Goal: Information Seeking & Learning: Learn about a topic

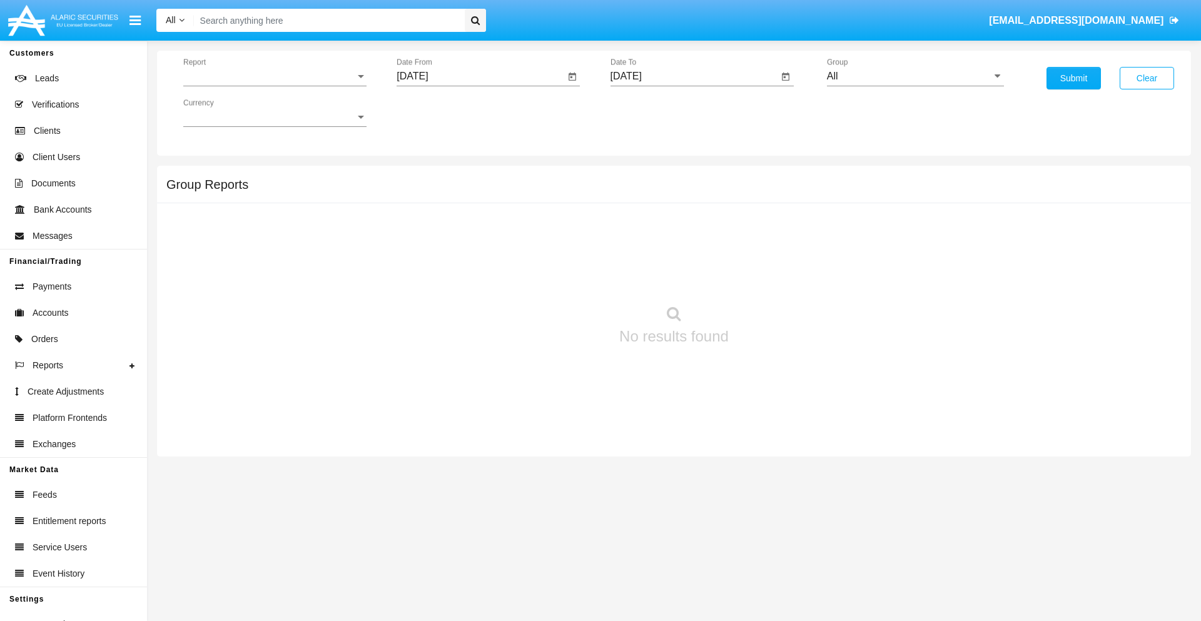
click at [275, 76] on span "Report" at bounding box center [269, 76] width 172 height 11
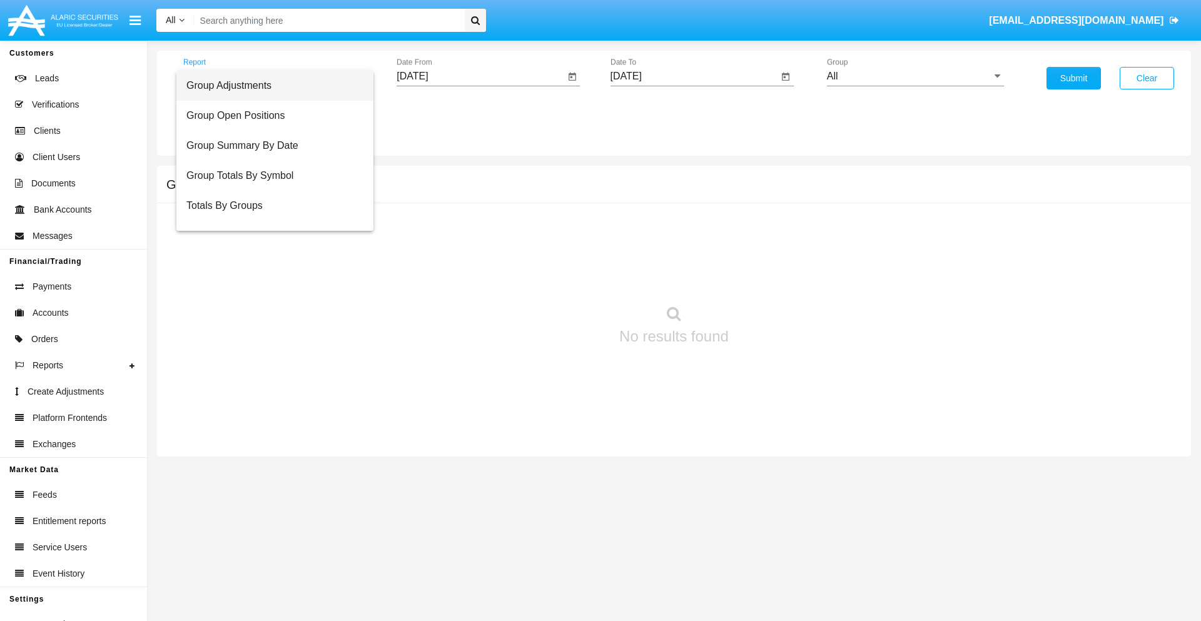
click at [270, 86] on span "Group Adjustments" at bounding box center [274, 86] width 177 height 30
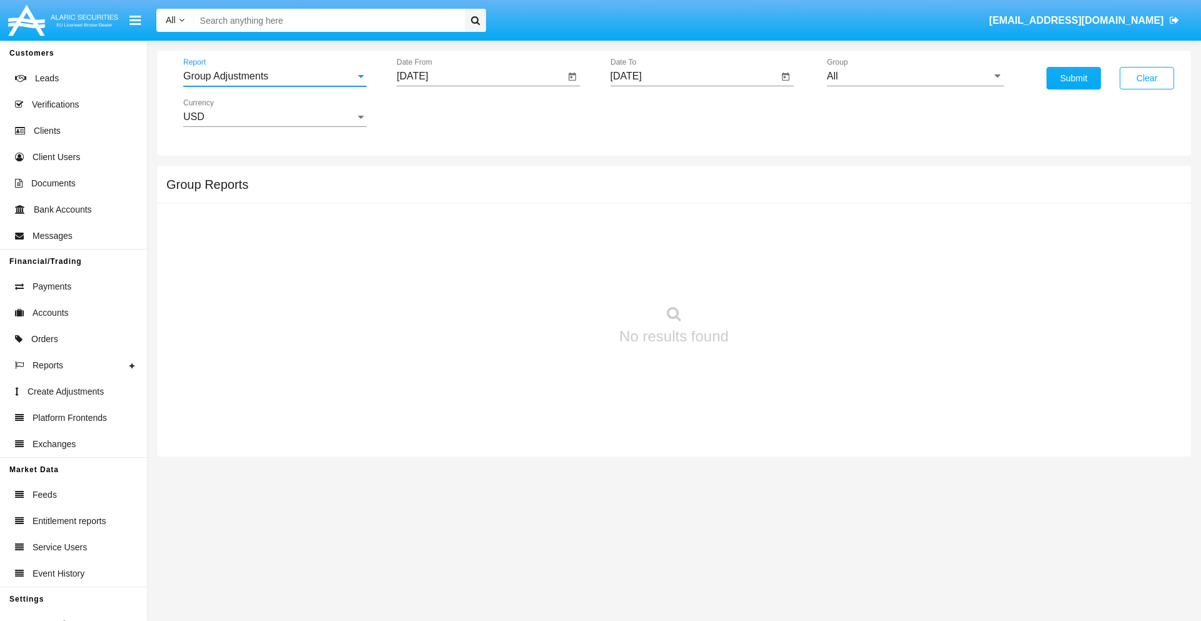
click at [480, 76] on input "[DATE]" at bounding box center [481, 76] width 168 height 11
click at [438, 113] on span "[DATE]" at bounding box center [427, 113] width 28 height 10
click at [558, 277] on div "2025" at bounding box center [558, 276] width 39 height 23
click at [427, 201] on div "MAY" at bounding box center [426, 201] width 39 height 23
click at [467, 267] on div "27" at bounding box center [467, 267] width 23 height 23
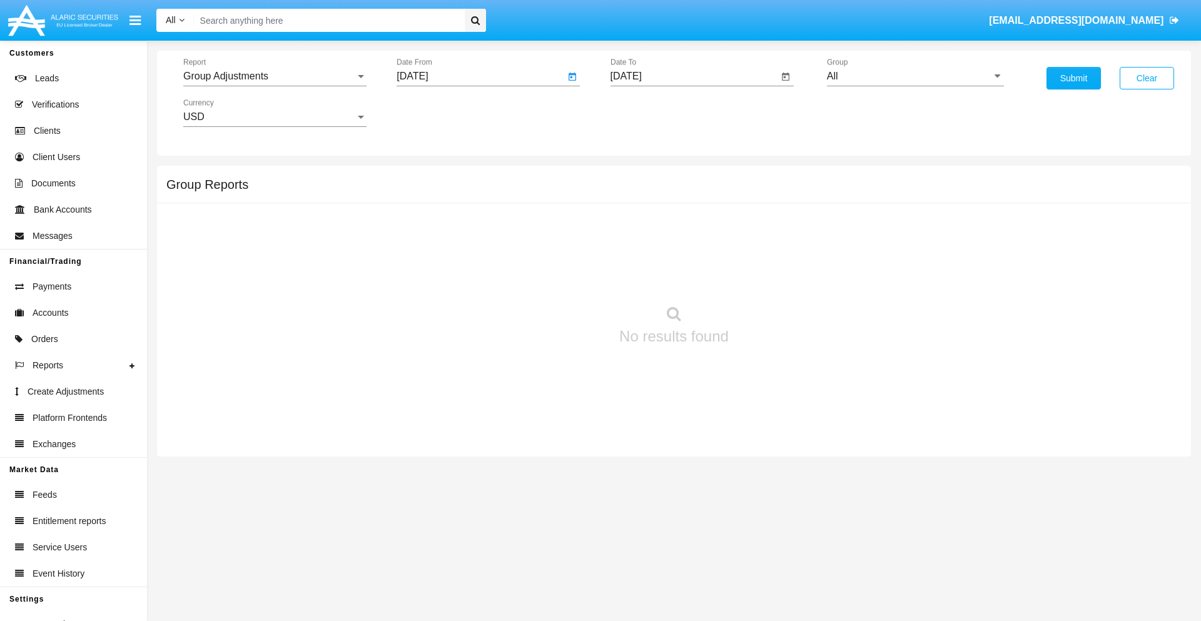
type input "05/27/25"
click at [694, 76] on input "[DATE]" at bounding box center [695, 76] width 168 height 11
click at [651, 113] on span "[DATE]" at bounding box center [641, 113] width 28 height 10
click at [771, 277] on div "2025" at bounding box center [771, 276] width 39 height 23
click at [771, 201] on div "AUG" at bounding box center [771, 201] width 39 height 23
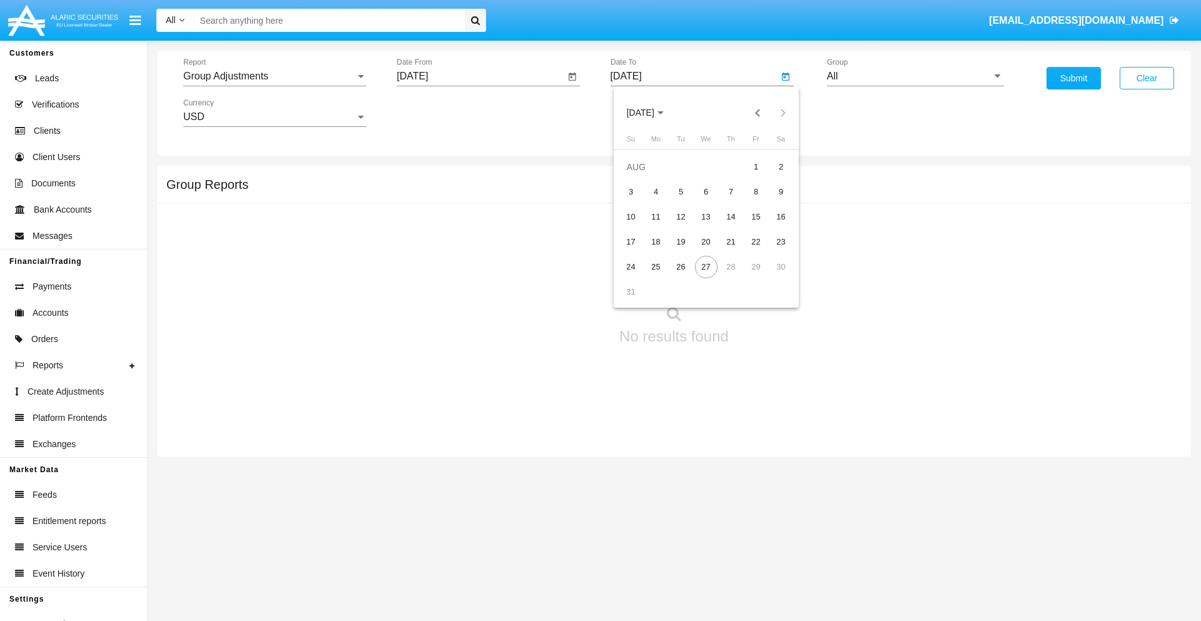
click at [706, 267] on div "27" at bounding box center [706, 267] width 23 height 23
type input "[DATE]"
click at [915, 76] on input "All" at bounding box center [915, 76] width 177 height 11
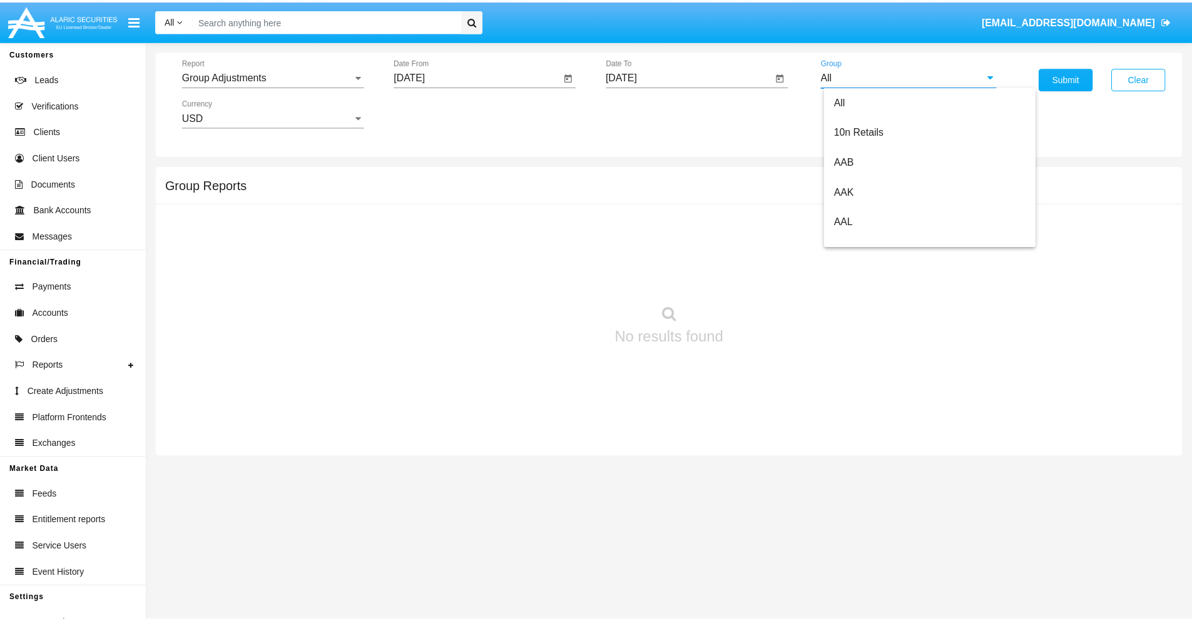
scroll to position [280, 0]
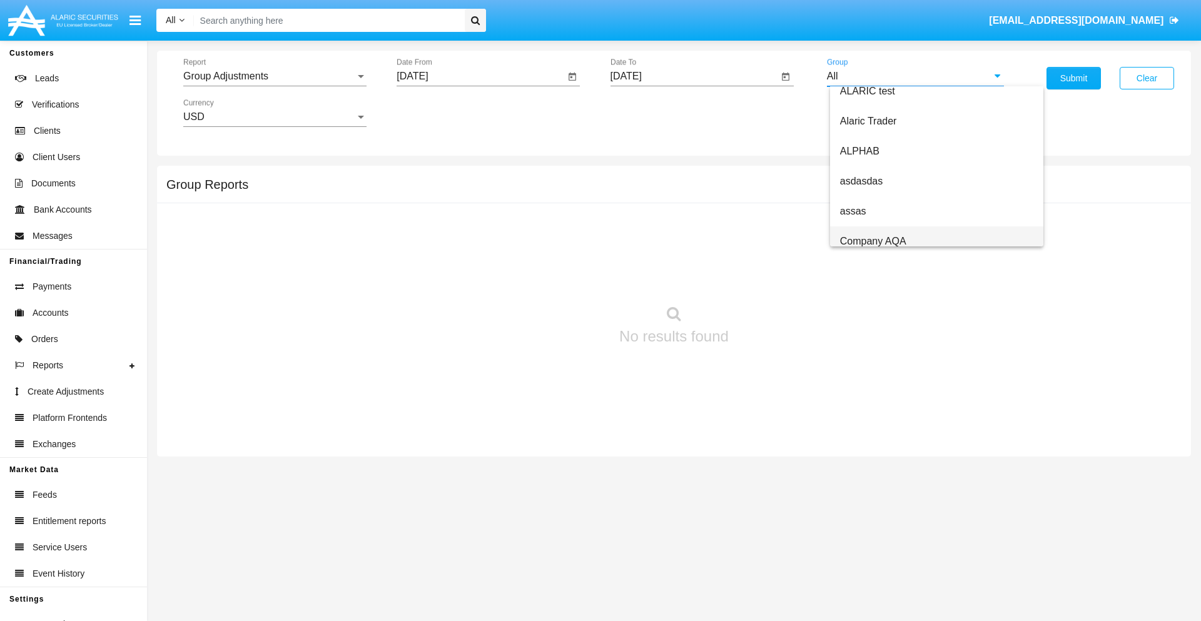
click at [873, 241] on span "Company AQA" at bounding box center [873, 241] width 66 height 11
type input "Company AQA"
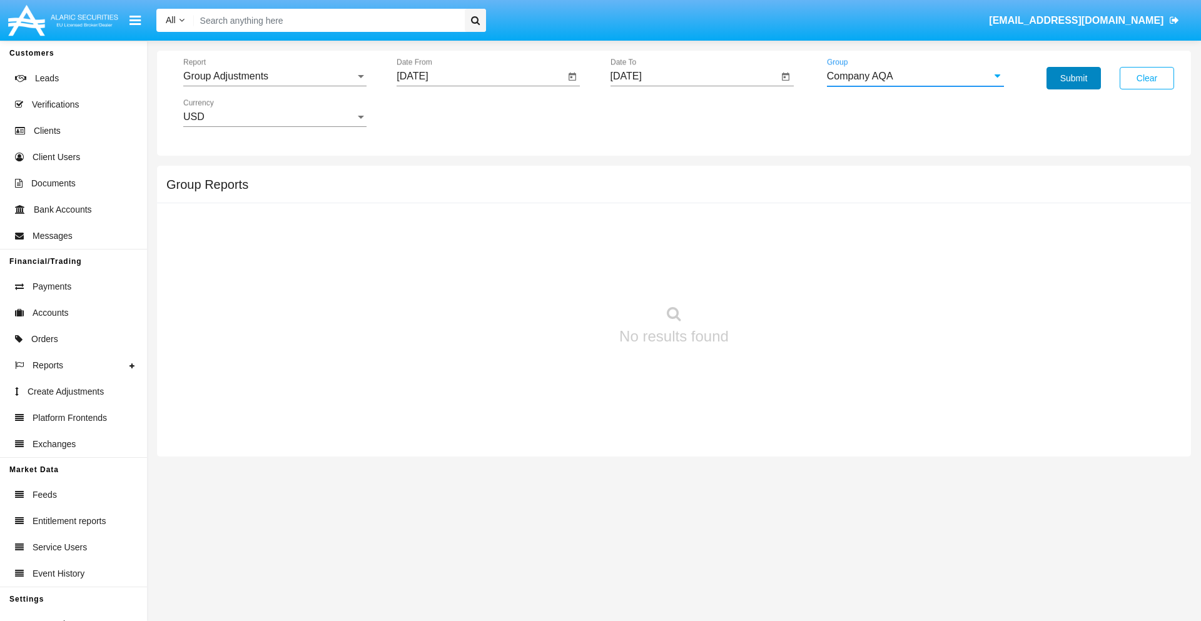
click at [1074, 78] on button "Submit" at bounding box center [1074, 78] width 54 height 23
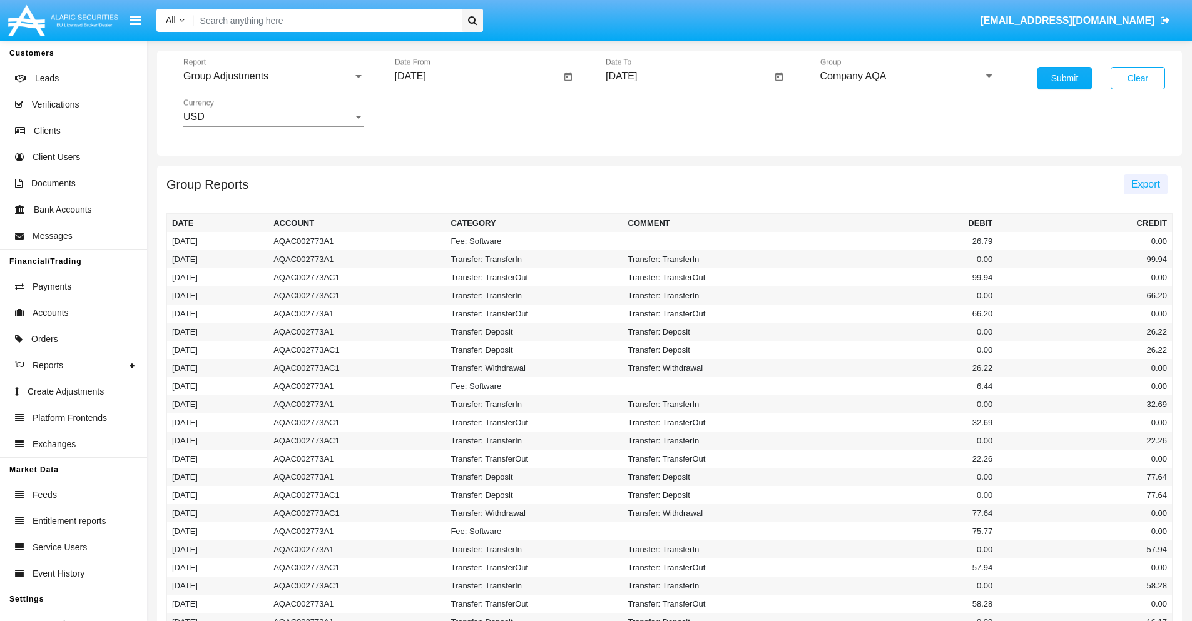
click at [1145, 184] on span "Export" at bounding box center [1145, 184] width 29 height 11
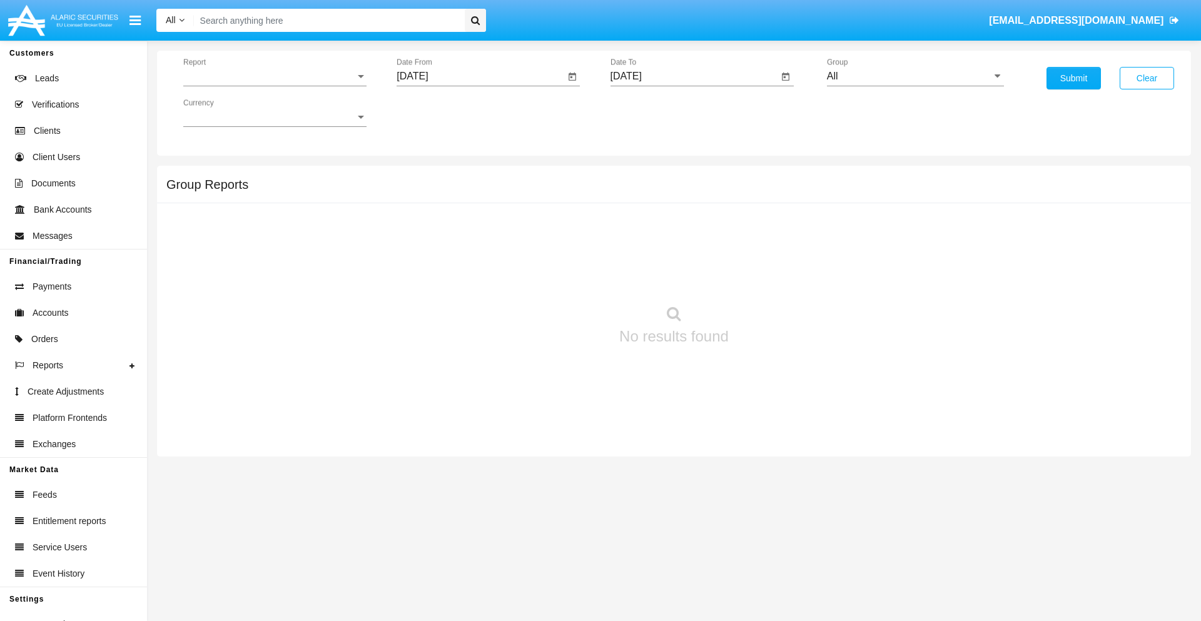
click at [275, 76] on span "Report" at bounding box center [269, 76] width 172 height 11
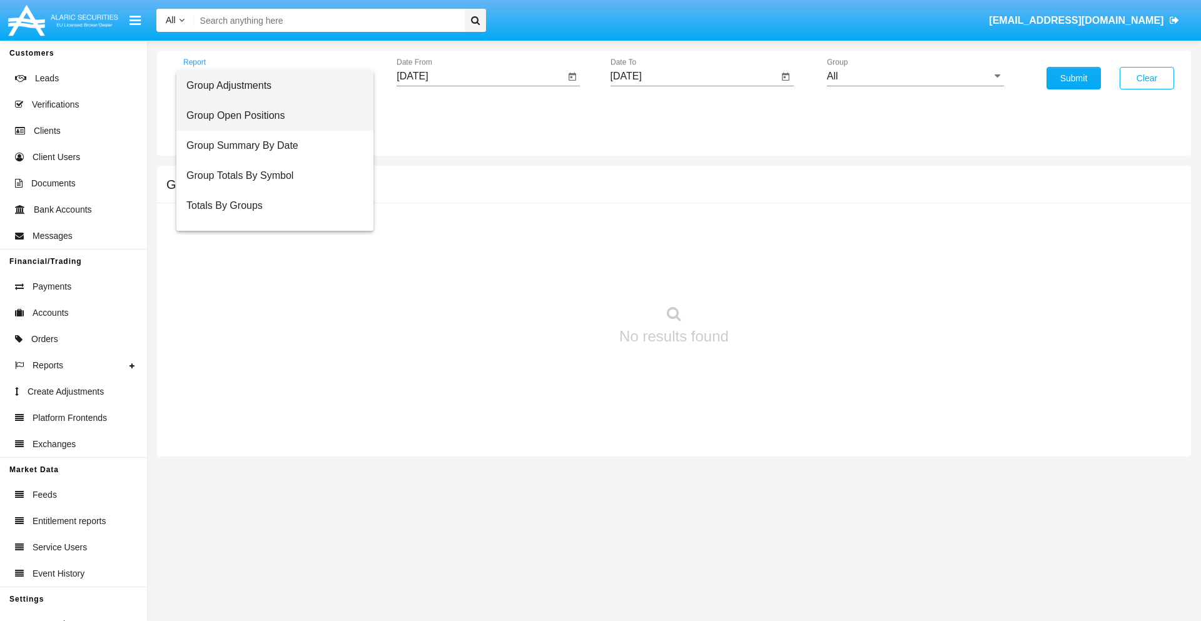
click at [270, 116] on span "Group Open Positions" at bounding box center [274, 116] width 177 height 30
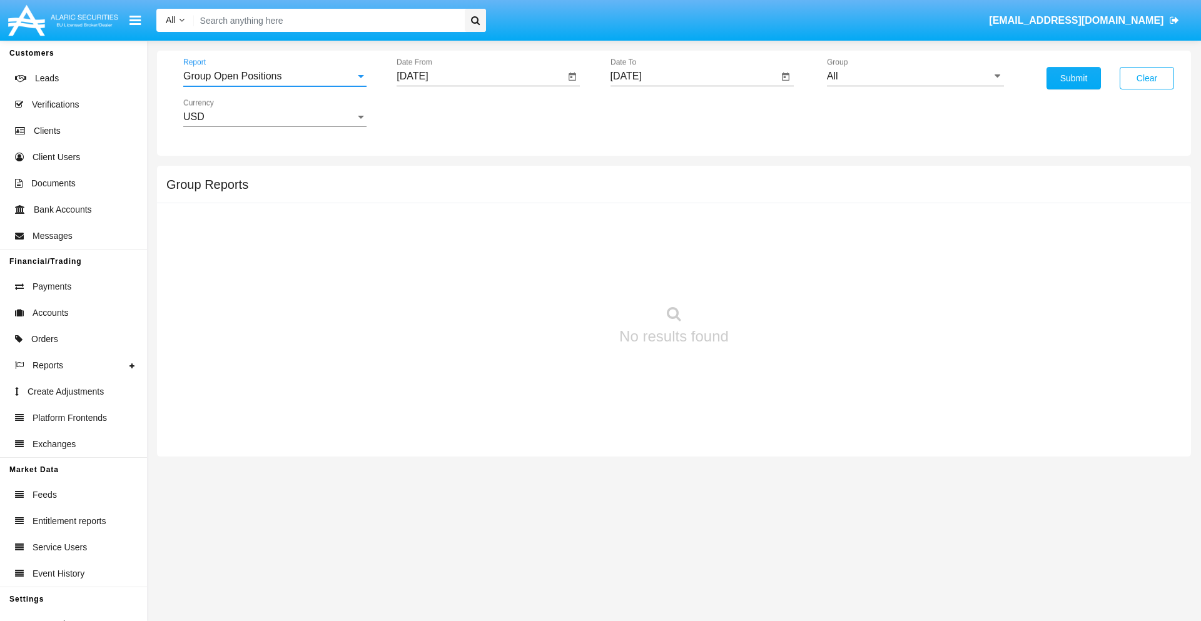
click at [480, 76] on input "[DATE]" at bounding box center [481, 76] width 168 height 11
click at [438, 113] on span "[DATE]" at bounding box center [427, 113] width 28 height 10
click at [558, 277] on div "2025" at bounding box center [558, 276] width 39 height 23
click at [514, 201] on div "[DATE]" at bounding box center [514, 201] width 39 height 23
click at [417, 292] on div "27" at bounding box center [417, 292] width 23 height 23
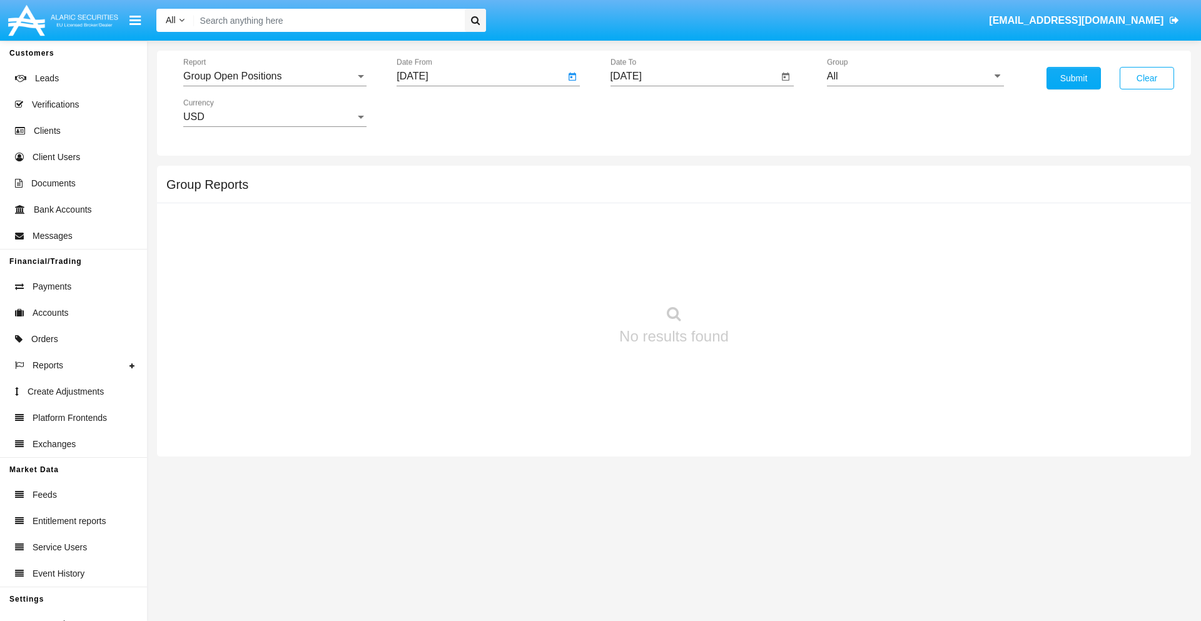
type input "[DATE]"
click at [694, 76] on input "[DATE]" at bounding box center [695, 76] width 168 height 11
click at [651, 113] on span "[DATE]" at bounding box center [641, 113] width 28 height 10
click at [771, 277] on div "2025" at bounding box center [771, 276] width 39 height 23
click at [771, 201] on div "AUG" at bounding box center [771, 201] width 39 height 23
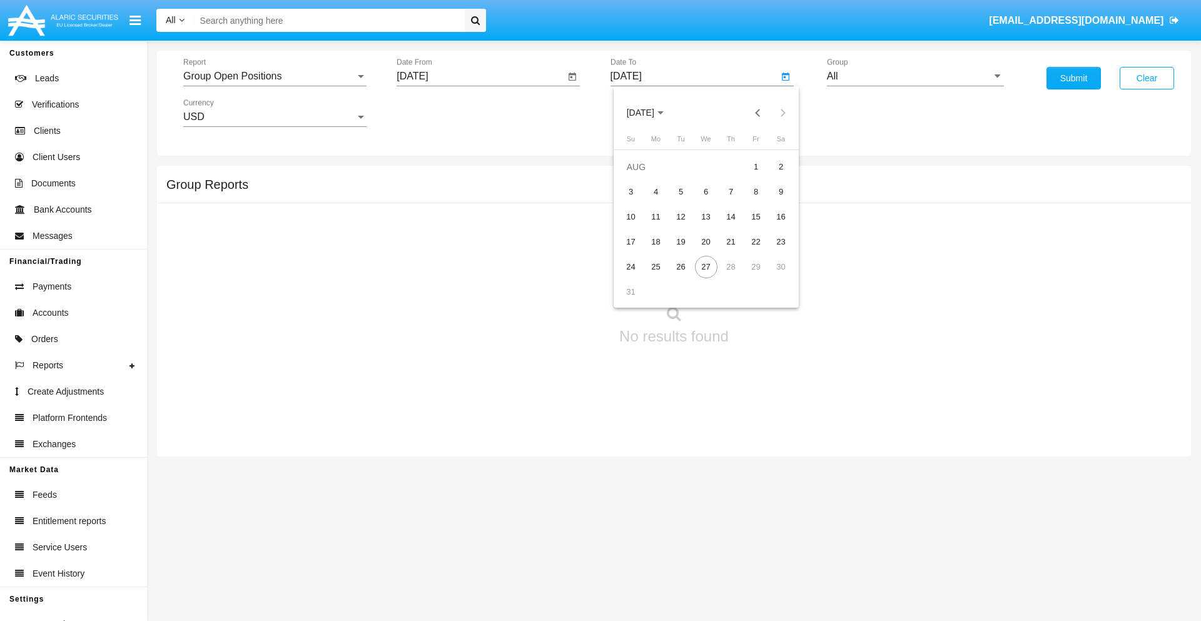
click at [706, 267] on div "27" at bounding box center [706, 267] width 23 height 23
type input "[DATE]"
click at [915, 76] on input "All" at bounding box center [915, 76] width 177 height 11
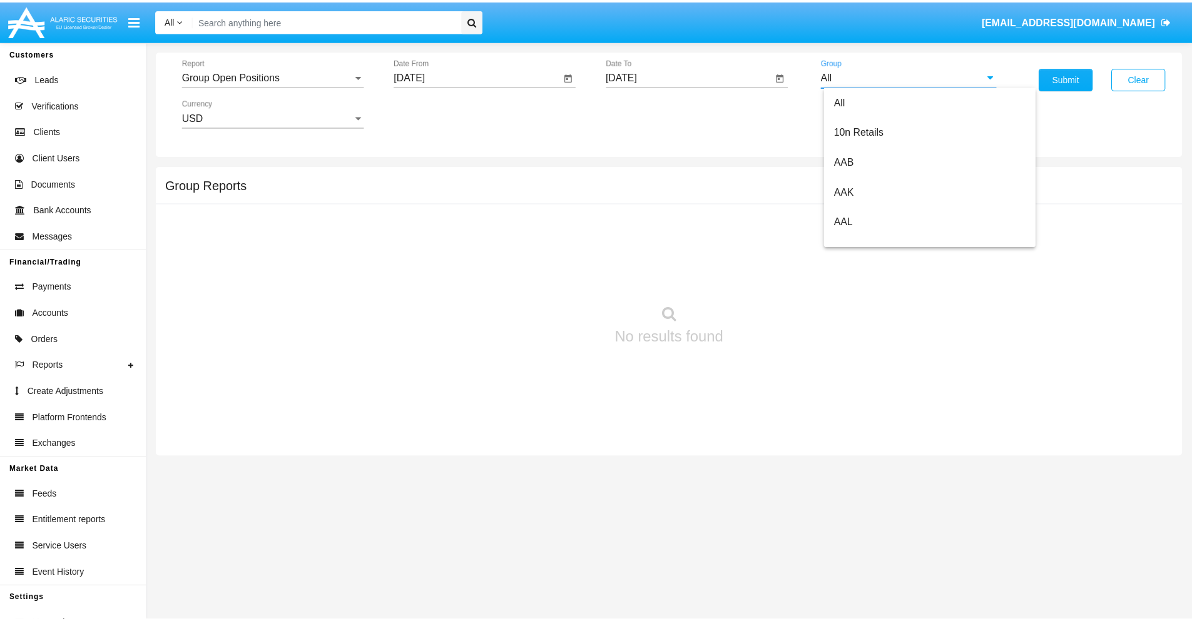
scroll to position [671, 0]
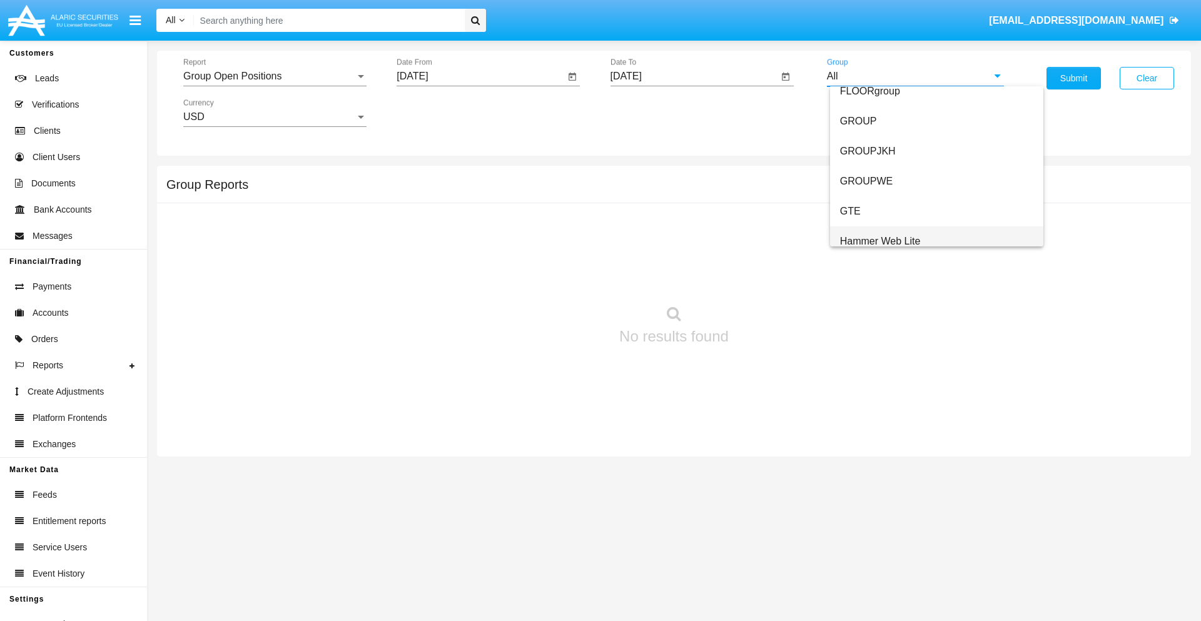
click at [880, 241] on span "Hammer Web Lite" at bounding box center [880, 241] width 81 height 11
type input "Hammer Web Lite"
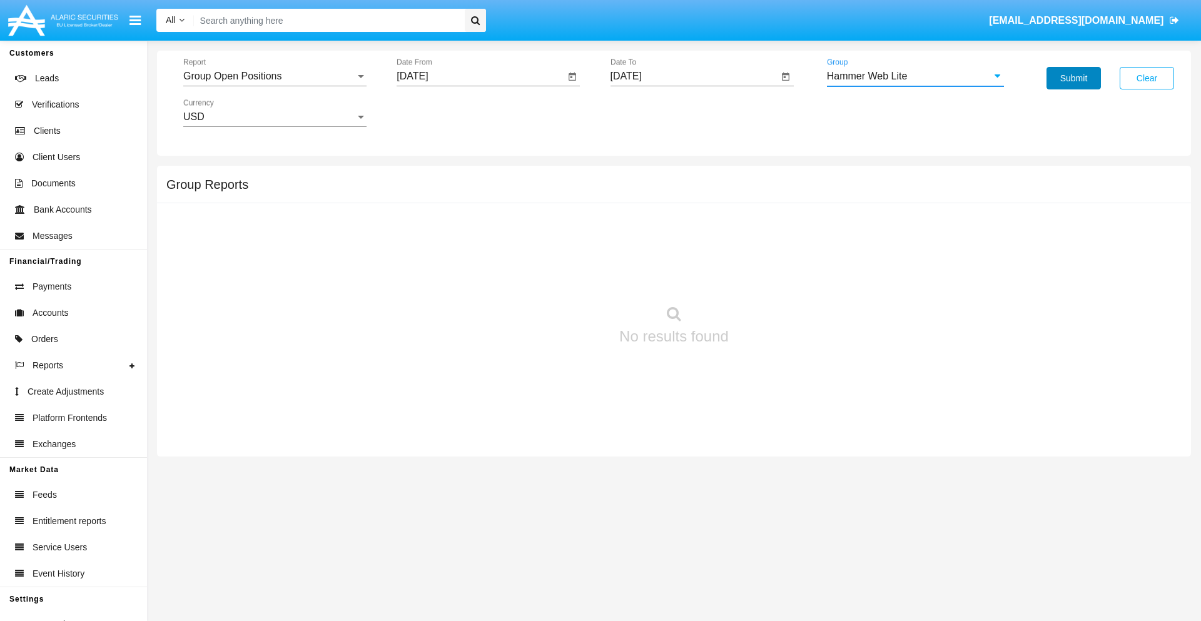
click at [1074, 78] on button "Submit" at bounding box center [1074, 78] width 54 height 23
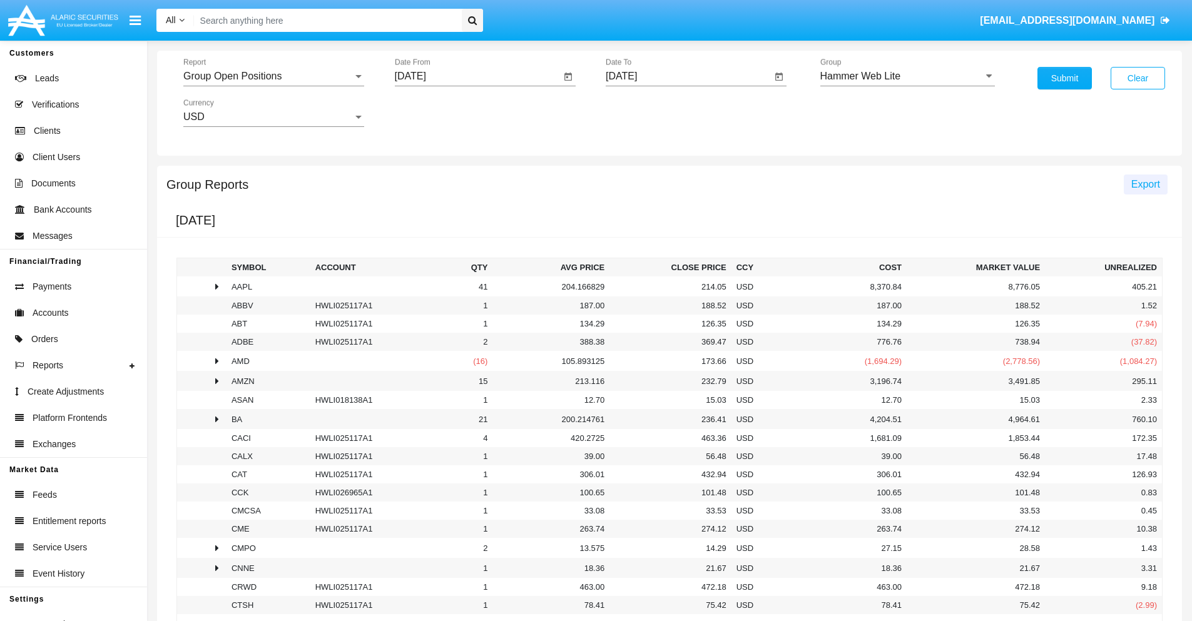
click at [1145, 184] on span "Export" at bounding box center [1145, 184] width 29 height 11
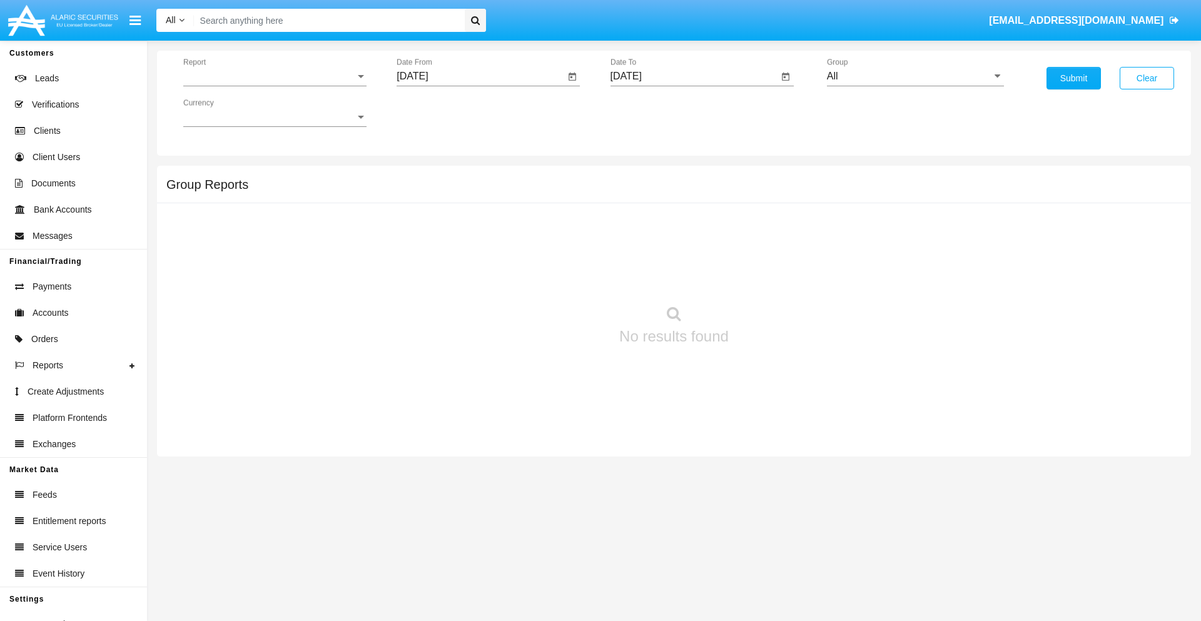
click at [275, 76] on span "Report" at bounding box center [269, 76] width 172 height 11
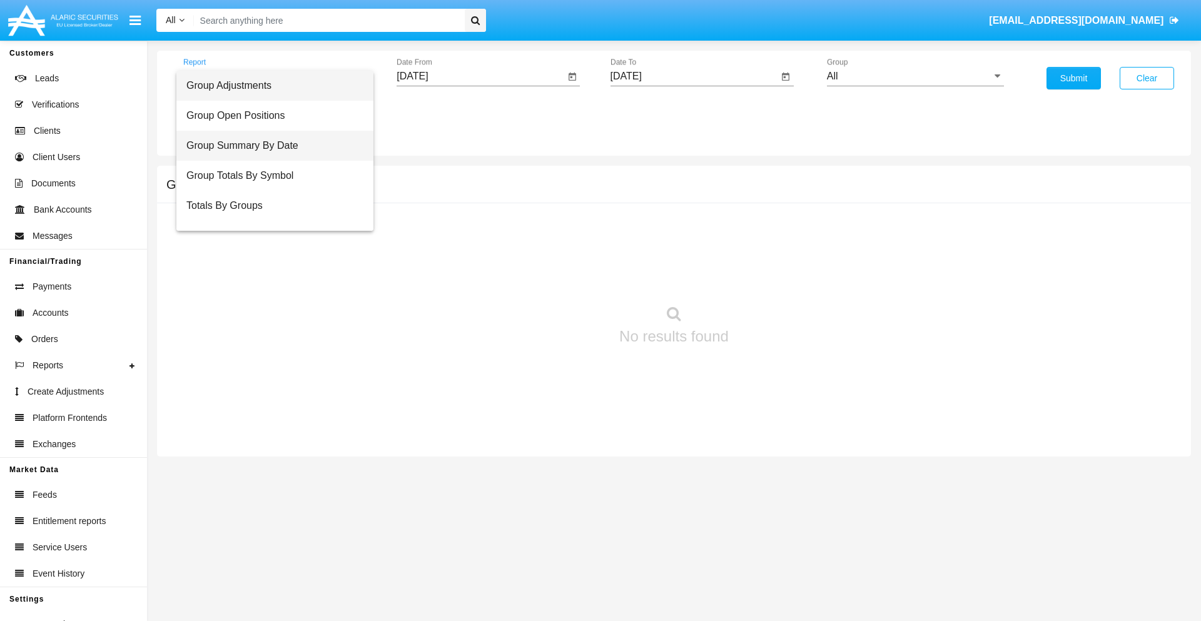
click at [270, 146] on span "Group Summary By Date" at bounding box center [274, 146] width 177 height 30
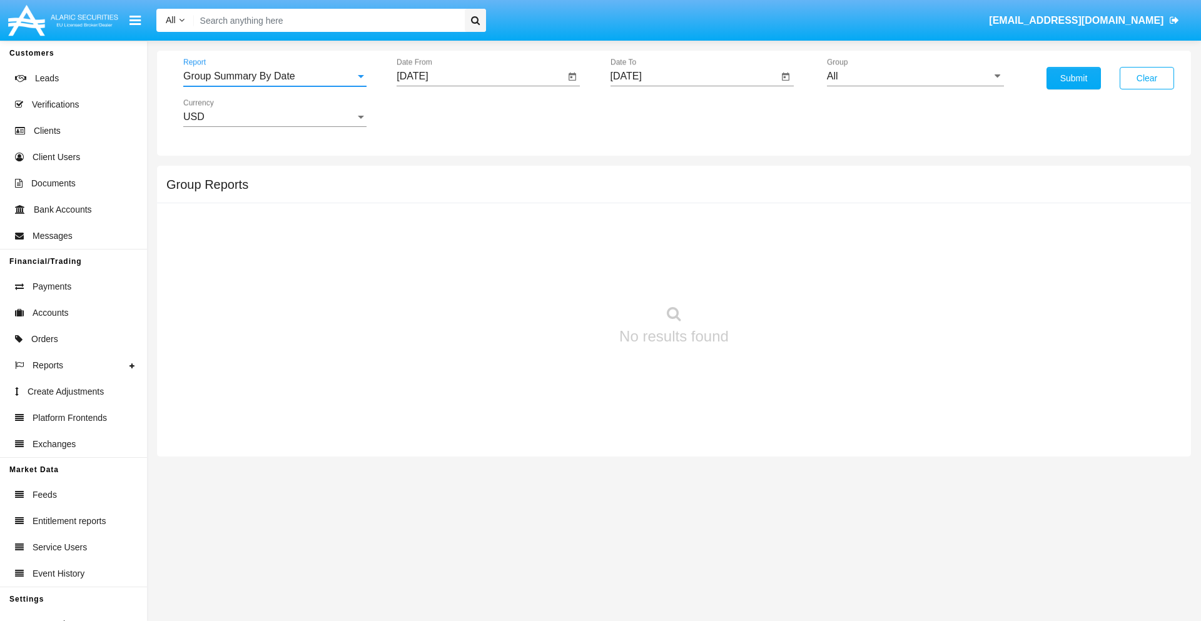
click at [480, 76] on input "[DATE]" at bounding box center [481, 76] width 168 height 11
click at [438, 113] on span "[DATE]" at bounding box center [427, 113] width 28 height 10
click at [558, 277] on div "2025" at bounding box center [558, 276] width 39 height 23
click at [514, 201] on div "[DATE]" at bounding box center [514, 201] width 39 height 23
click at [417, 292] on div "27" at bounding box center [417, 292] width 23 height 23
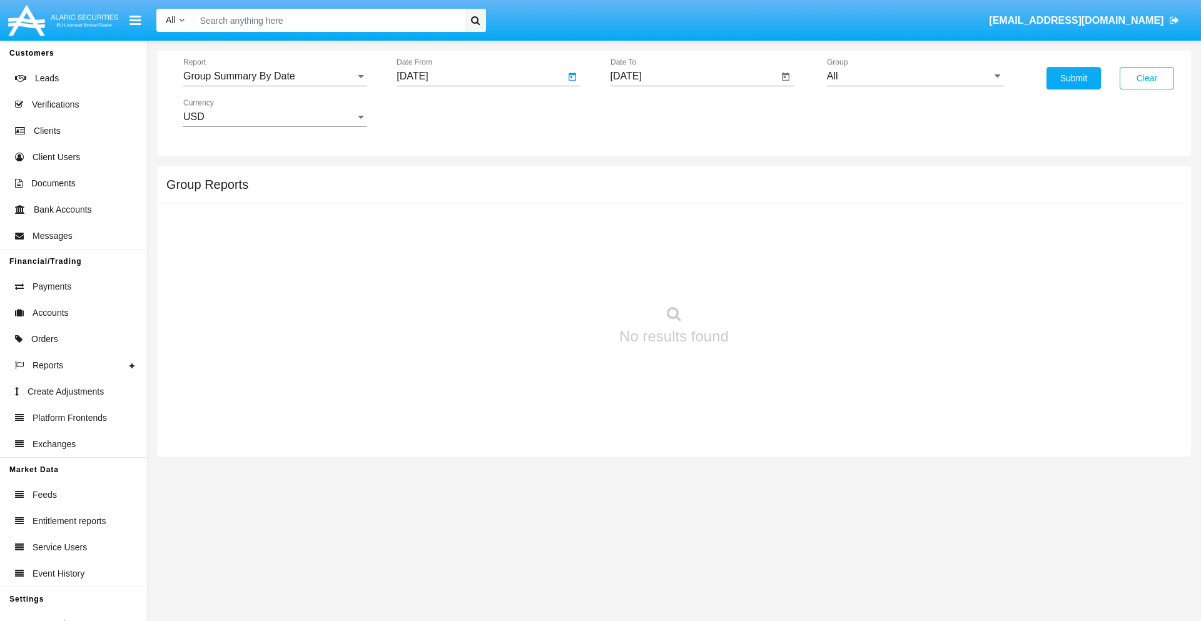
type input "[DATE]"
click at [694, 76] on input "[DATE]" at bounding box center [695, 76] width 168 height 11
click at [651, 113] on span "AUG 2025" at bounding box center [641, 113] width 28 height 10
click at [771, 277] on div "2025" at bounding box center [771, 276] width 39 height 23
click at [771, 201] on div "AUG" at bounding box center [771, 201] width 39 height 23
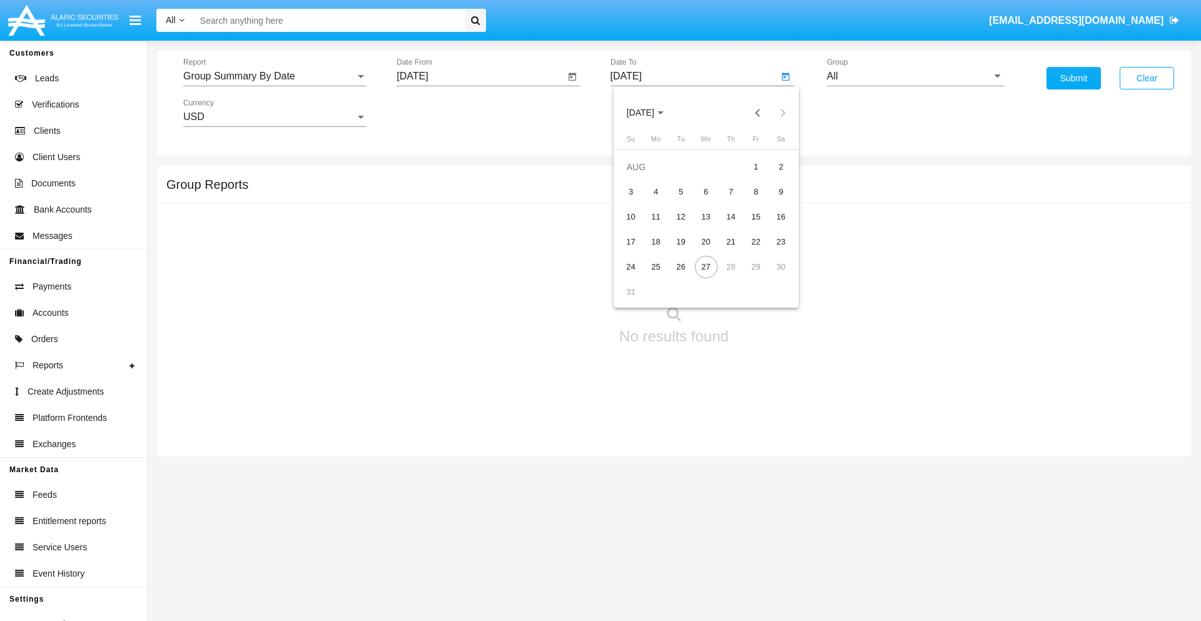
click at [706, 267] on div "27" at bounding box center [706, 267] width 23 height 23
type input "08/27/25"
click at [915, 76] on input "All" at bounding box center [915, 76] width 177 height 11
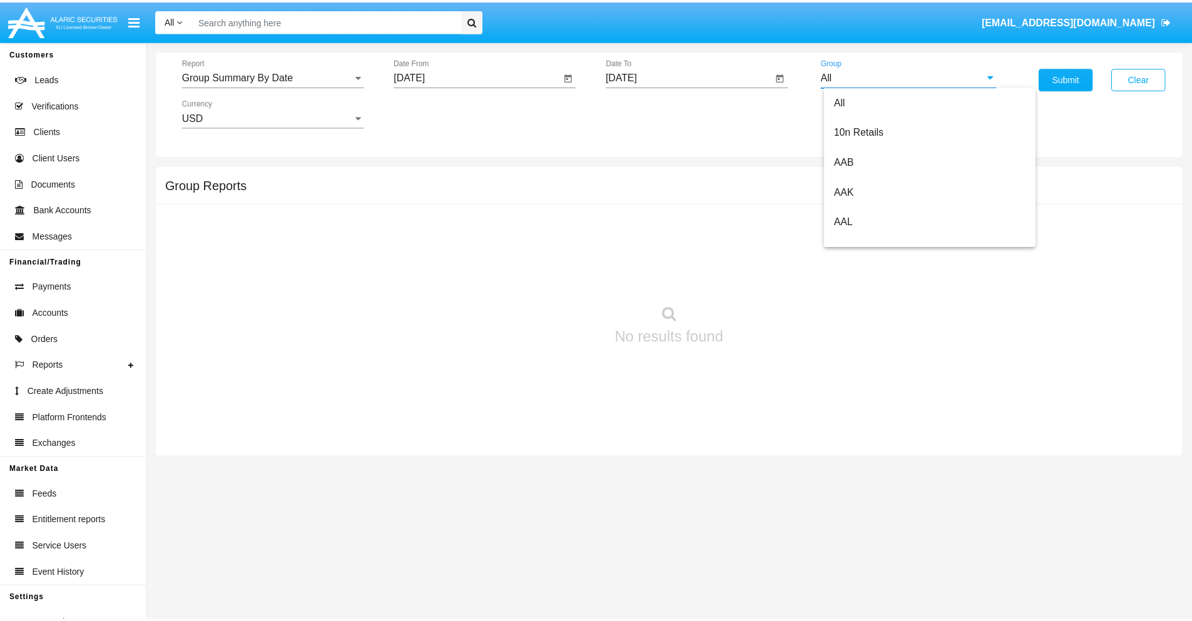
scroll to position [671, 0]
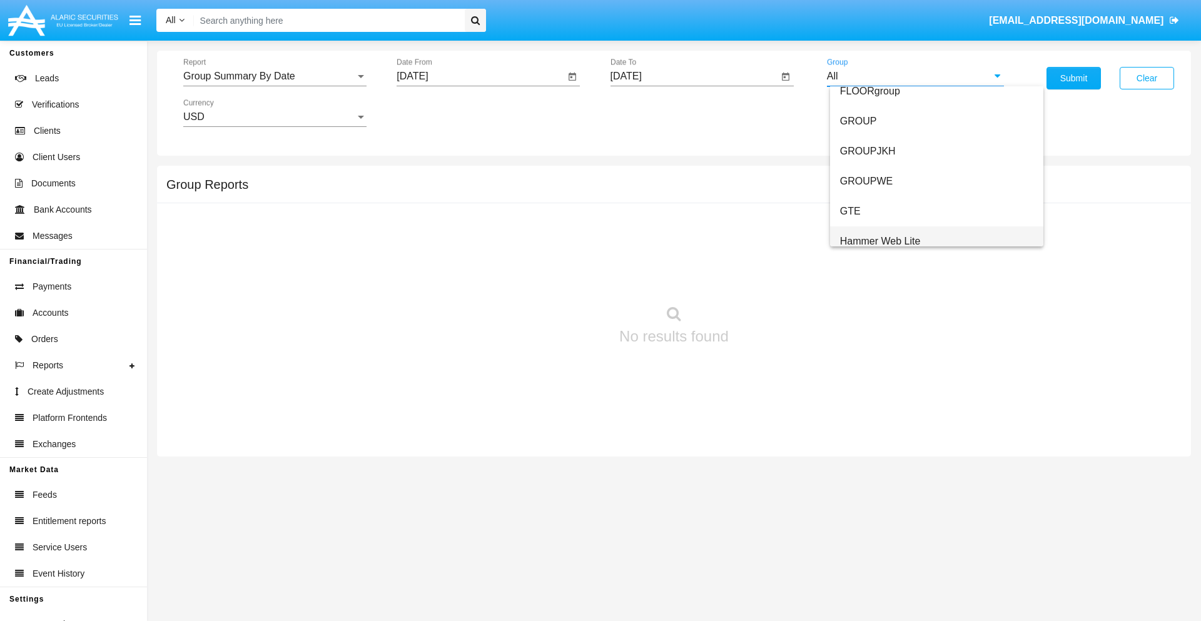
click span "Hammer Web Lite"
type input "Hammer Web Lite"
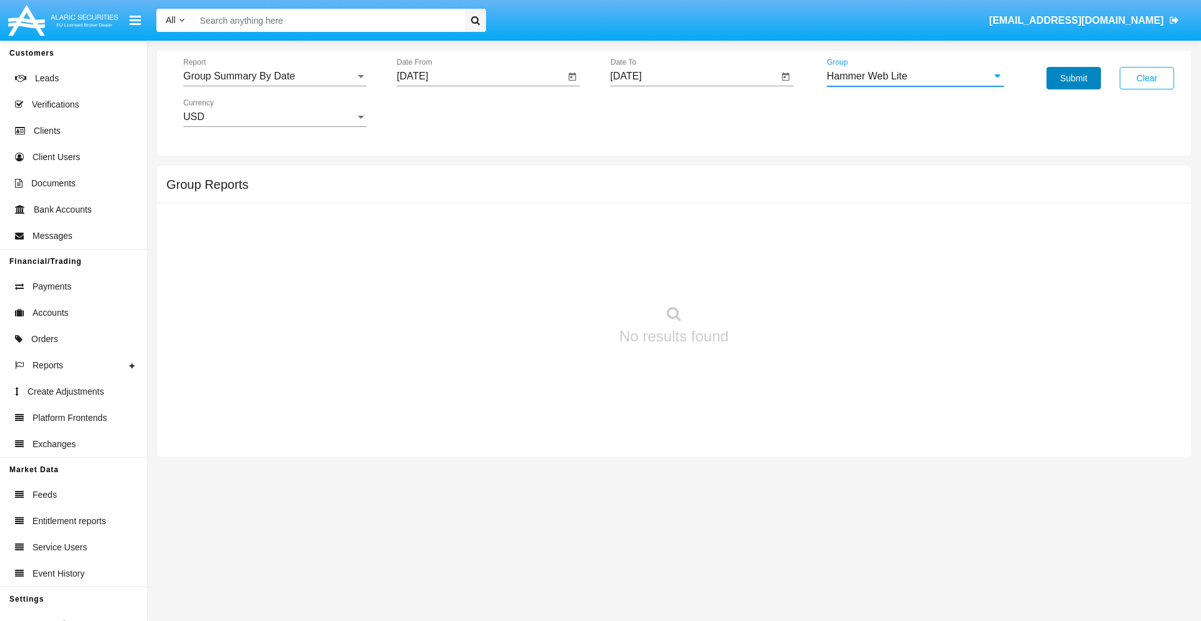
click button "Submit"
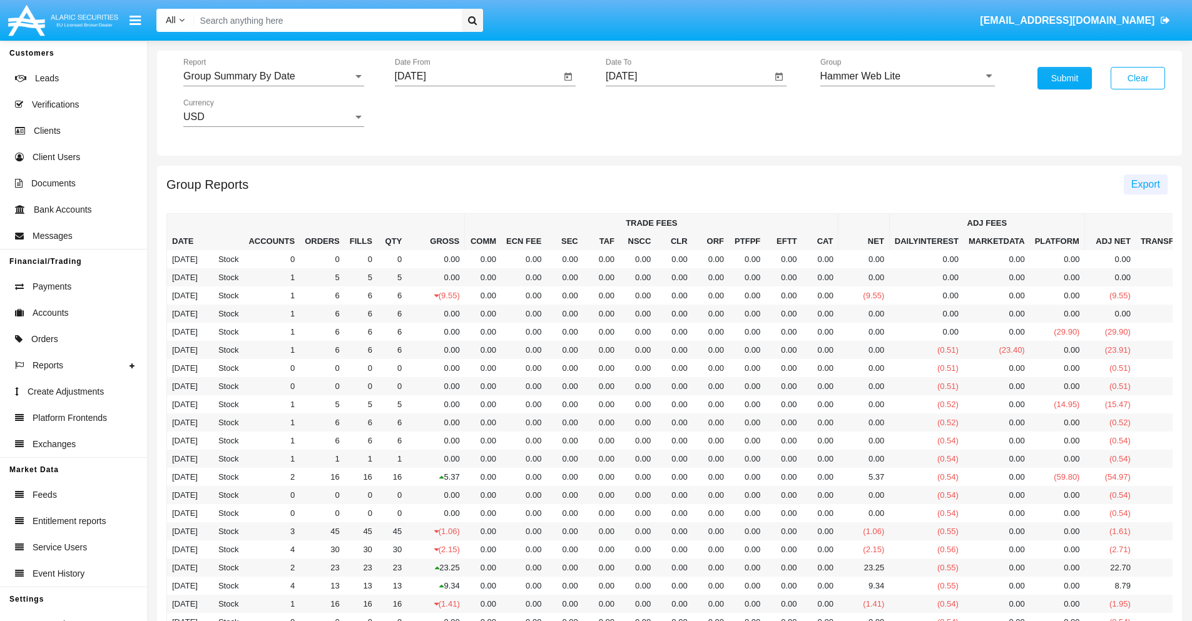
click span "Export"
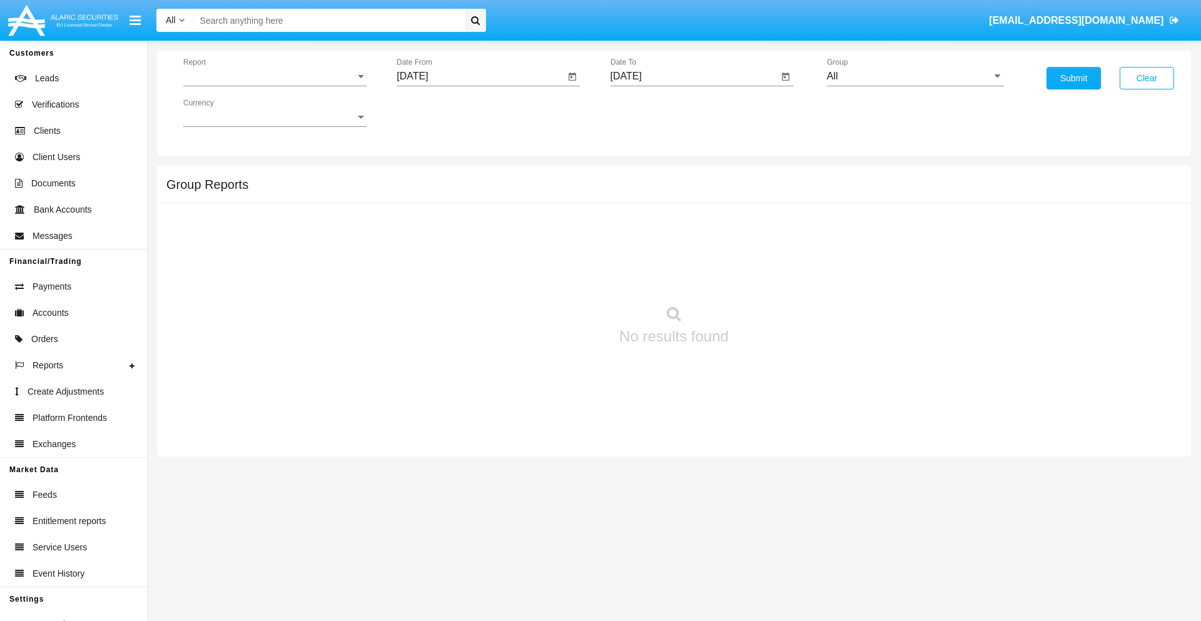
click at [275, 76] on span "Report" at bounding box center [269, 76] width 172 height 11
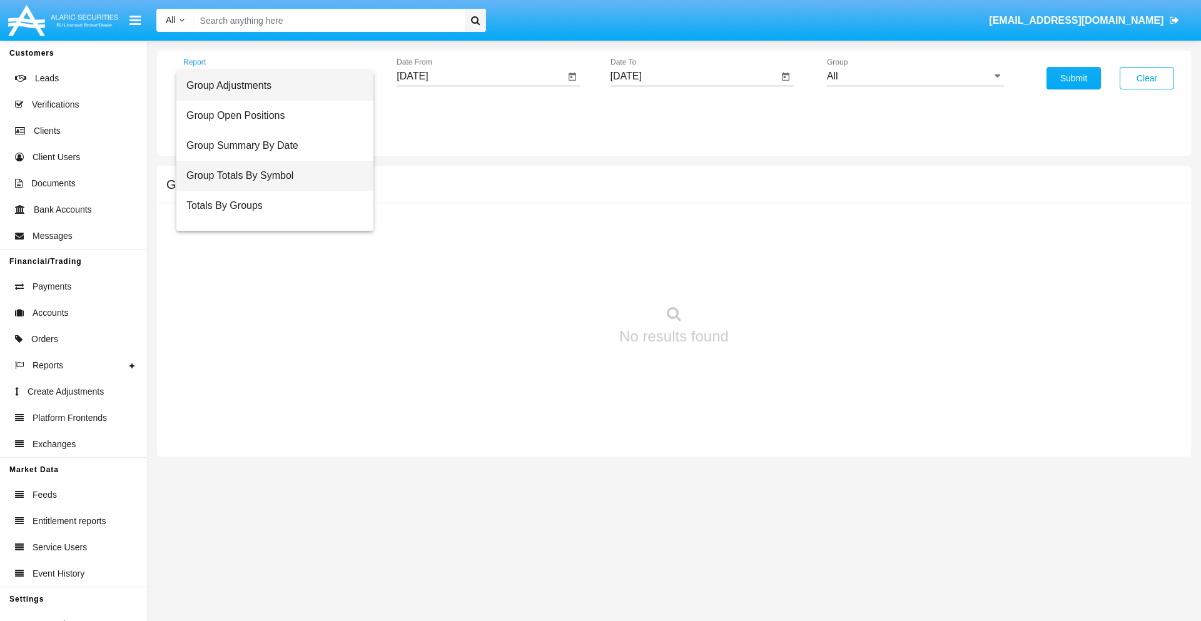
click at [270, 176] on span "Group Totals By Symbol" at bounding box center [274, 176] width 177 height 30
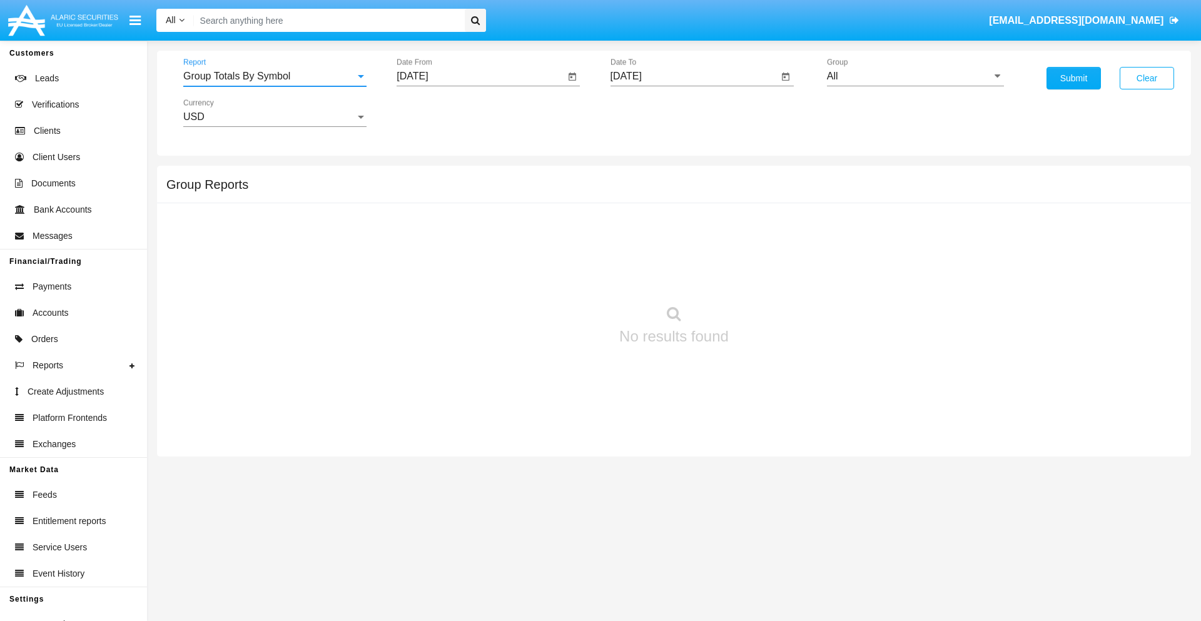
click at [480, 76] on input "[DATE]" at bounding box center [481, 76] width 168 height 11
click at [438, 113] on span "[DATE]" at bounding box center [427, 113] width 28 height 10
click at [558, 277] on div "2025" at bounding box center [558, 276] width 39 height 23
click at [514, 201] on div "[DATE]" at bounding box center [514, 201] width 39 height 23
click at [417, 292] on div "27" at bounding box center [417, 292] width 23 height 23
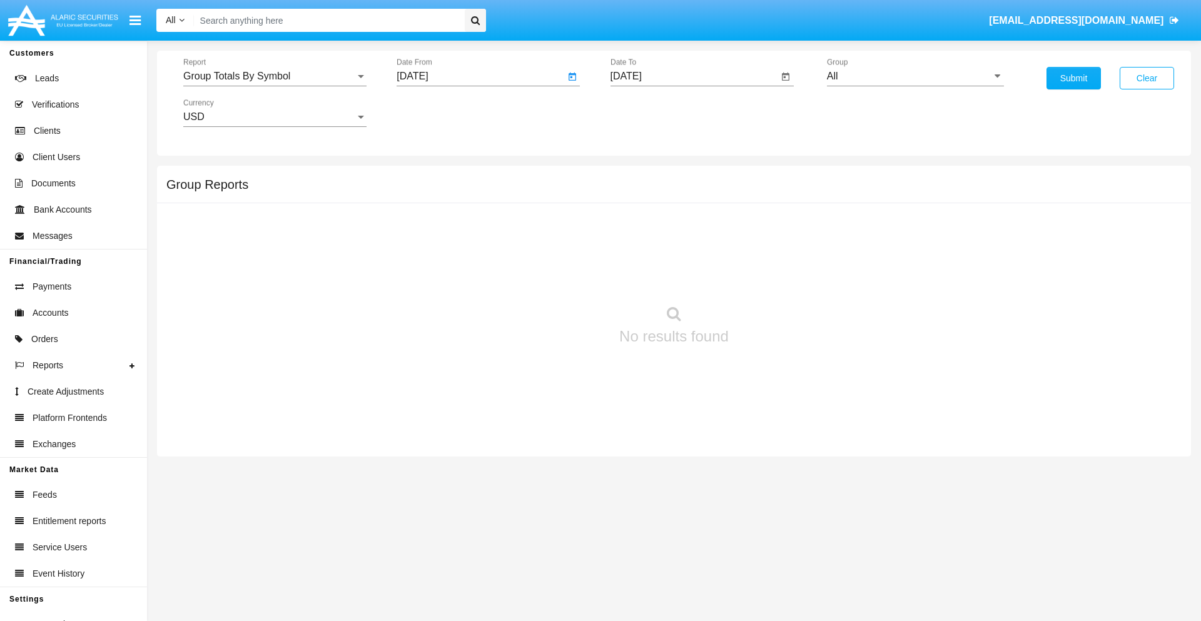
type input "07/27/25"
click at [694, 76] on input "[DATE]" at bounding box center [695, 76] width 168 height 11
click at [651, 113] on span "[DATE]" at bounding box center [641, 113] width 28 height 10
click at [771, 277] on div "2025" at bounding box center [771, 276] width 39 height 23
click at [771, 201] on div "AUG" at bounding box center [771, 201] width 39 height 23
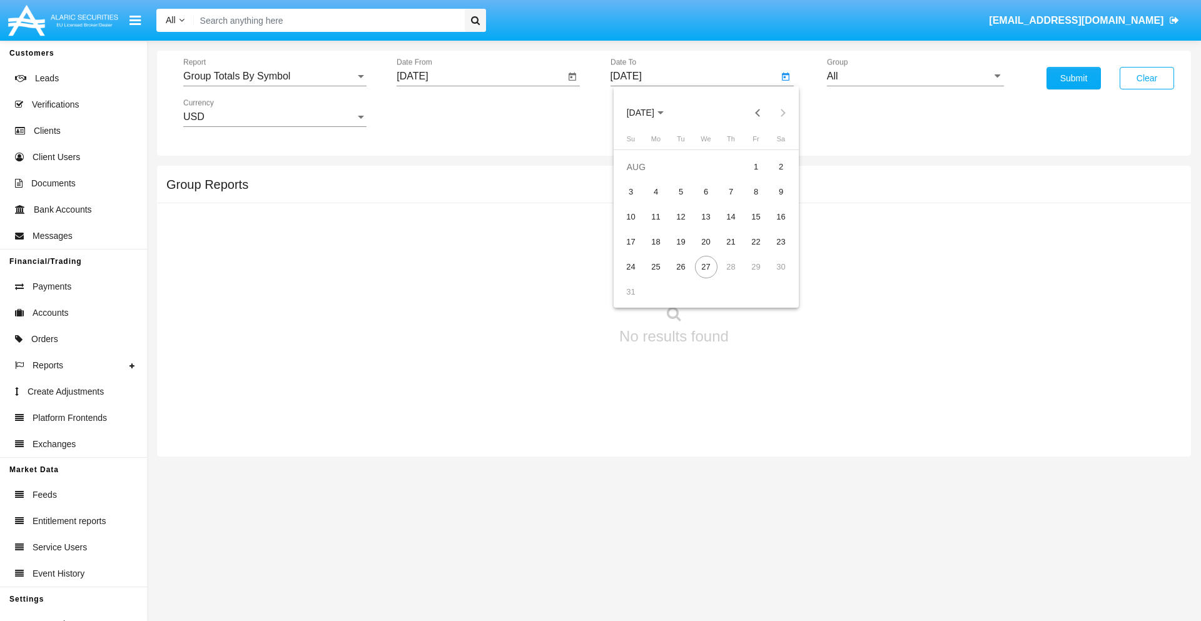
click at [706, 267] on div "27" at bounding box center [706, 267] width 23 height 23
type input "[DATE]"
click at [915, 76] on input "All" at bounding box center [915, 76] width 177 height 11
type input "Hammer Web Lite"
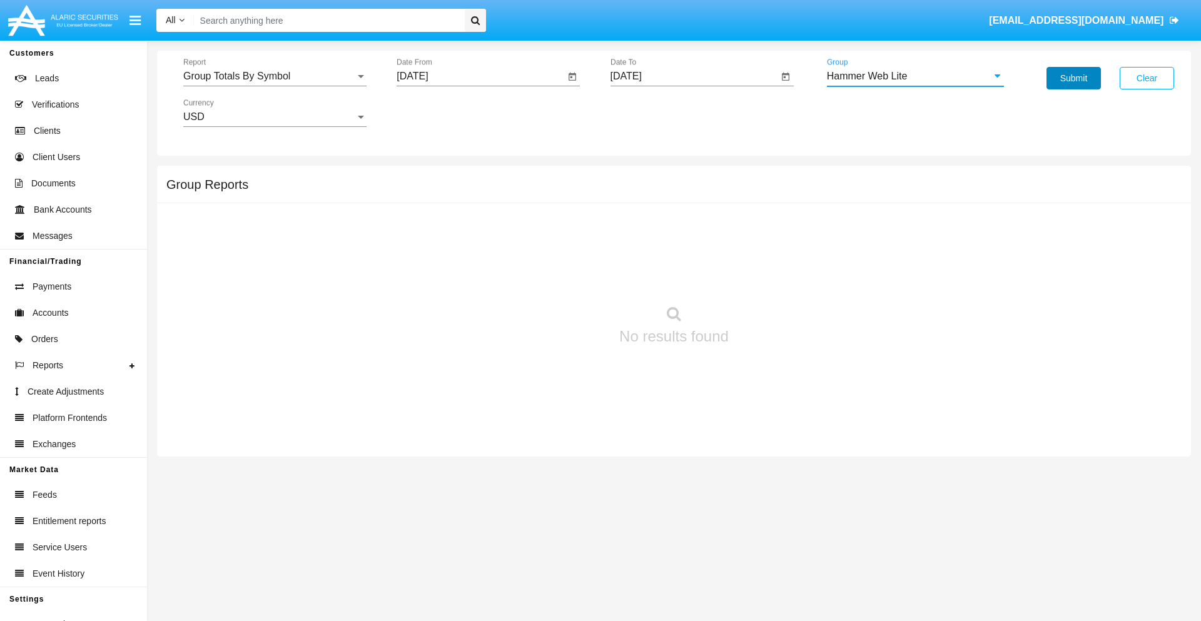
click at [1074, 78] on button "Submit" at bounding box center [1074, 78] width 54 height 23
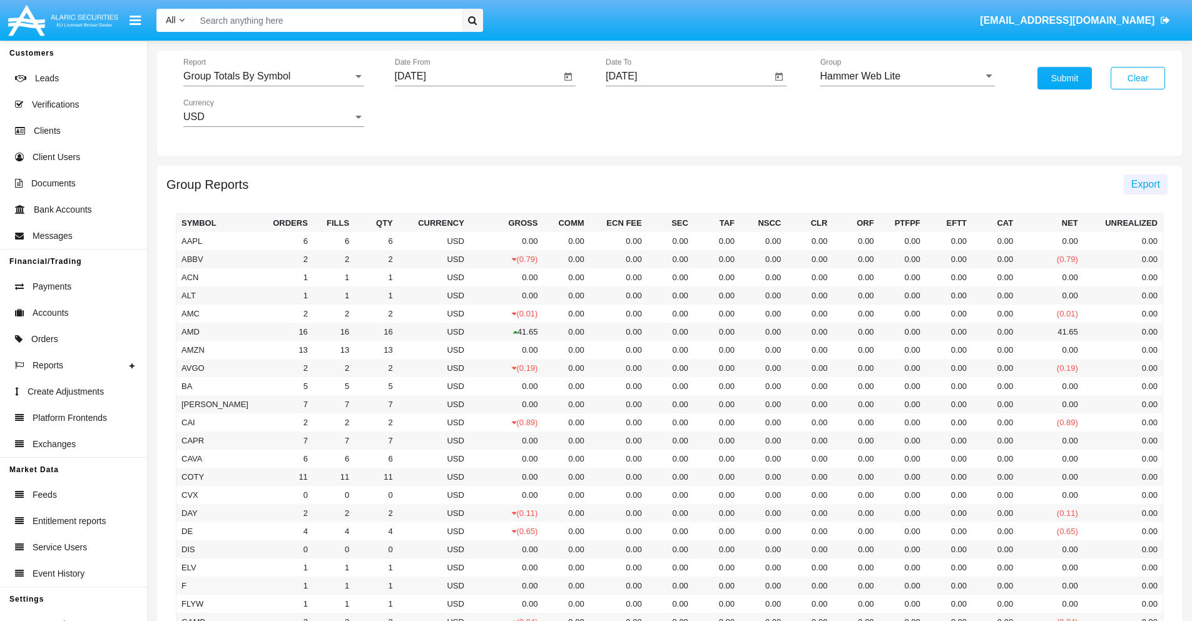
click at [1145, 184] on span "Export" at bounding box center [1145, 184] width 29 height 11
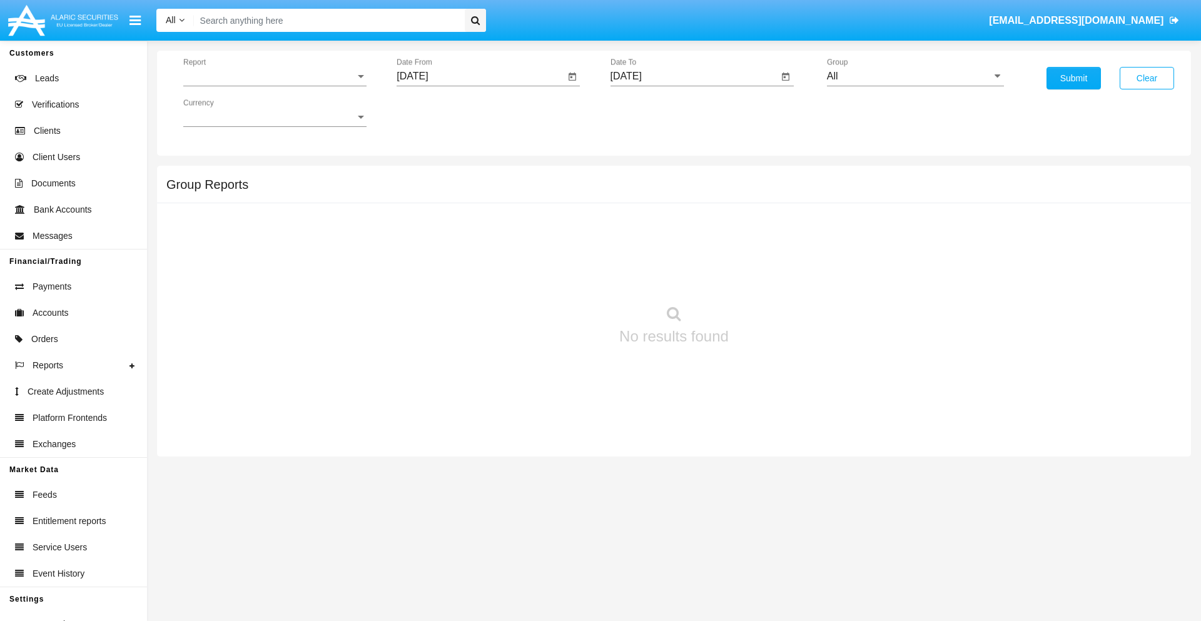
click at [275, 76] on span "Report" at bounding box center [269, 76] width 172 height 11
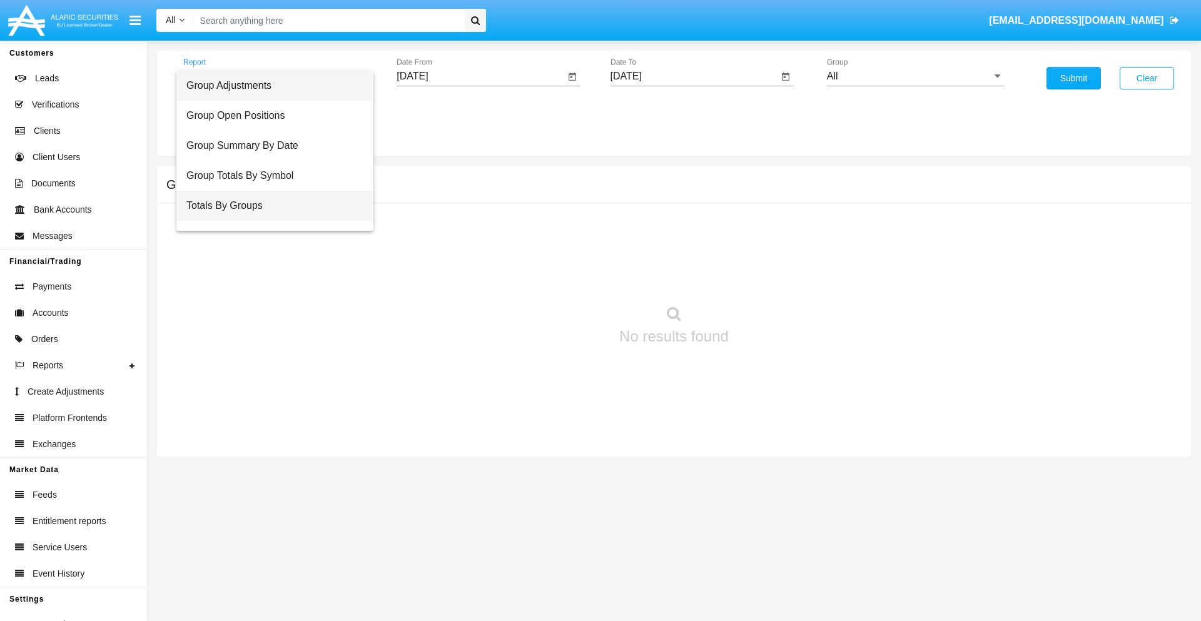
click at [270, 206] on span "Totals By Groups" at bounding box center [274, 206] width 177 height 30
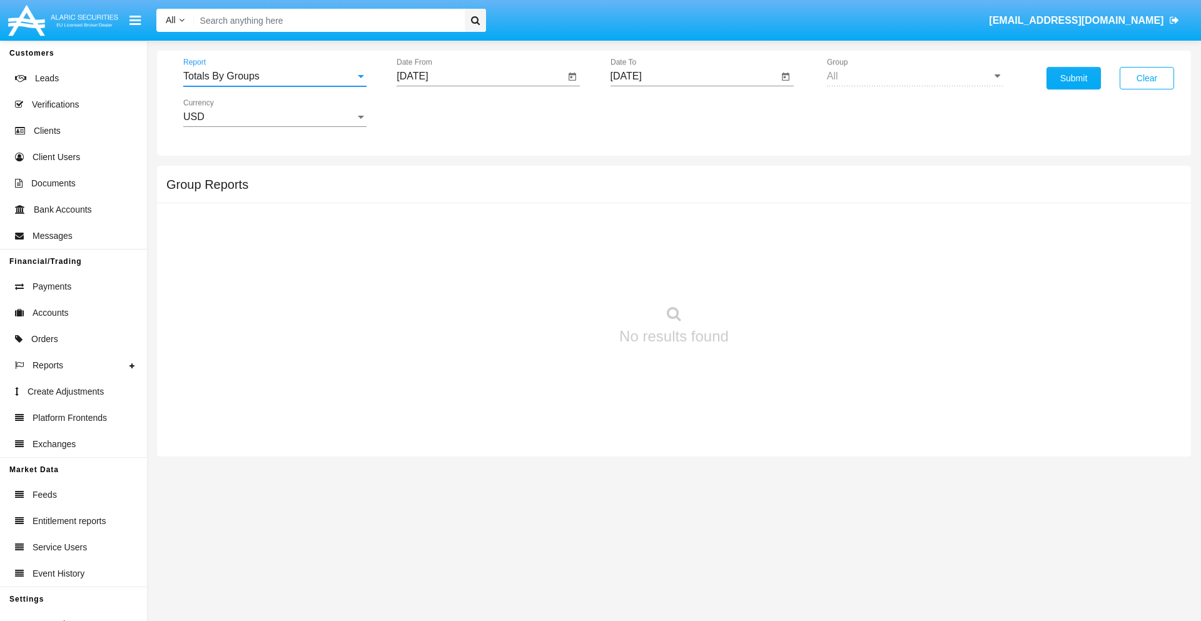
click at [480, 76] on input "[DATE]" at bounding box center [481, 76] width 168 height 11
click at [438, 113] on span "[DATE]" at bounding box center [427, 113] width 28 height 10
click at [558, 277] on div "2025" at bounding box center [558, 276] width 39 height 23
click at [558, 201] on div "AUG" at bounding box center [558, 201] width 39 height 23
click at [467, 216] on div "12" at bounding box center [467, 217] width 23 height 23
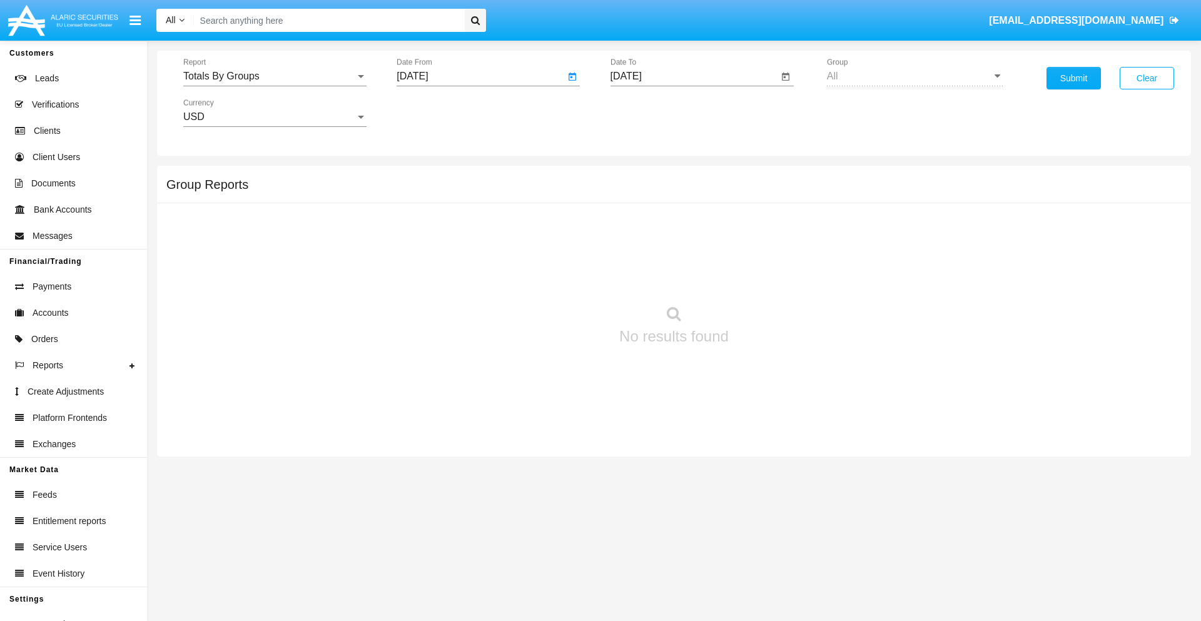
type input "[DATE]"
click at [694, 76] on input "[DATE]" at bounding box center [695, 76] width 168 height 11
click at [651, 113] on span "[DATE]" at bounding box center [641, 113] width 28 height 10
click at [771, 277] on div "2025" at bounding box center [771, 276] width 39 height 23
click at [771, 201] on div "AUG" at bounding box center [771, 201] width 39 height 23
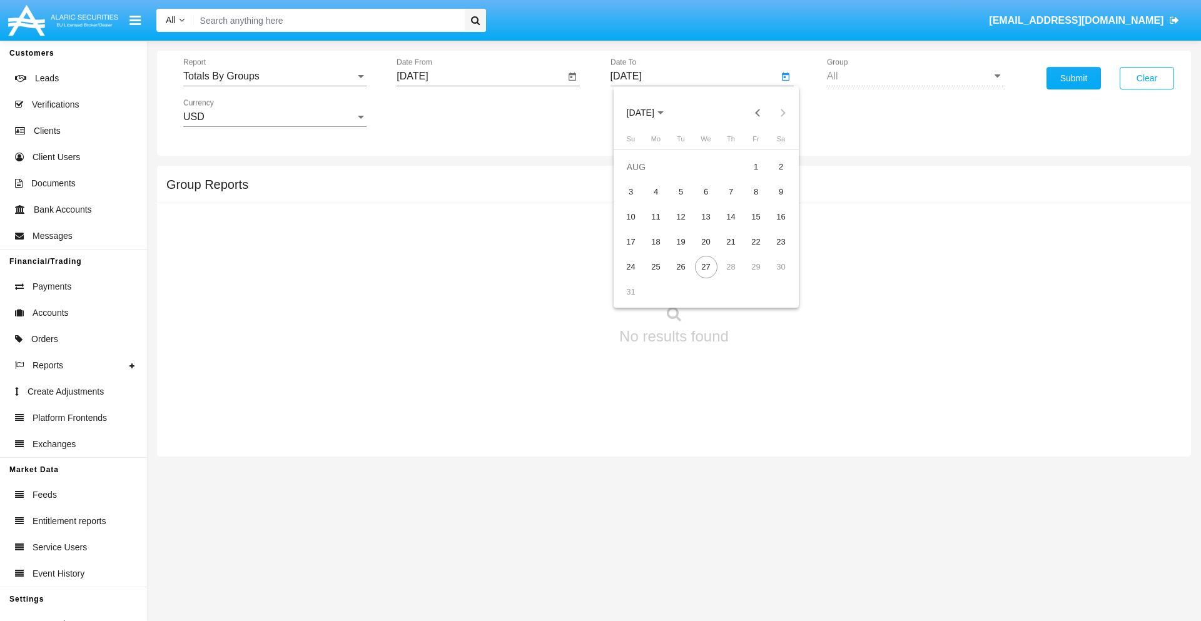
click at [706, 267] on div "27" at bounding box center [706, 267] width 23 height 23
type input "[DATE]"
click at [1074, 78] on button "Submit" at bounding box center [1074, 78] width 54 height 23
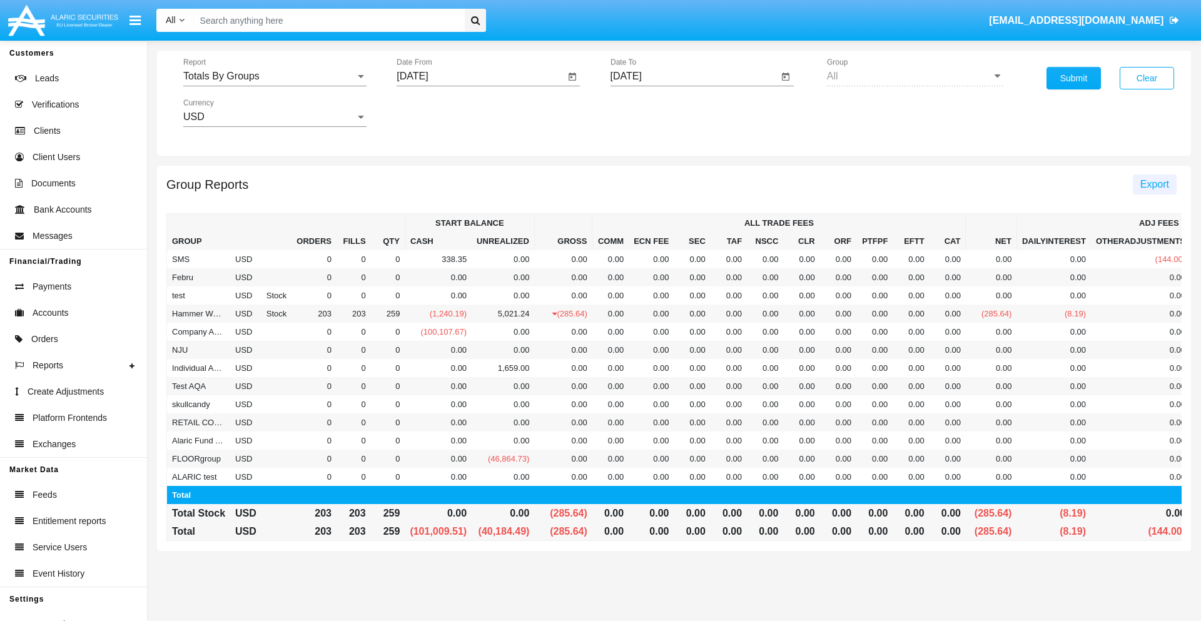
click at [1154, 184] on span "Export" at bounding box center [1154, 184] width 29 height 11
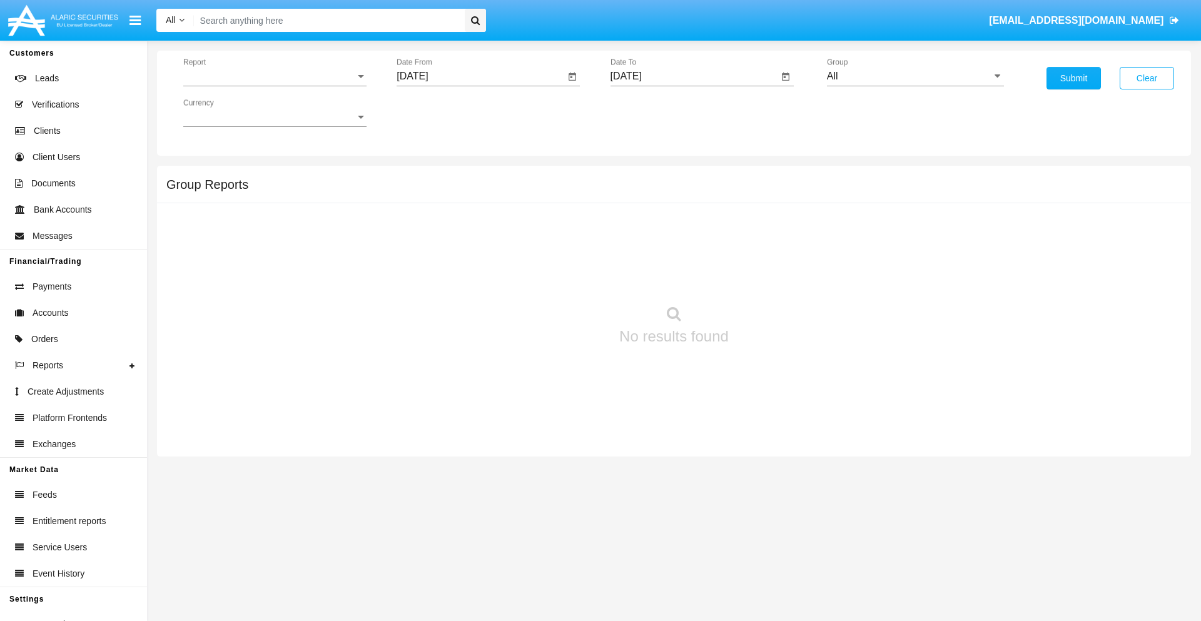
click at [275, 76] on span "Report" at bounding box center [269, 76] width 172 height 11
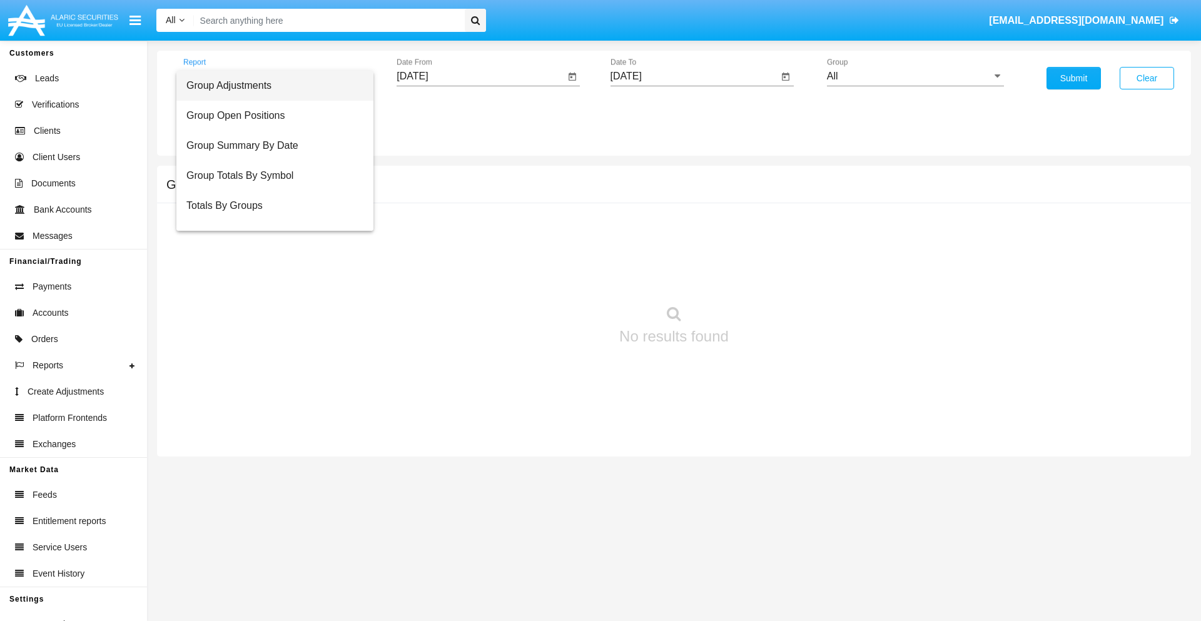
scroll to position [20, 0]
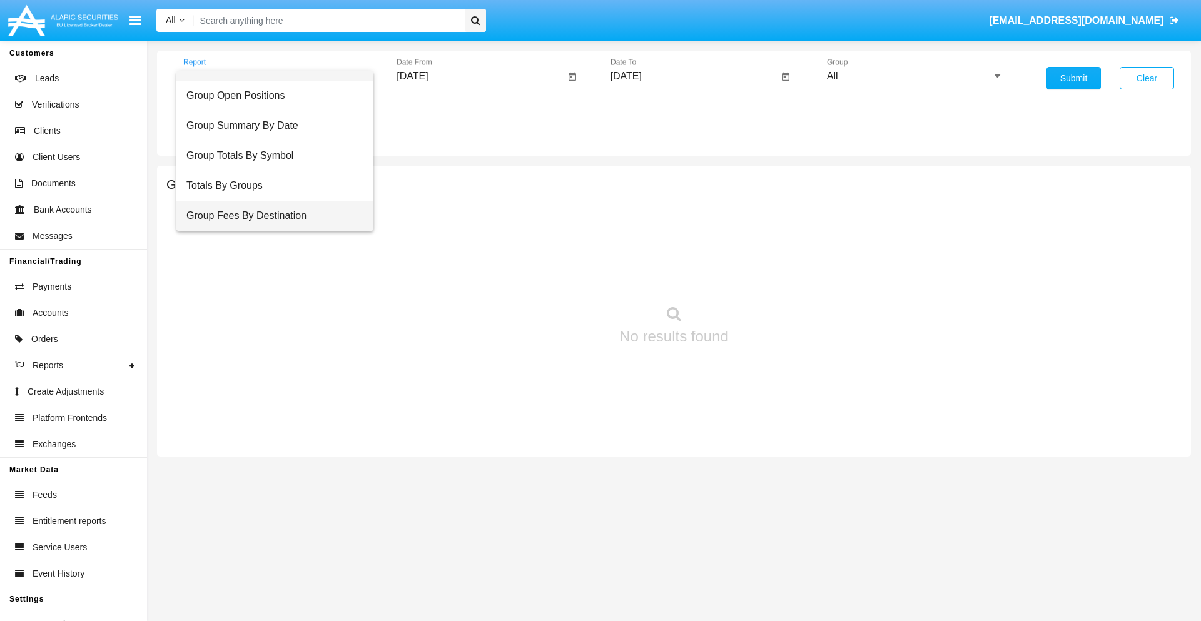
click at [270, 216] on span "Group Fees By Destination" at bounding box center [274, 216] width 177 height 30
click at [480, 76] on input "[DATE]" at bounding box center [481, 76] width 168 height 11
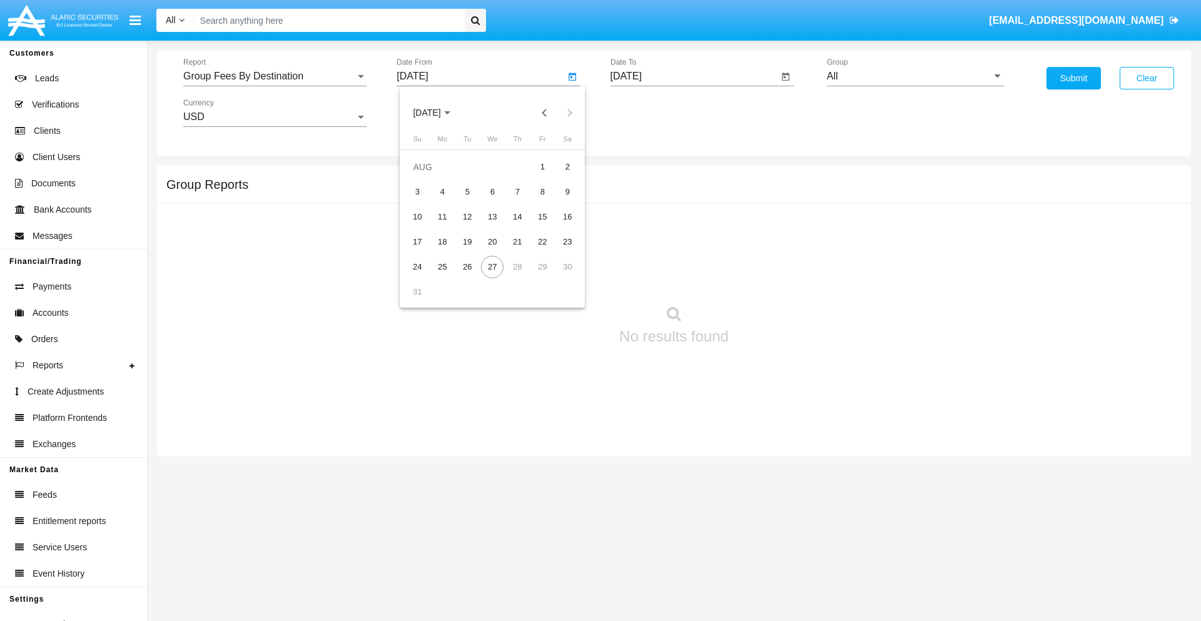
click at [438, 113] on span "[DATE]" at bounding box center [427, 113] width 28 height 10
click at [558, 277] on div "2025" at bounding box center [558, 276] width 39 height 23
click at [470, 201] on div "JUN" at bounding box center [470, 201] width 39 height 23
click at [542, 267] on div "27" at bounding box center [542, 267] width 23 height 23
type input "06/27/25"
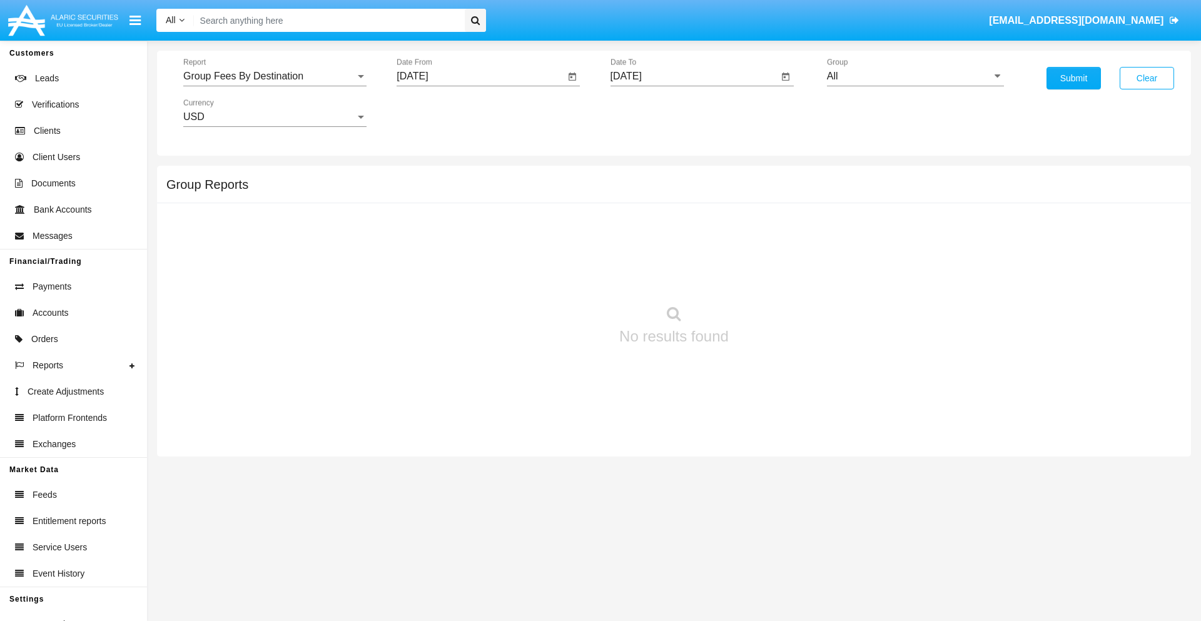
click at [694, 76] on input "[DATE]" at bounding box center [695, 76] width 168 height 11
click at [651, 113] on span "[DATE]" at bounding box center [641, 113] width 28 height 10
click at [771, 277] on div "2025" at bounding box center [771, 276] width 39 height 23
click at [771, 201] on div "AUG" at bounding box center [771, 201] width 39 height 23
click at [706, 267] on div "27" at bounding box center [706, 267] width 23 height 23
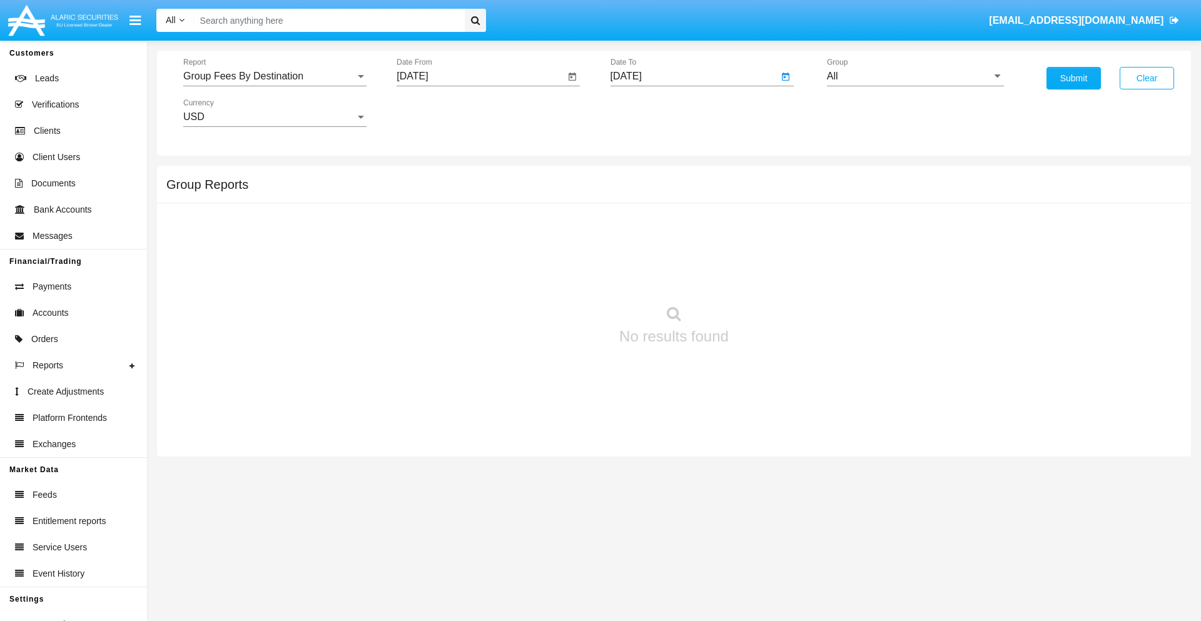
type input "[DATE]"
click at [915, 76] on input "All" at bounding box center [915, 76] width 177 height 11
click at [880, 241] on span "Hammer Web Lite" at bounding box center [880, 241] width 81 height 11
type input "Hammer Web Lite"
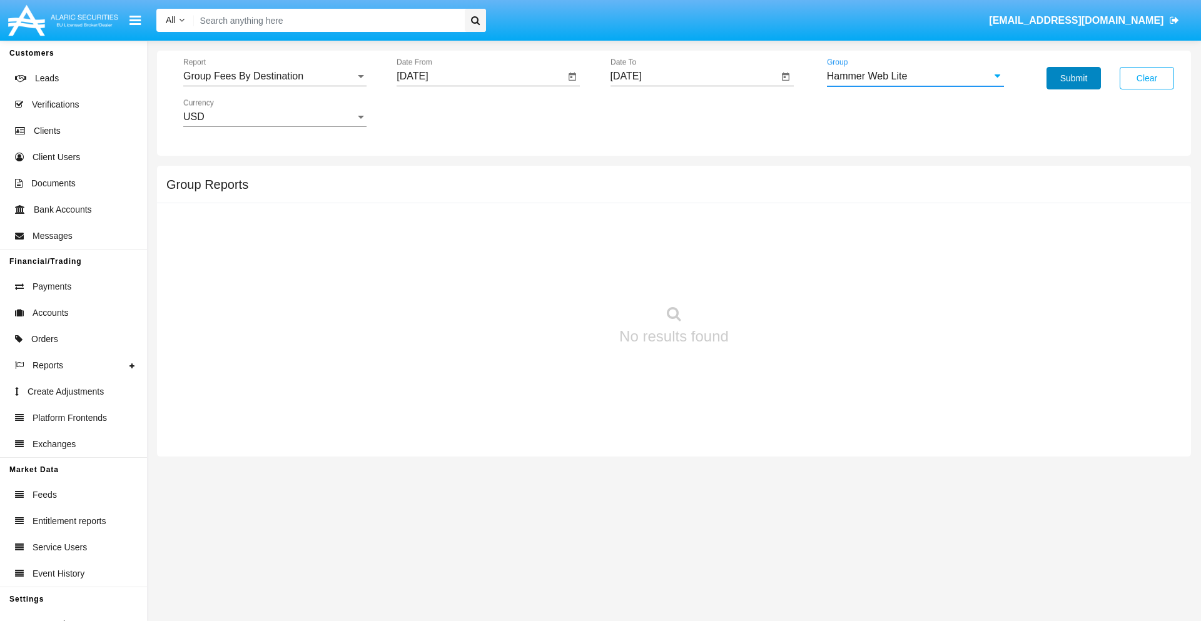
click at [1074, 78] on button "Submit" at bounding box center [1074, 78] width 54 height 23
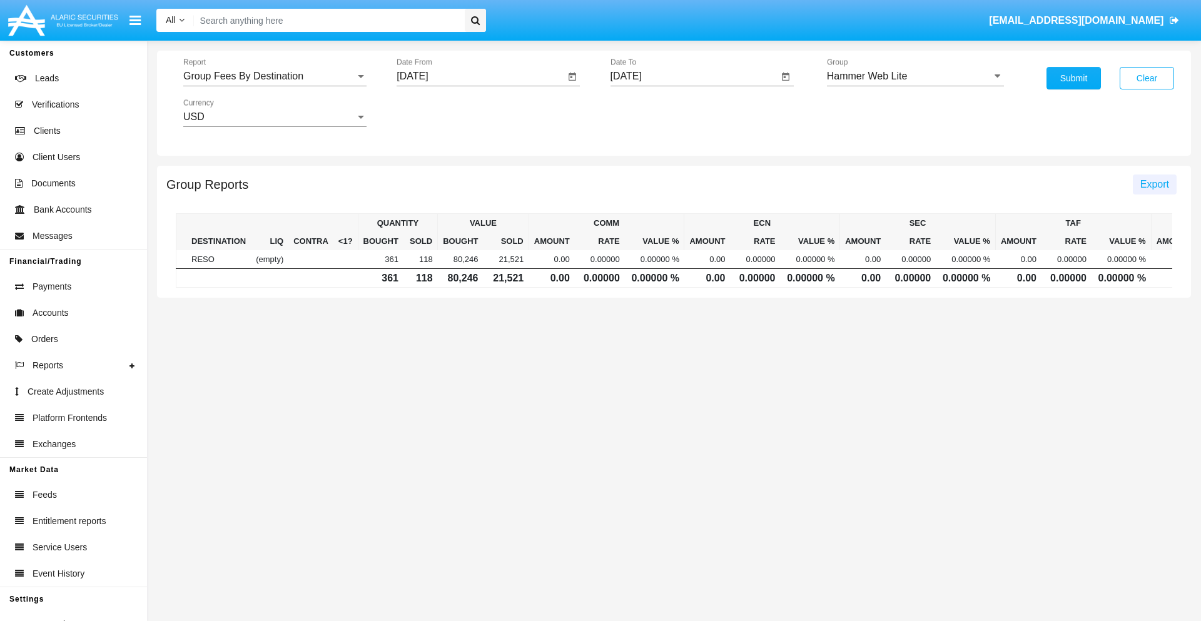
click at [1154, 184] on span "Export" at bounding box center [1154, 184] width 29 height 11
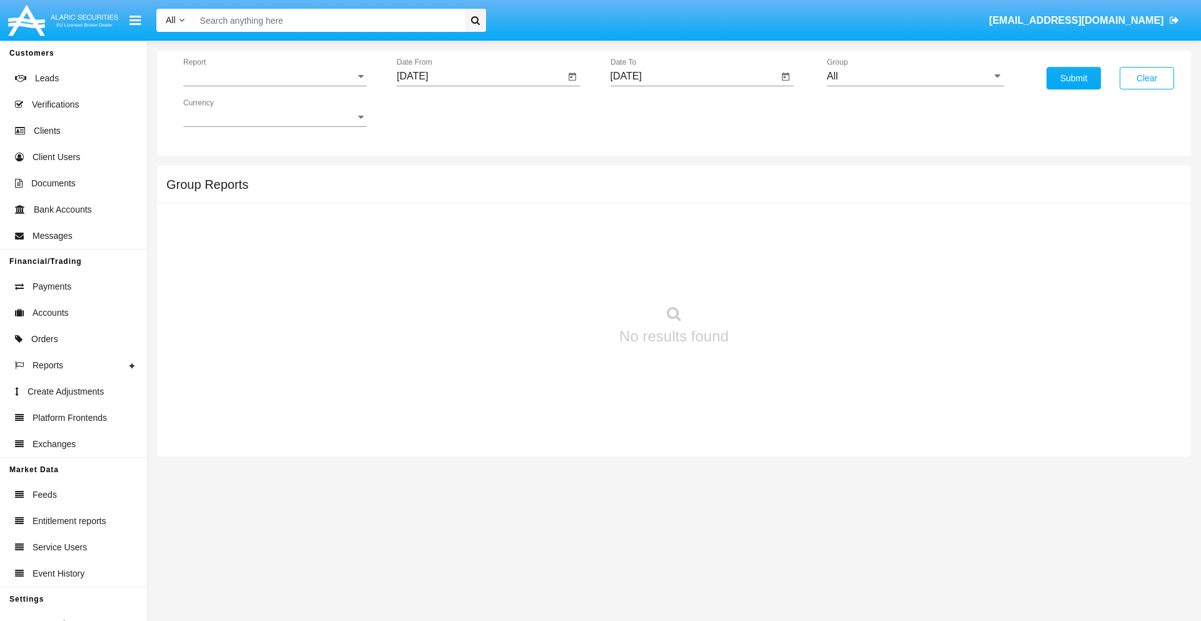
click at [275, 76] on span "Report" at bounding box center [269, 76] width 172 height 11
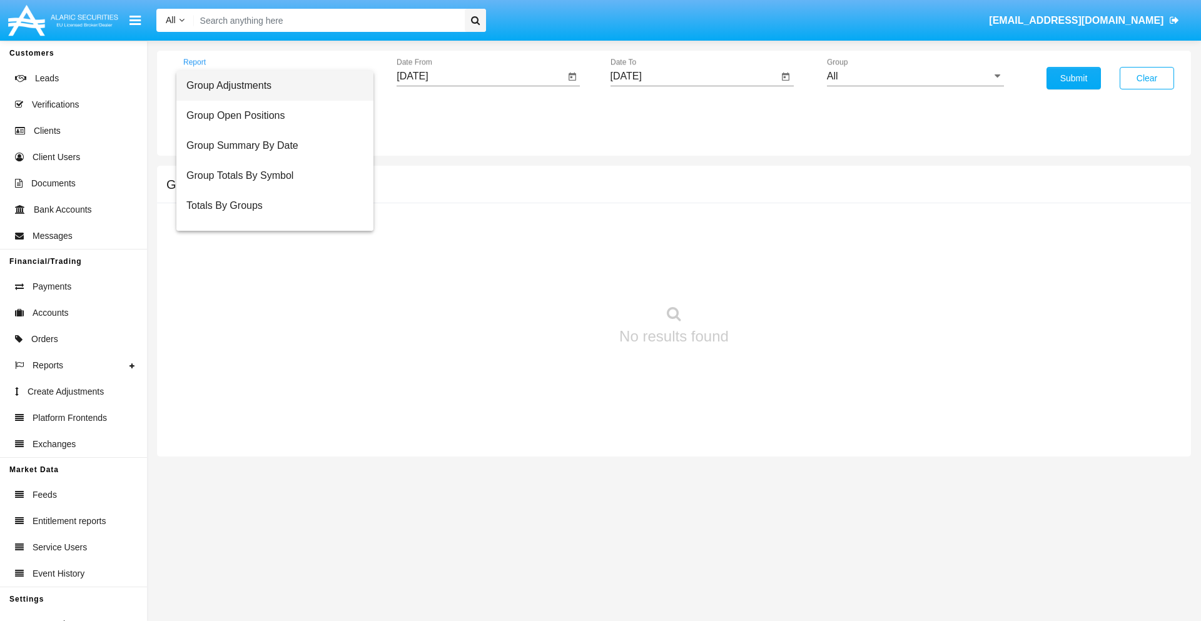
click at [270, 251] on span "Totals By Accounts" at bounding box center [274, 266] width 177 height 30
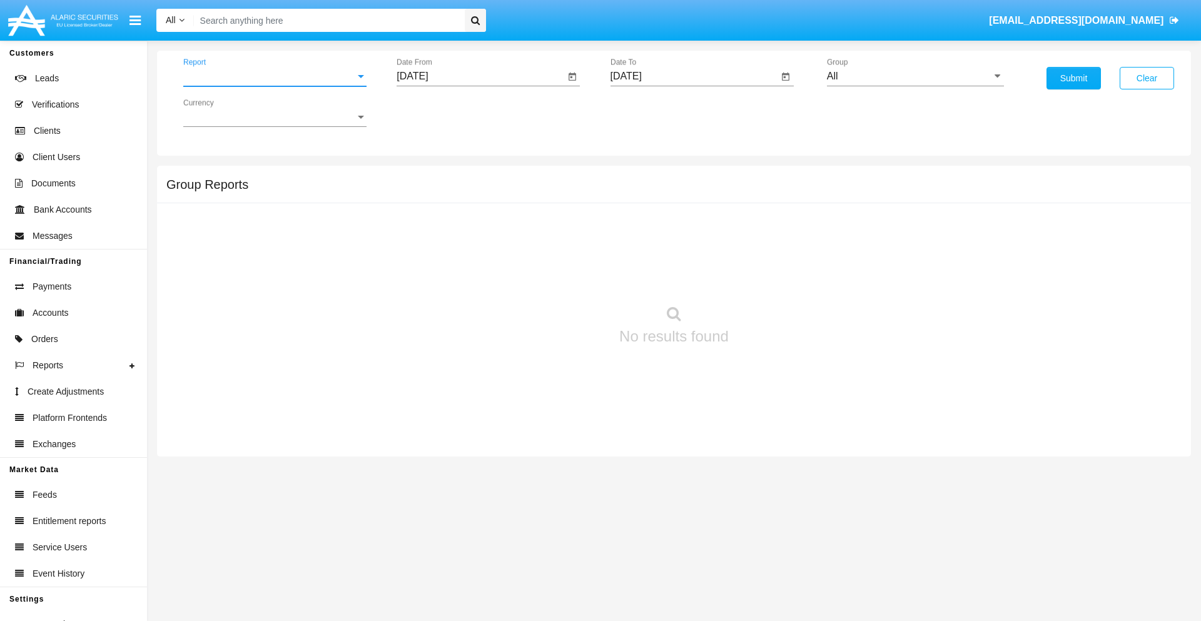
scroll to position [50, 0]
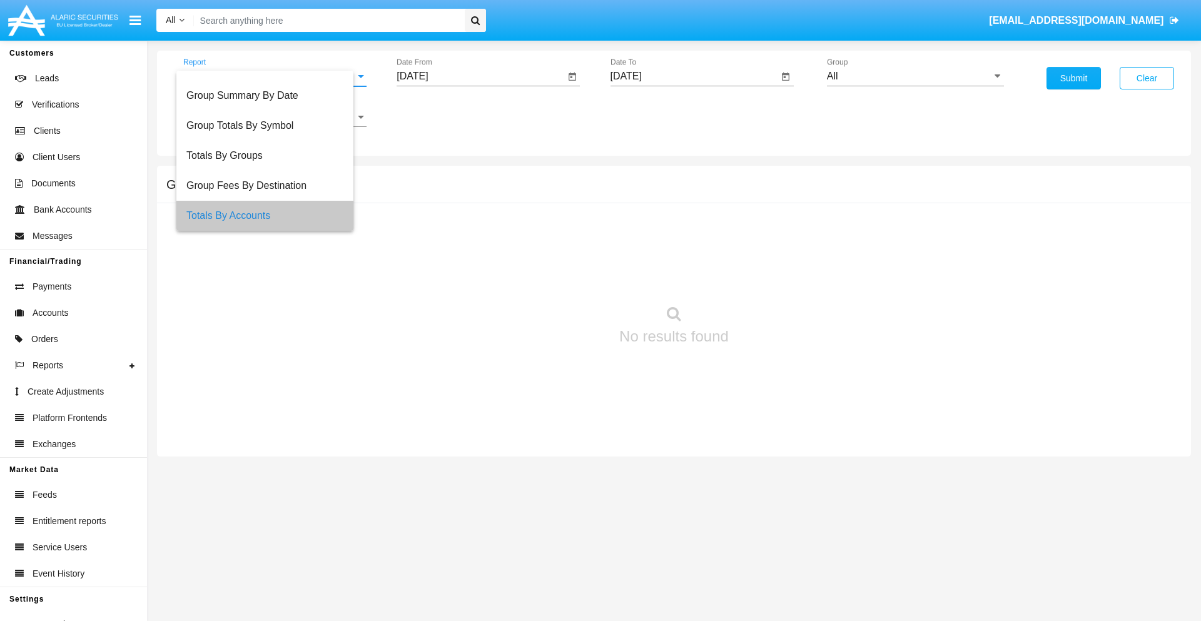
click at [480, 76] on input "[DATE]" at bounding box center [481, 76] width 168 height 11
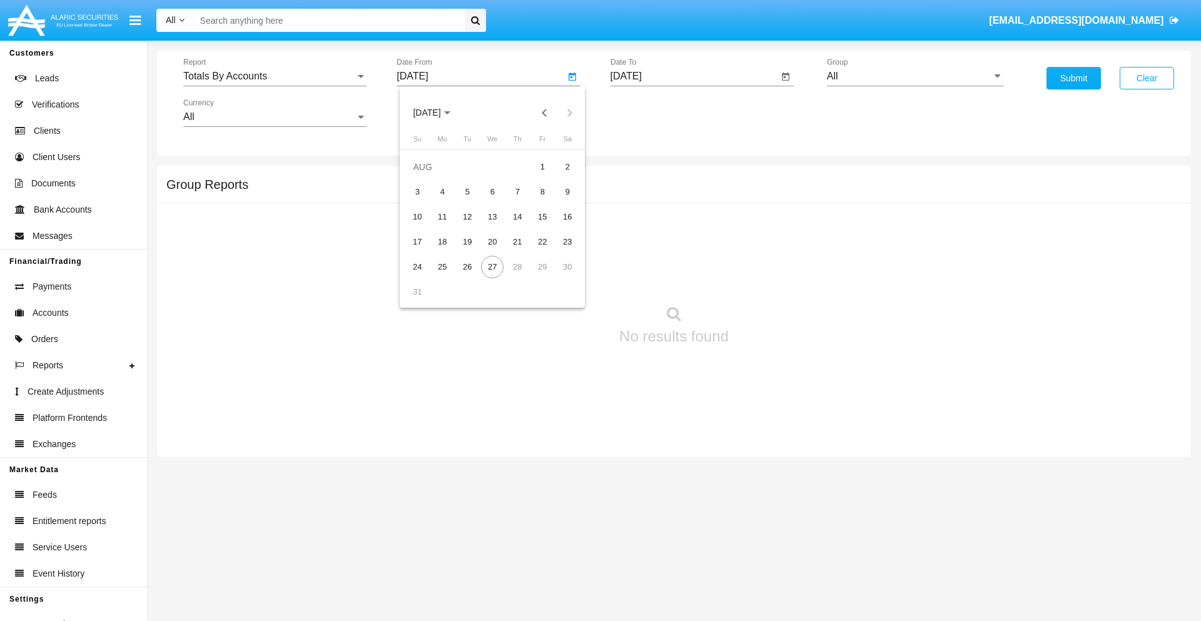
click at [438, 113] on span "[DATE]" at bounding box center [427, 113] width 28 height 10
click at [558, 277] on div "2025" at bounding box center [558, 276] width 39 height 23
click at [558, 201] on div "AUG" at bounding box center [558, 201] width 39 height 23
click at [467, 216] on div "12" at bounding box center [467, 217] width 23 height 23
type input "08/12/25"
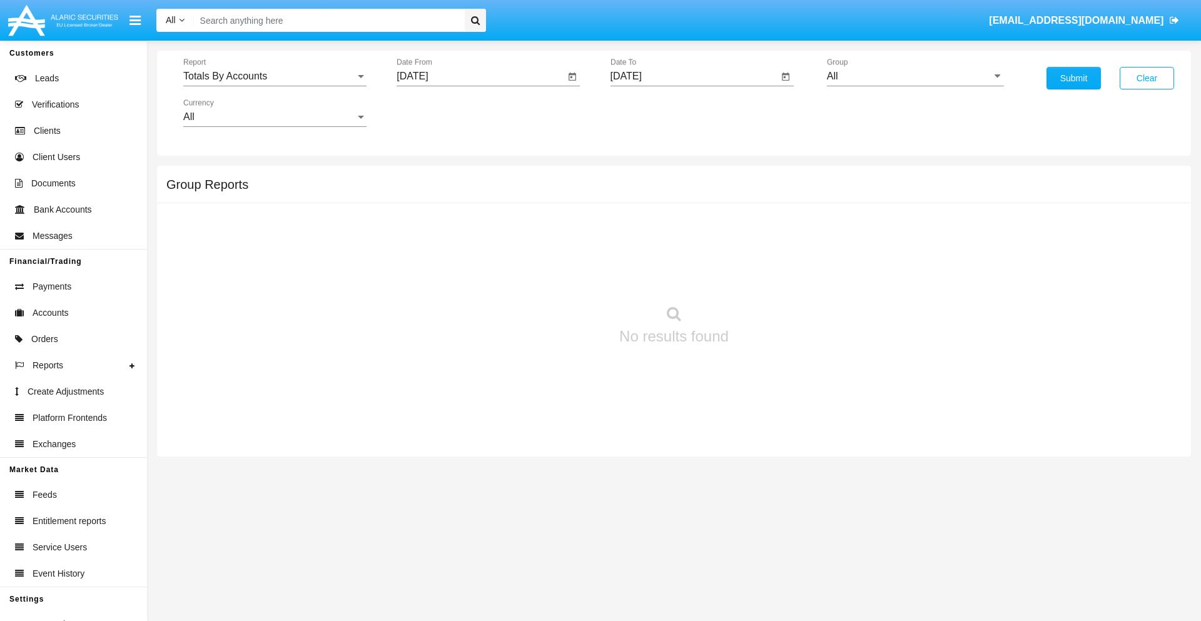
click at [694, 76] on input "[DATE]" at bounding box center [695, 76] width 168 height 11
click at [651, 113] on span "[DATE]" at bounding box center [641, 113] width 28 height 10
click at [771, 277] on div "2025" at bounding box center [771, 276] width 39 height 23
click at [771, 201] on div "AUG" at bounding box center [771, 201] width 39 height 23
click at [706, 267] on div "27" at bounding box center [706, 267] width 23 height 23
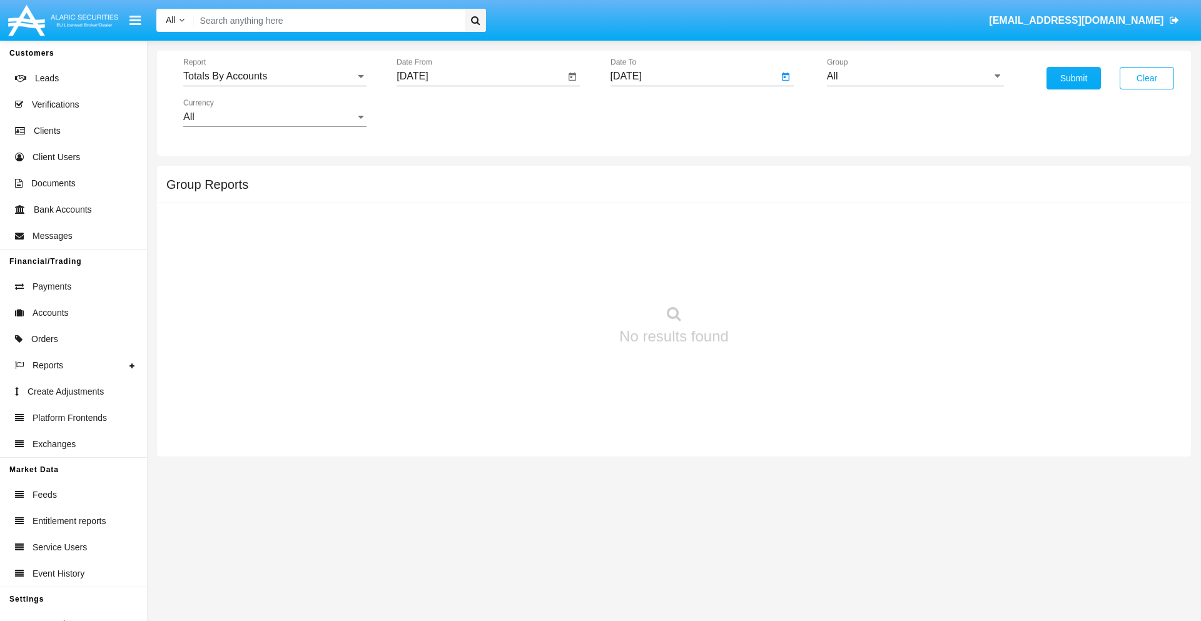
type input "08/27/25"
click at [915, 76] on input "All" at bounding box center [915, 76] width 177 height 11
type input "Hammer Web Lite"
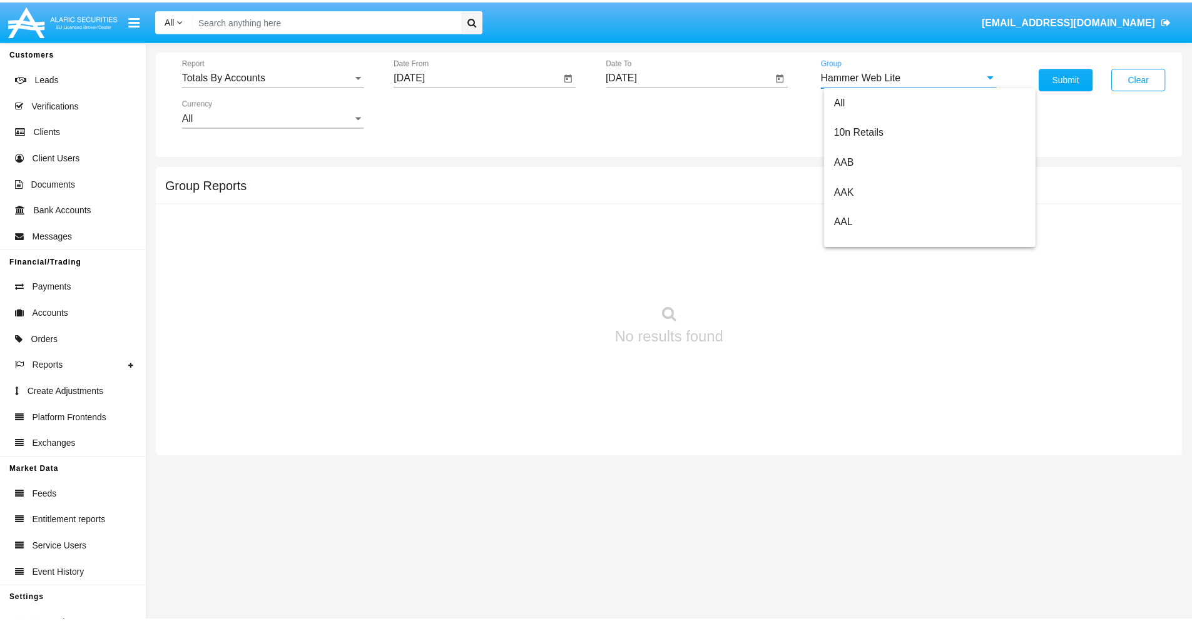
scroll to position [0, 0]
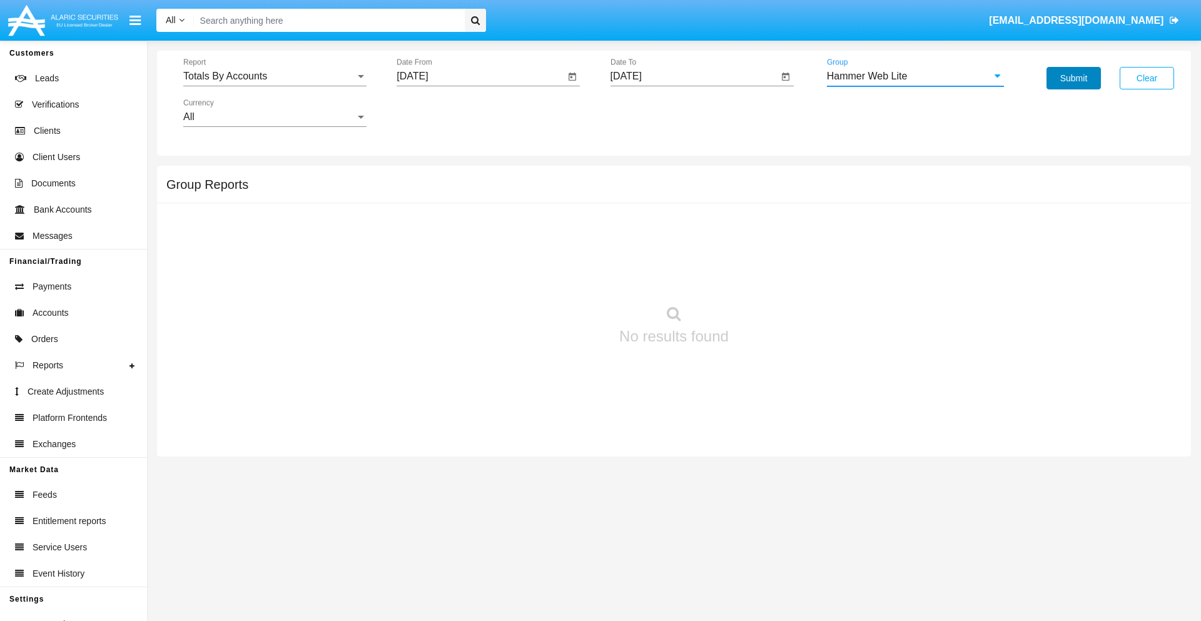
click at [1074, 78] on button "Submit" at bounding box center [1074, 78] width 54 height 23
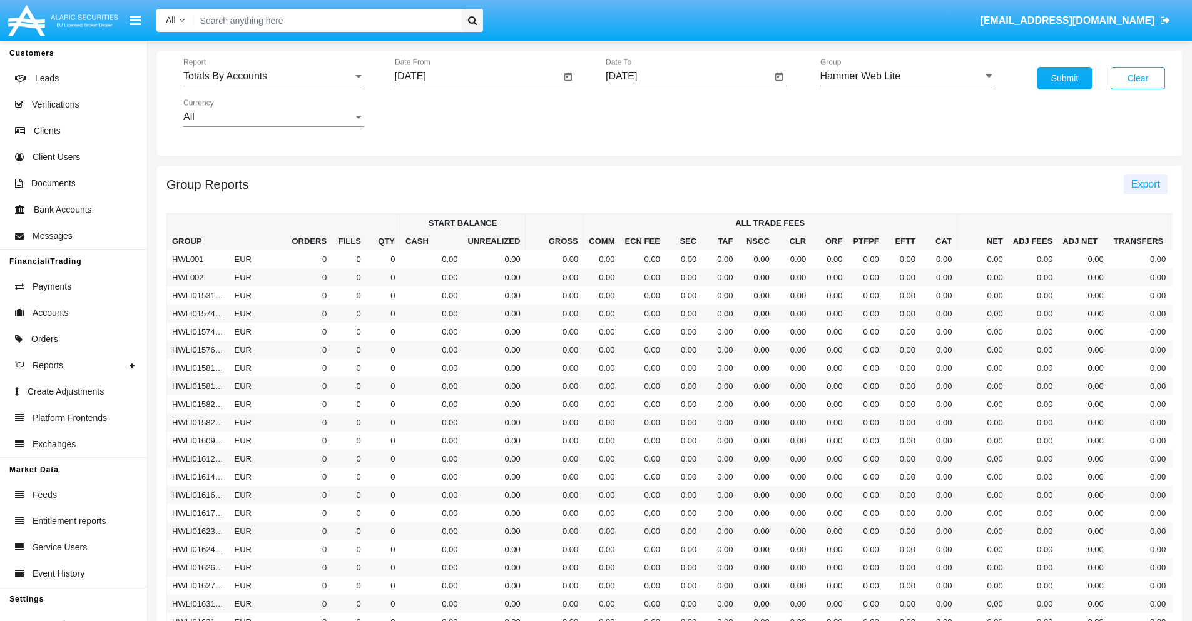
click at [1145, 184] on span "Export" at bounding box center [1145, 184] width 29 height 11
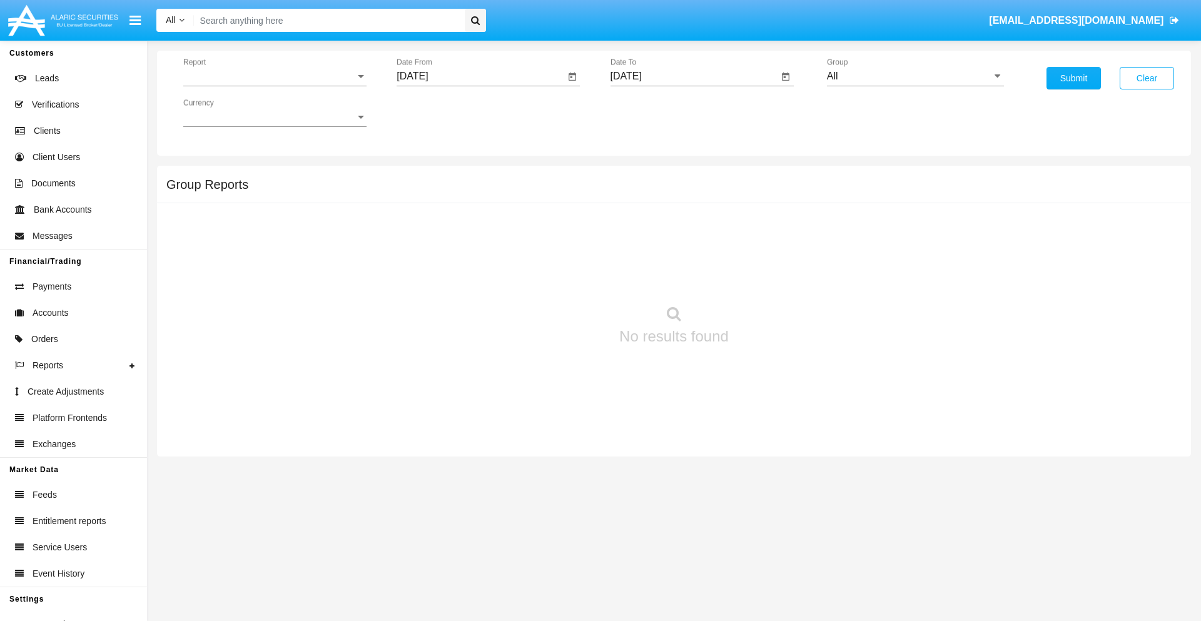
click at [275, 76] on span "Report" at bounding box center [269, 76] width 172 height 11
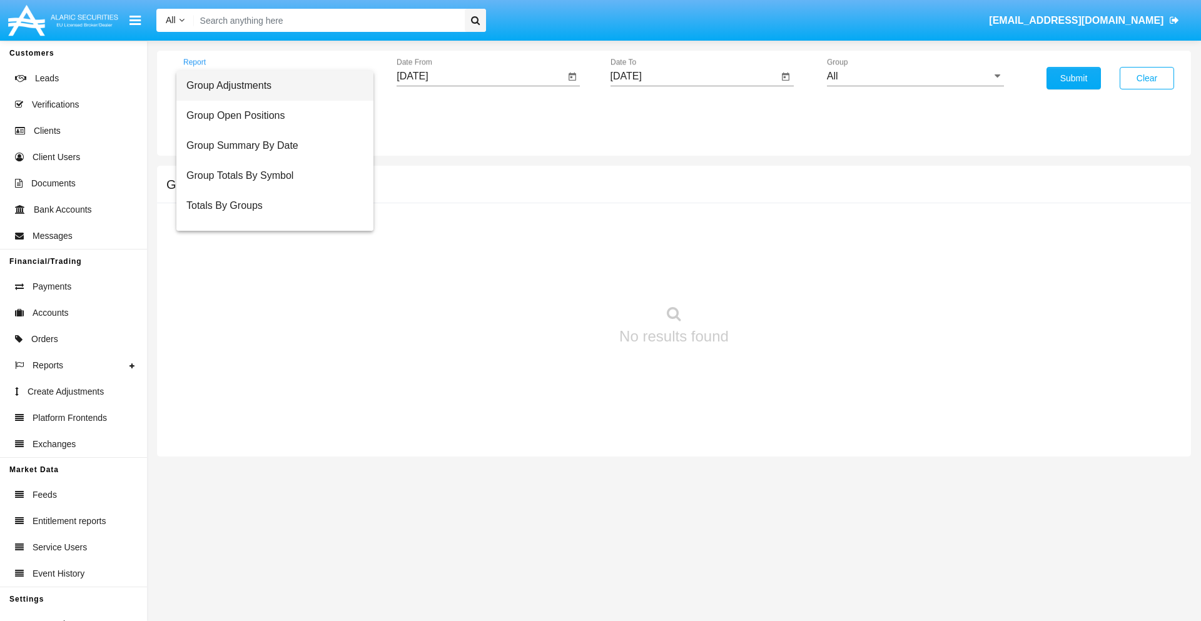
click at [270, 86] on span "Group Adjustments" at bounding box center [274, 86] width 177 height 30
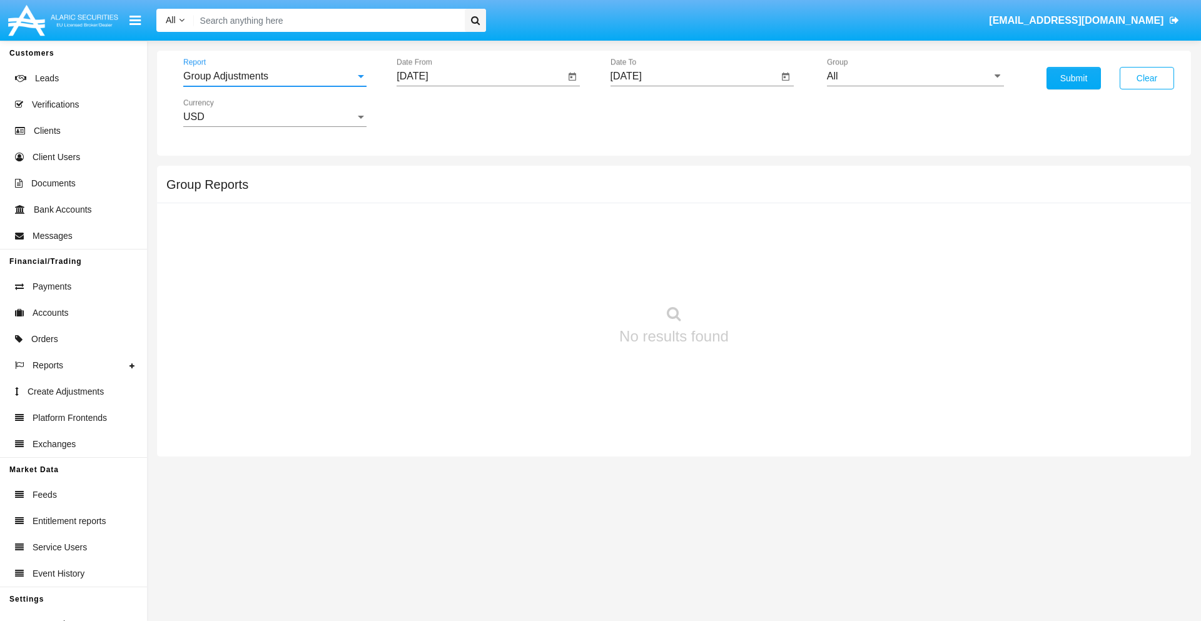
click at [480, 76] on input "[DATE]" at bounding box center [481, 76] width 168 height 11
click at [438, 113] on span "[DATE]" at bounding box center [427, 113] width 28 height 10
click at [470, 251] on div "2019" at bounding box center [470, 251] width 39 height 23
click at [427, 176] on div "JAN" at bounding box center [426, 176] width 39 height 23
click at [467, 191] on div "1" at bounding box center [467, 192] width 23 height 23
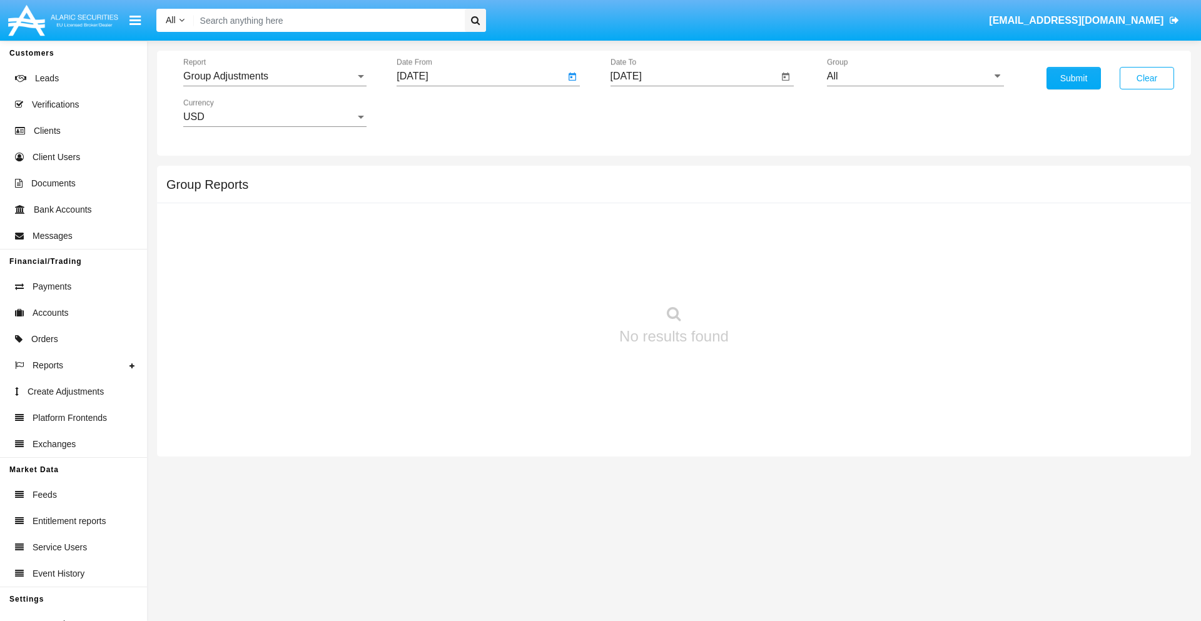
type input "[DATE]"
click at [694, 76] on input "[DATE]" at bounding box center [695, 76] width 168 height 11
click at [651, 113] on span "[DATE]" at bounding box center [641, 113] width 28 height 10
click at [684, 251] on div "2019" at bounding box center [683, 251] width 39 height 23
click at [640, 176] on div "JAN" at bounding box center [640, 176] width 39 height 23
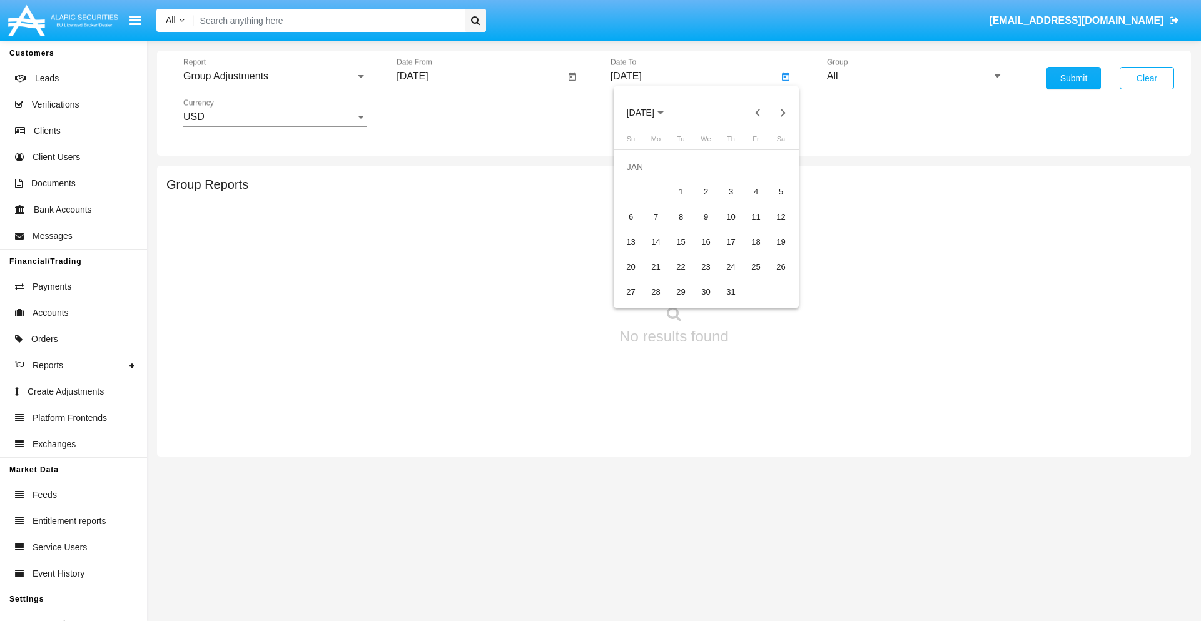
click at [681, 191] on div "1" at bounding box center [681, 192] width 23 height 23
type input "[DATE]"
click at [915, 76] on input "All" at bounding box center [915, 76] width 177 height 11
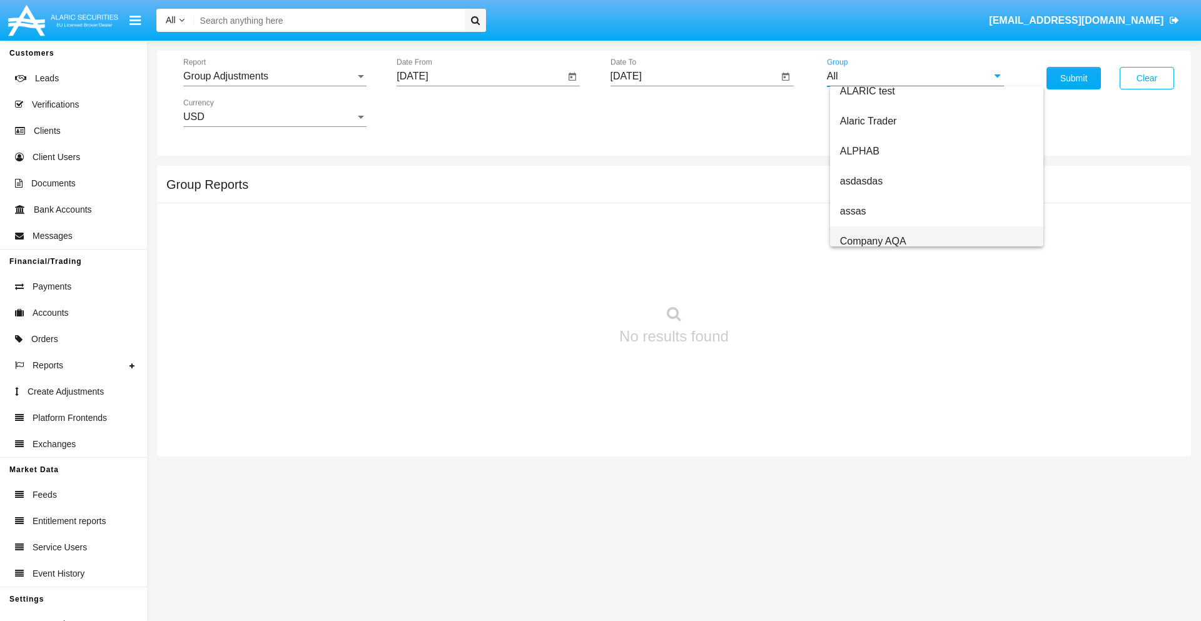
click at [873, 241] on span "Company AQA" at bounding box center [873, 241] width 66 height 11
type input "Company AQA"
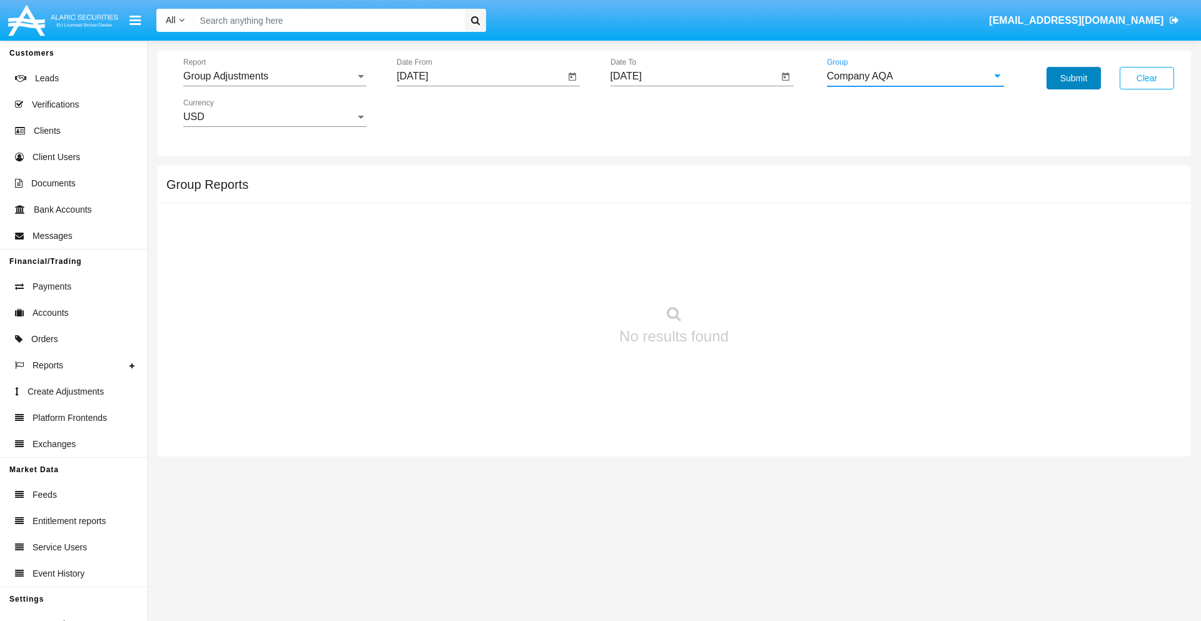
click at [1074, 78] on button "Submit" at bounding box center [1074, 78] width 54 height 23
click at [275, 76] on span "Report" at bounding box center [269, 76] width 172 height 11
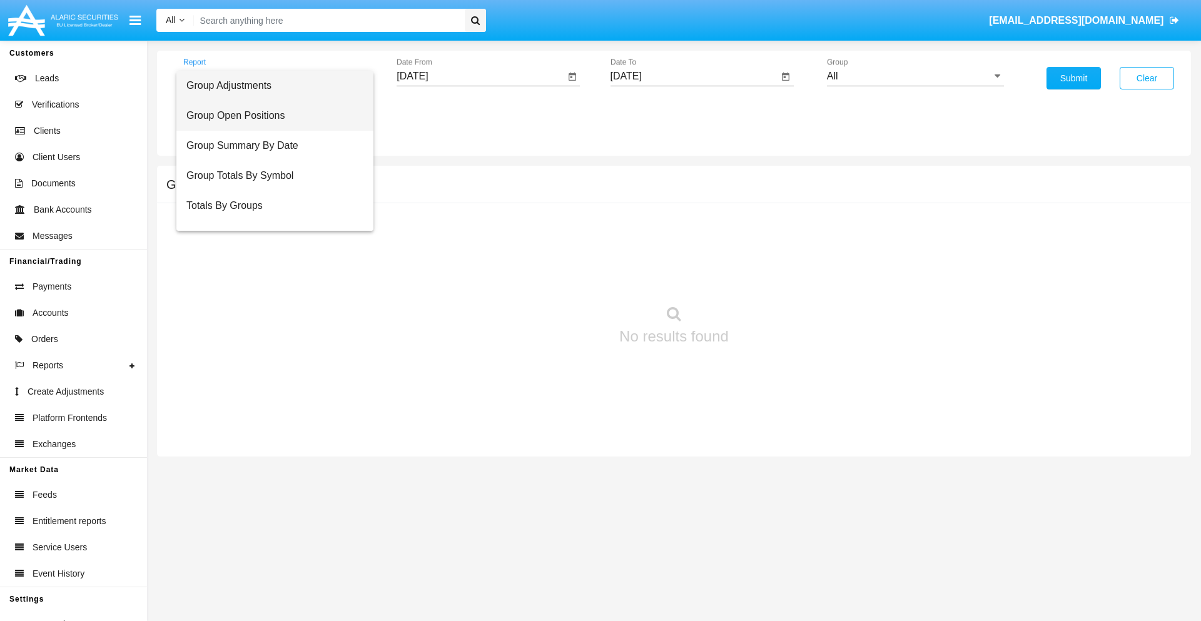
click at [270, 116] on span "Group Open Positions" at bounding box center [274, 116] width 177 height 30
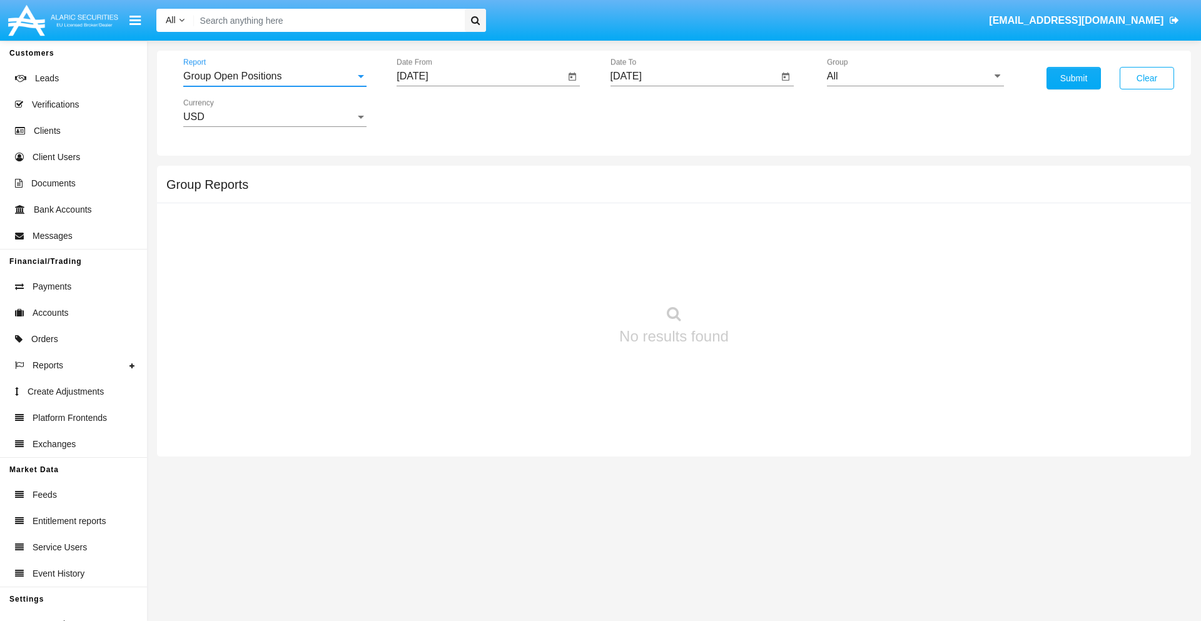
click at [480, 76] on input "[DATE]" at bounding box center [481, 76] width 168 height 11
click at [438, 113] on span "[DATE]" at bounding box center [427, 113] width 28 height 10
click at [470, 251] on div "2019" at bounding box center [470, 251] width 39 height 23
click at [427, 176] on div "JAN" at bounding box center [426, 176] width 39 height 23
click at [467, 191] on div "1" at bounding box center [467, 192] width 23 height 23
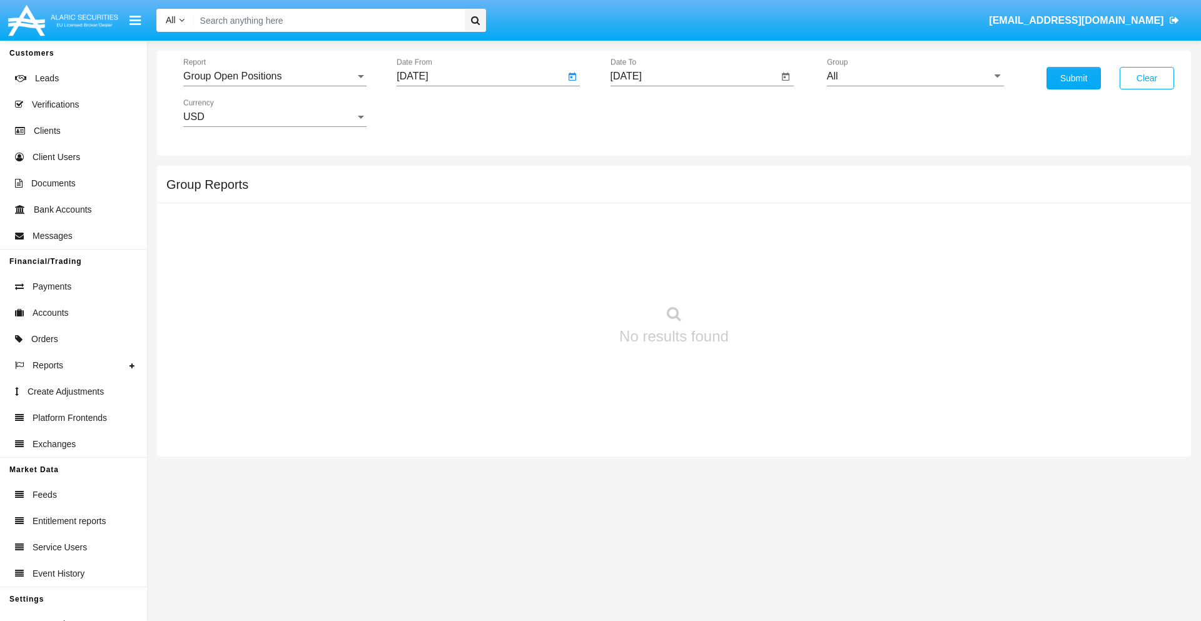
type input "[DATE]"
click at [694, 76] on input "[DATE]" at bounding box center [695, 76] width 168 height 11
click at [651, 113] on span "[DATE]" at bounding box center [641, 113] width 28 height 10
click at [684, 251] on div "2019" at bounding box center [683, 251] width 39 height 23
click at [640, 176] on div "JAN" at bounding box center [640, 176] width 39 height 23
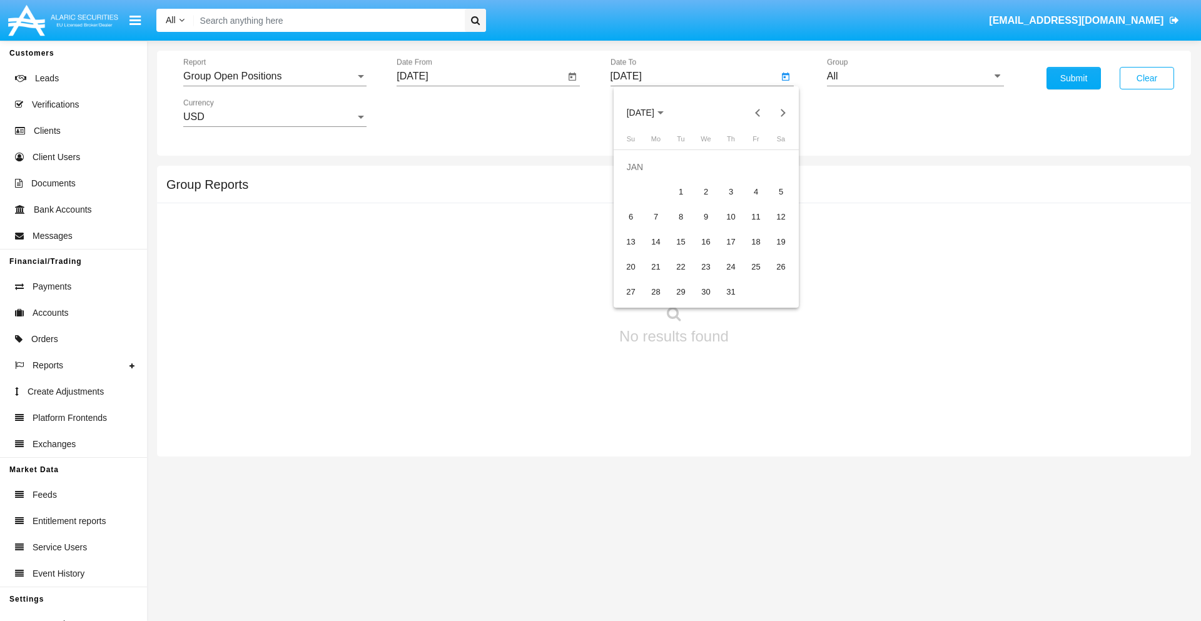
click at [681, 191] on div "1" at bounding box center [681, 192] width 23 height 23
type input "[DATE]"
click at [915, 76] on input "All" at bounding box center [915, 76] width 177 height 11
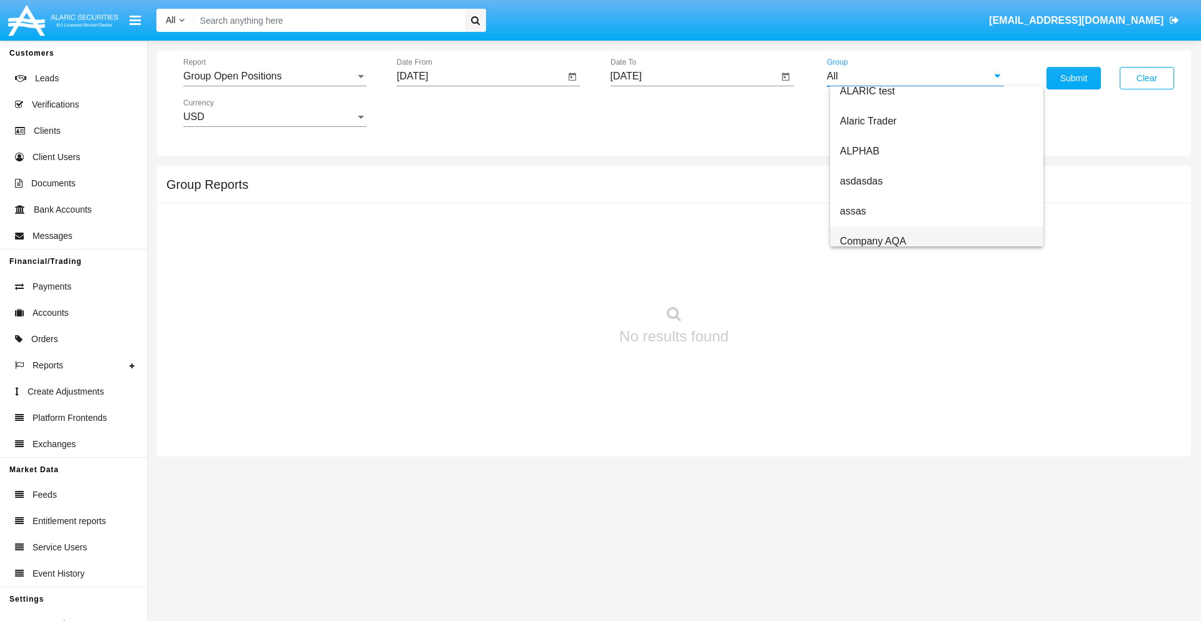
click at [873, 241] on span "Company AQA" at bounding box center [873, 241] width 66 height 11
type input "Company AQA"
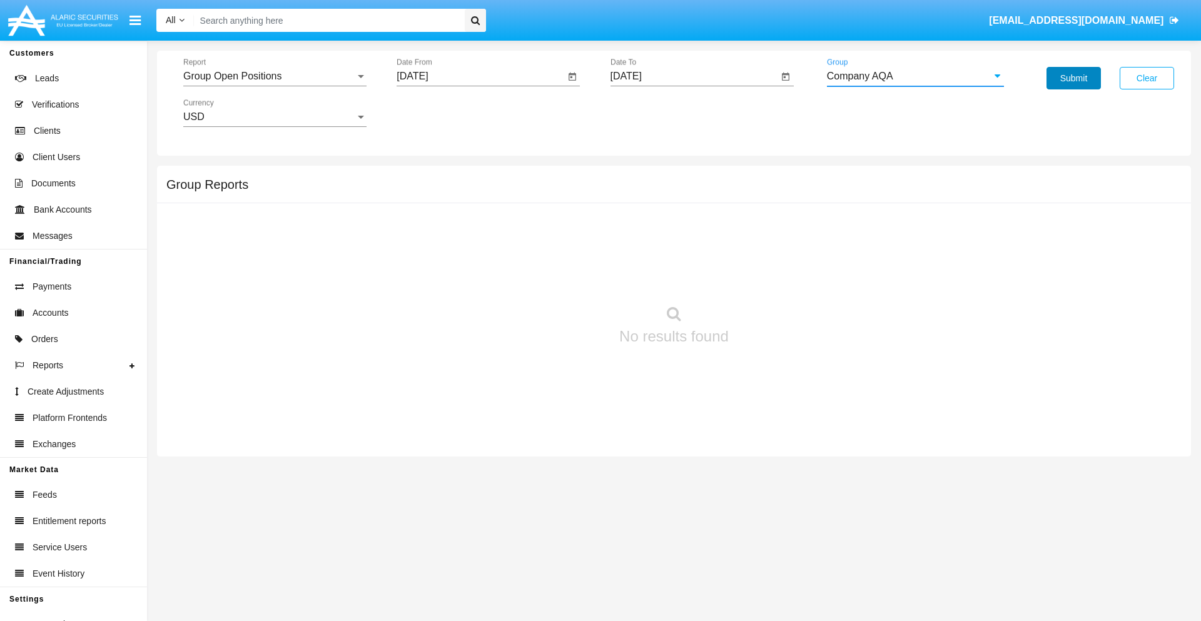
click at [1074, 78] on button "Submit" at bounding box center [1074, 78] width 54 height 23
click at [275, 76] on span "Report" at bounding box center [269, 76] width 172 height 11
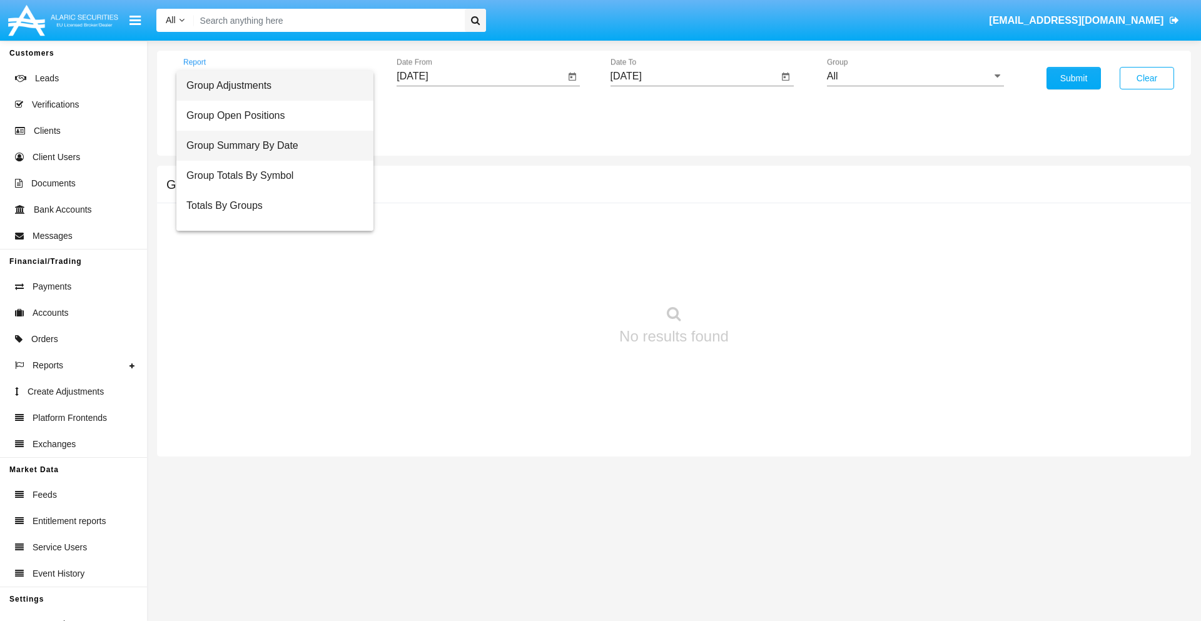
click at [270, 146] on span "Group Summary By Date" at bounding box center [274, 146] width 177 height 30
click at [480, 76] on input "[DATE]" at bounding box center [481, 76] width 168 height 11
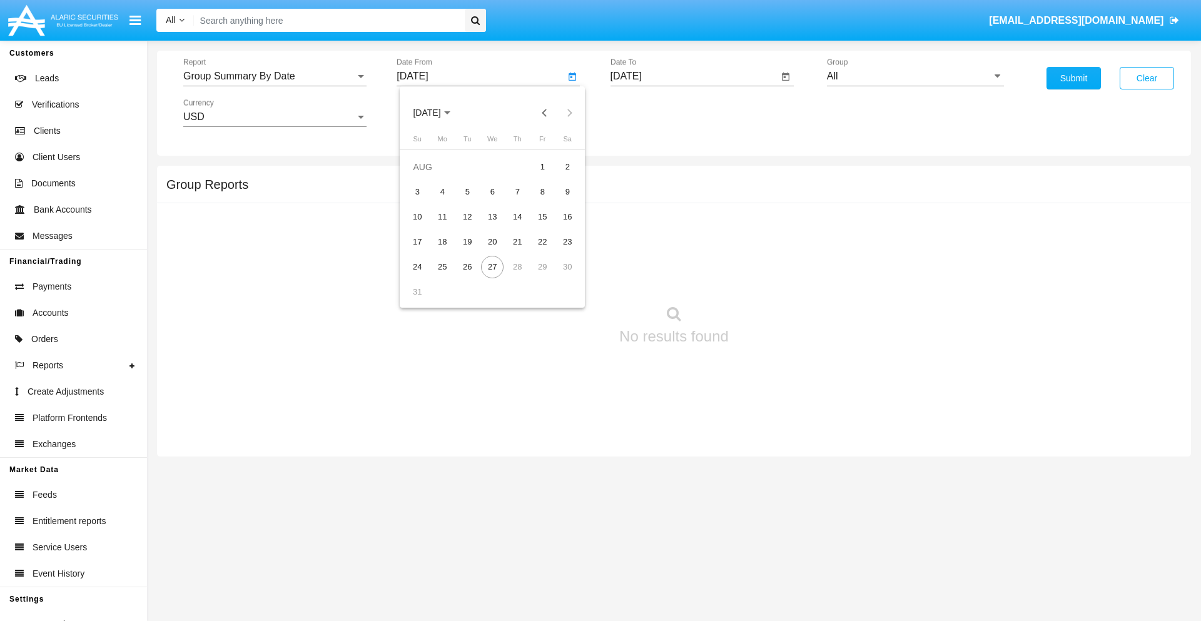
click at [438, 113] on span "[DATE]" at bounding box center [427, 113] width 28 height 10
click at [470, 251] on div "2019" at bounding box center [470, 251] width 39 height 23
click at [427, 176] on div "JAN" at bounding box center [426, 176] width 39 height 23
click at [467, 191] on div "1" at bounding box center [467, 192] width 23 height 23
type input "[DATE]"
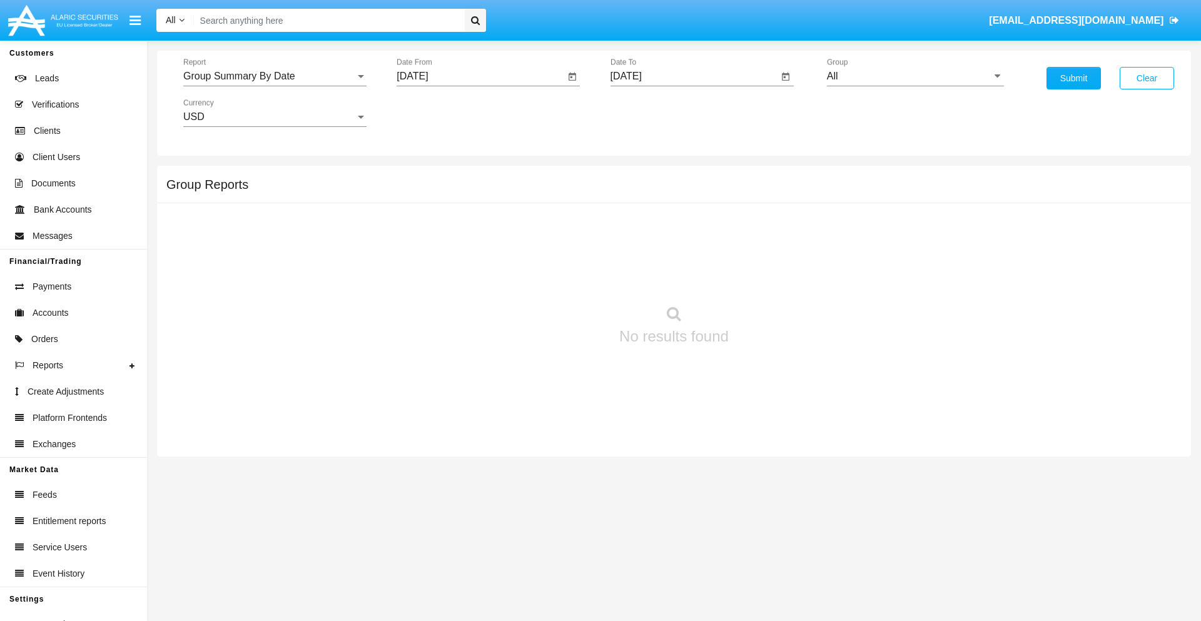
click at [694, 76] on input "[DATE]" at bounding box center [695, 76] width 168 height 11
click at [651, 113] on span "[DATE]" at bounding box center [641, 113] width 28 height 10
click at [684, 251] on div "2019" at bounding box center [683, 251] width 39 height 23
click at [640, 176] on div "JAN" at bounding box center [640, 176] width 39 height 23
click at [681, 191] on div "1" at bounding box center [681, 192] width 23 height 23
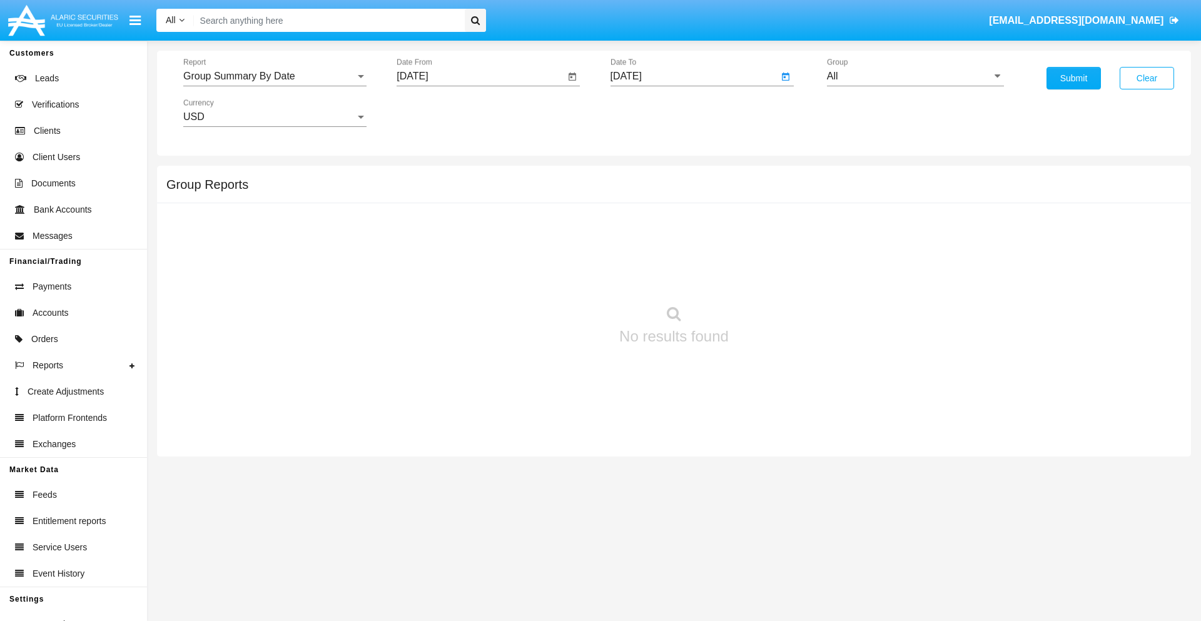
type input "[DATE]"
click at [915, 76] on input "All" at bounding box center [915, 76] width 177 height 11
click at [873, 516] on span "Company AQA" at bounding box center [873, 521] width 66 height 11
type input "Company AQA"
click at [1074, 78] on button "Submit" at bounding box center [1074, 78] width 54 height 23
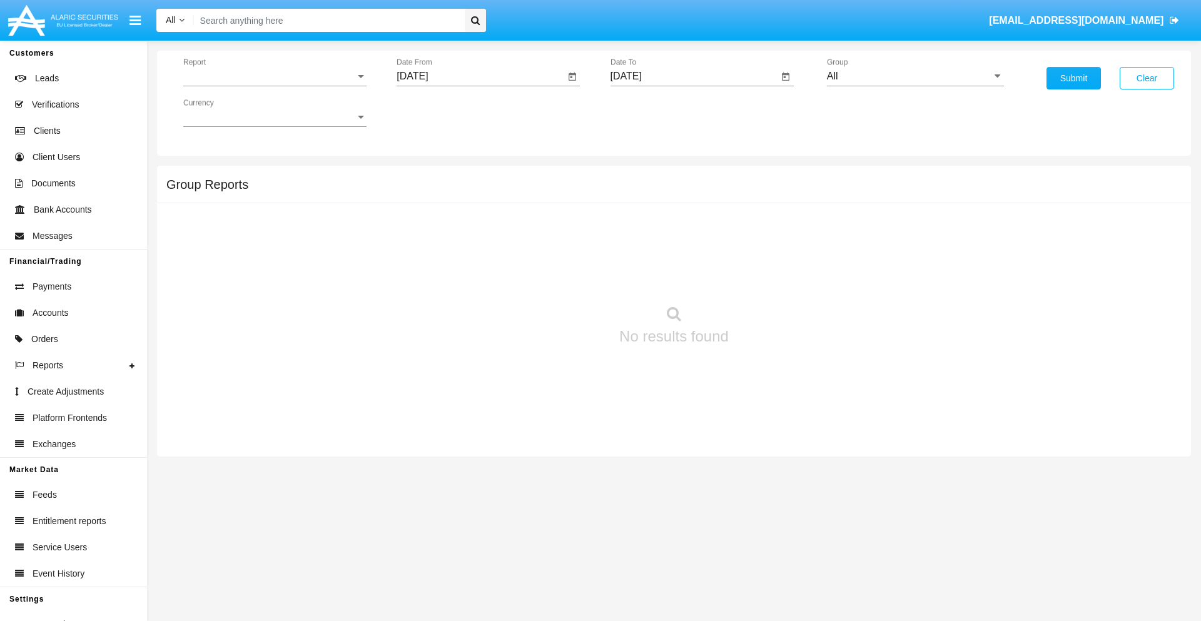
click at [275, 76] on span "Report" at bounding box center [269, 76] width 172 height 11
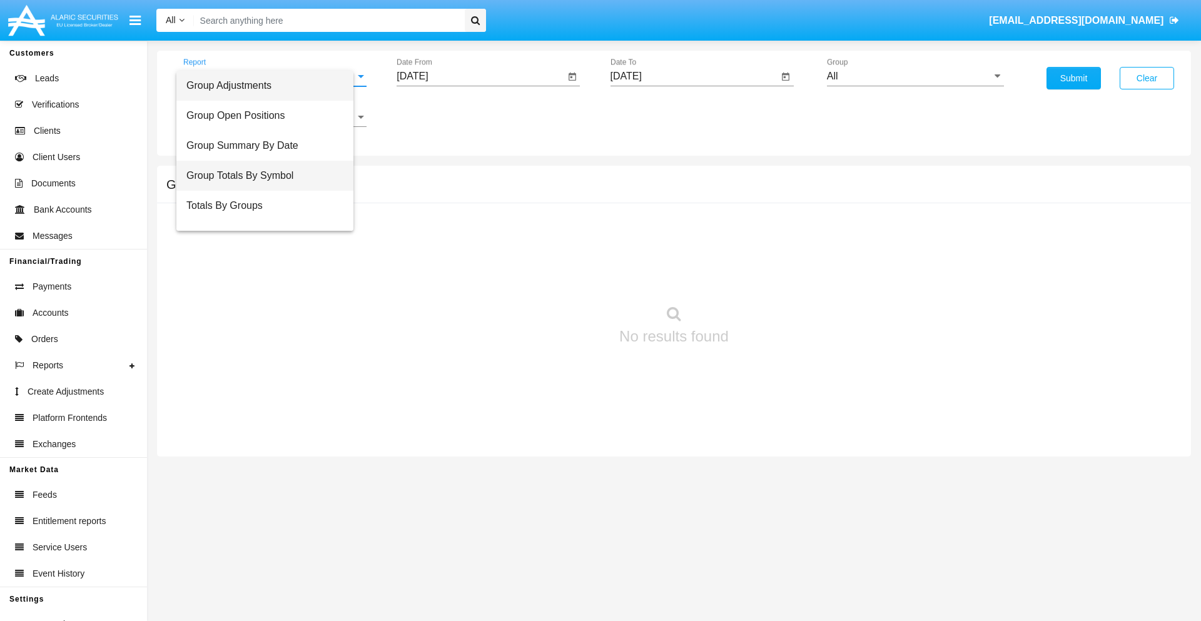
click at [270, 176] on span "Group Totals By Symbol" at bounding box center [264, 176] width 157 height 30
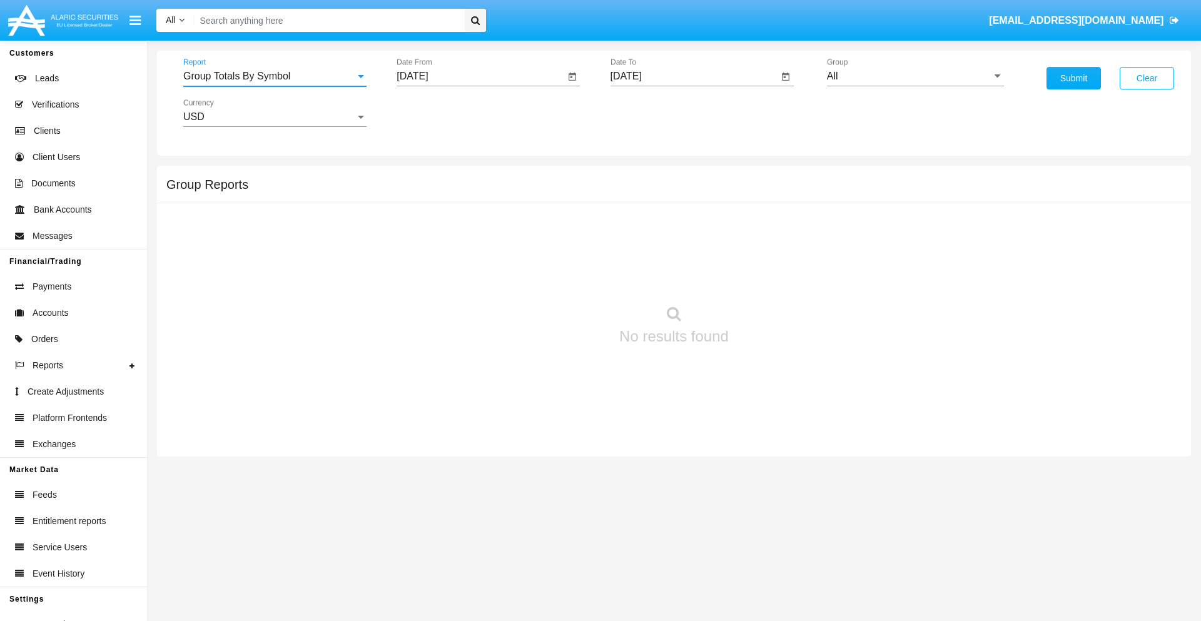
click at [480, 76] on input "[DATE]" at bounding box center [481, 76] width 168 height 11
click at [438, 113] on span "[DATE]" at bounding box center [427, 113] width 28 height 10
click at [470, 251] on div "2019" at bounding box center [470, 251] width 39 height 23
click at [427, 176] on div "JAN" at bounding box center [426, 176] width 39 height 23
click at [467, 191] on div "1" at bounding box center [467, 192] width 23 height 23
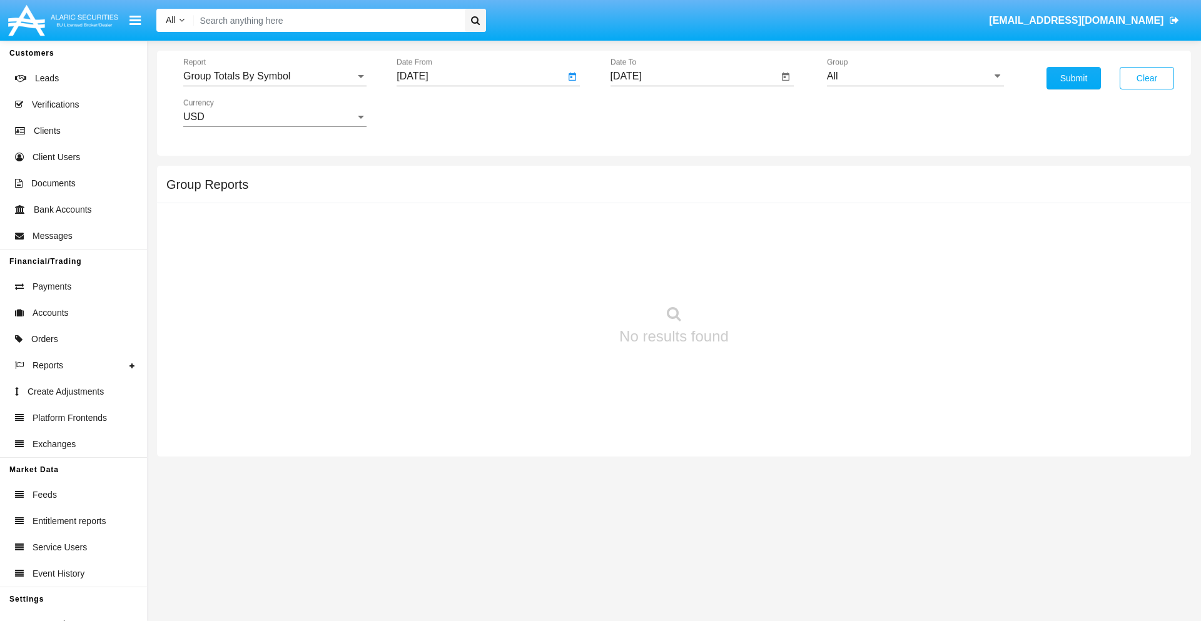
type input "[DATE]"
click at [694, 76] on input "[DATE]" at bounding box center [695, 76] width 168 height 11
click at [651, 113] on span "[DATE]" at bounding box center [641, 113] width 28 height 10
click at [684, 251] on div "2019" at bounding box center [683, 251] width 39 height 23
click at [640, 176] on div "JAN" at bounding box center [640, 176] width 39 height 23
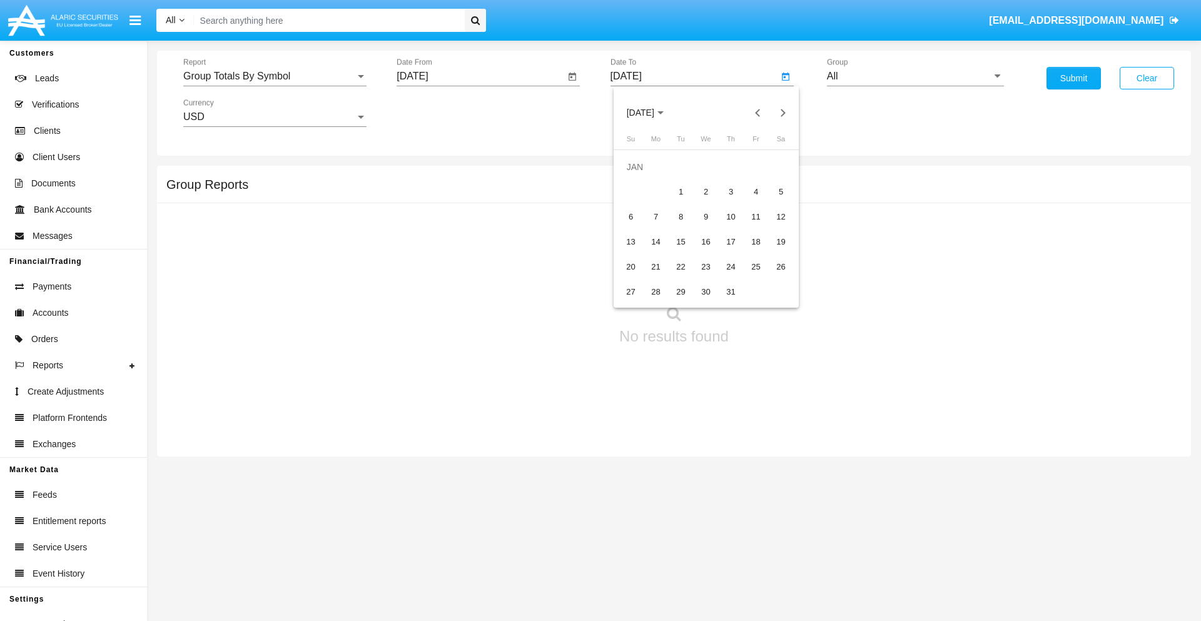
click at [681, 191] on div "1" at bounding box center [681, 192] width 23 height 23
type input "[DATE]"
click at [915, 76] on input "All" at bounding box center [915, 76] width 177 height 11
click at [873, 516] on span "Company AQA" at bounding box center [873, 521] width 66 height 11
type input "Company AQA"
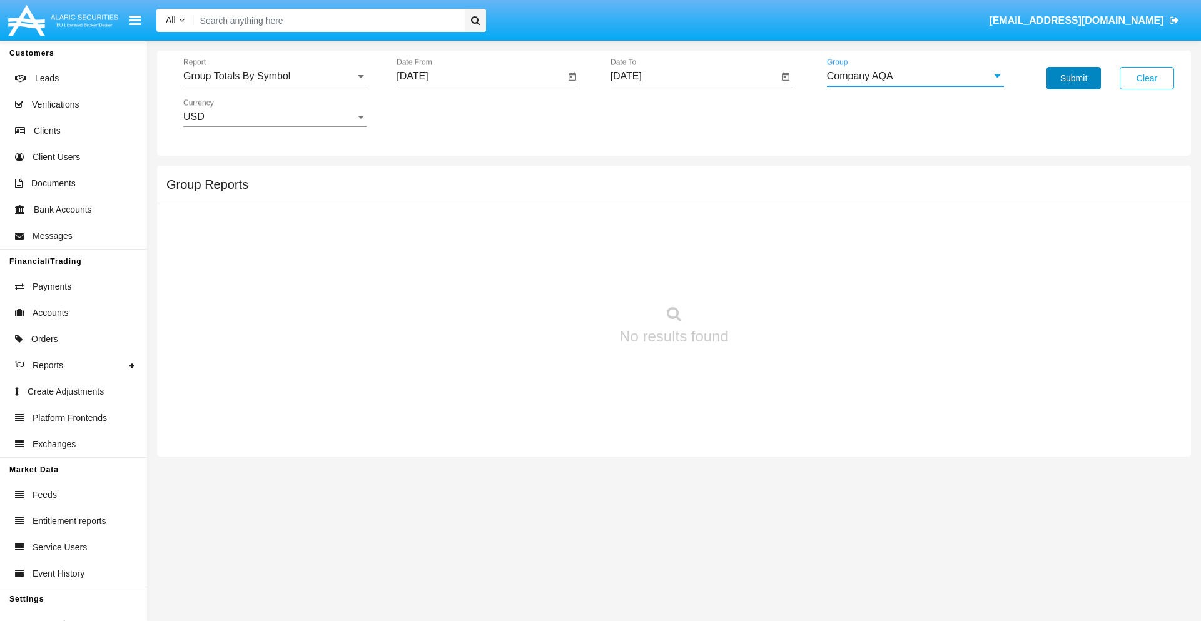
click at [1074, 78] on button "Submit" at bounding box center [1074, 78] width 54 height 23
click at [275, 76] on span "Report" at bounding box center [269, 76] width 172 height 11
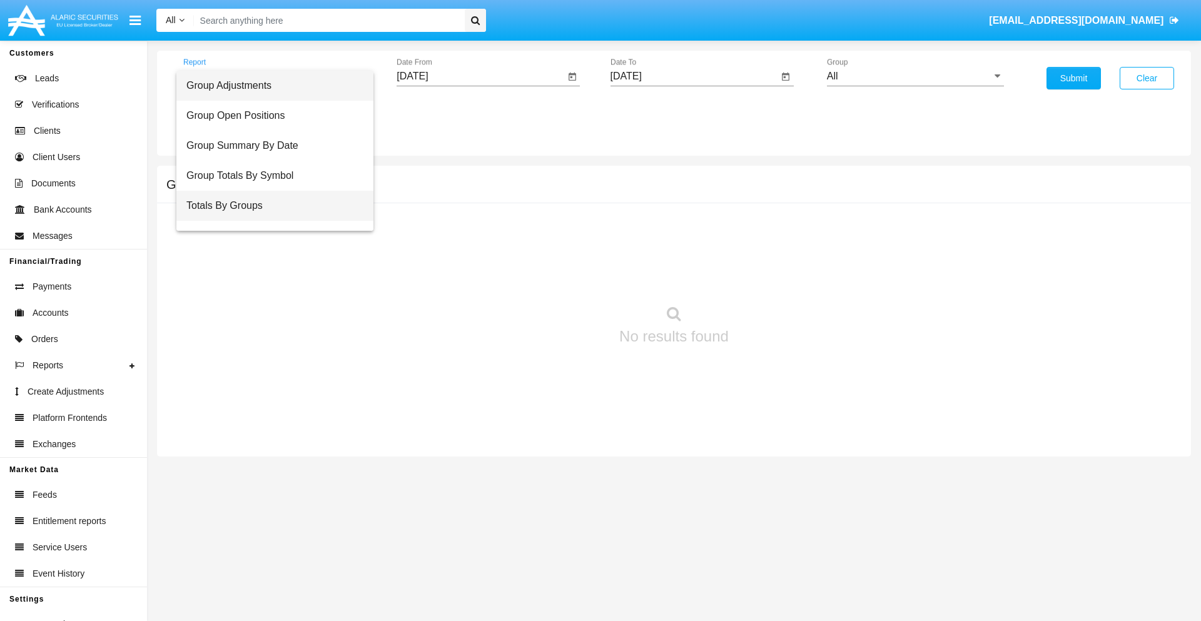
click at [270, 206] on span "Totals By Groups" at bounding box center [274, 206] width 177 height 30
click at [480, 76] on input "[DATE]" at bounding box center [481, 76] width 168 height 11
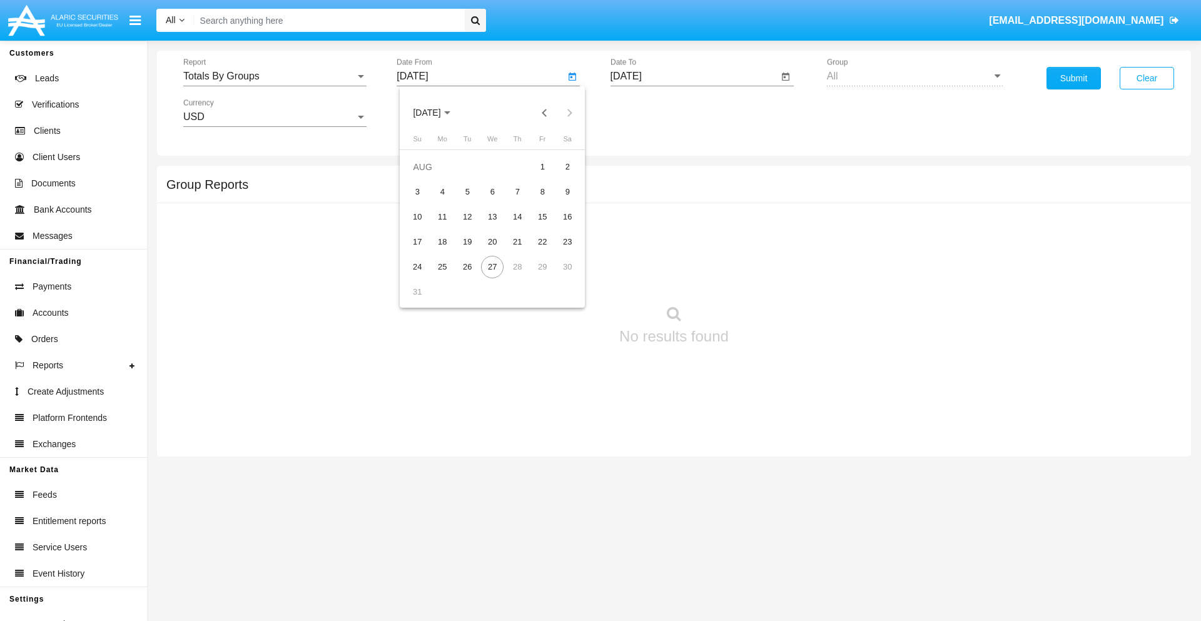
click at [438, 113] on span "[DATE]" at bounding box center [427, 113] width 28 height 10
click at [470, 251] on div "2019" at bounding box center [470, 251] width 39 height 23
click at [427, 176] on div "JAN" at bounding box center [426, 176] width 39 height 23
click at [467, 191] on div "1" at bounding box center [467, 192] width 23 height 23
type input "[DATE]"
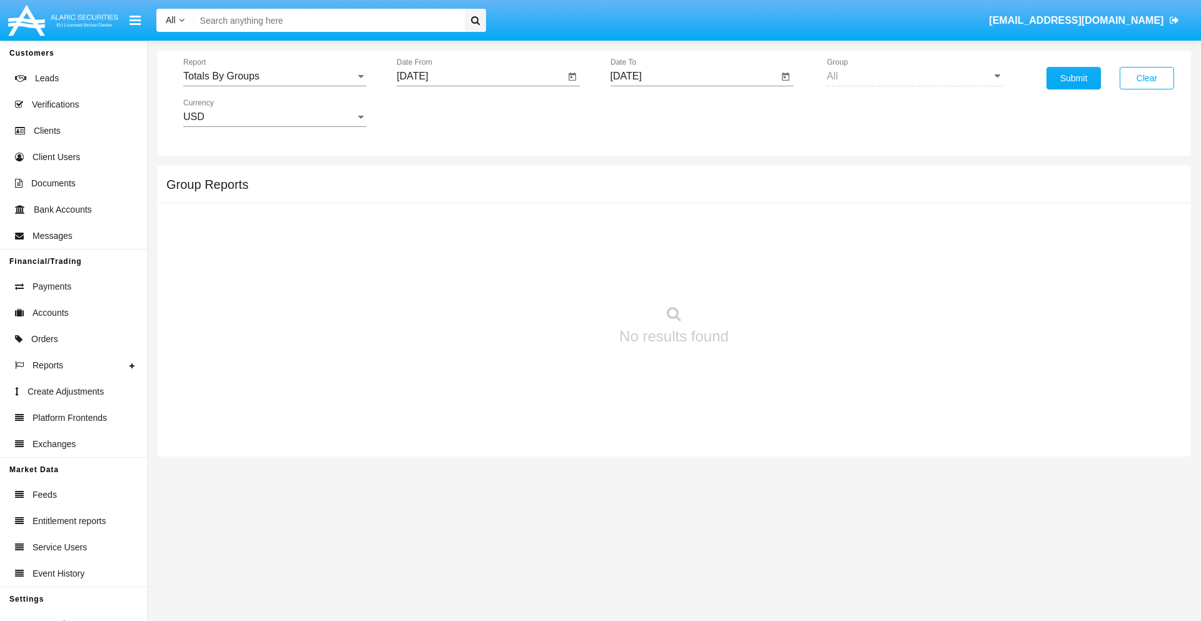
click at [694, 76] on input "[DATE]" at bounding box center [695, 76] width 168 height 11
click at [651, 113] on span "[DATE]" at bounding box center [641, 113] width 28 height 10
click at [684, 251] on div "2019" at bounding box center [683, 251] width 39 height 23
click at [640, 176] on div "JAN" at bounding box center [640, 176] width 39 height 23
click at [681, 191] on div "1" at bounding box center [681, 192] width 23 height 23
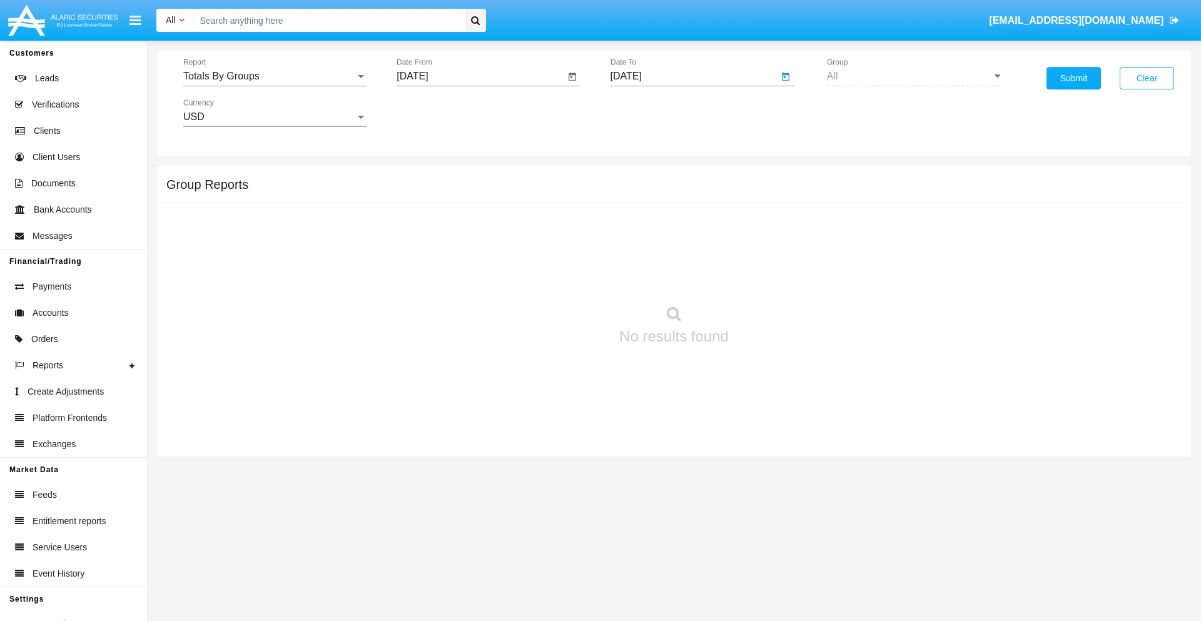
type input "[DATE]"
click at [1074, 78] on button "Submit" at bounding box center [1074, 78] width 54 height 23
click at [275, 76] on span "Report" at bounding box center [269, 76] width 172 height 11
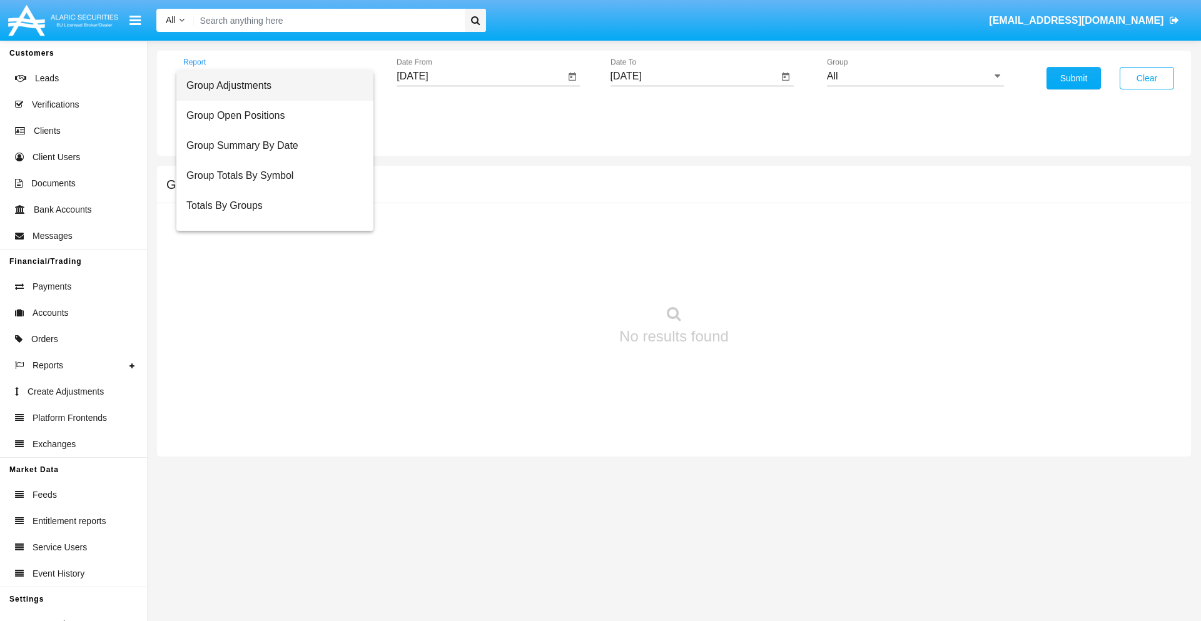
scroll to position [20, 0]
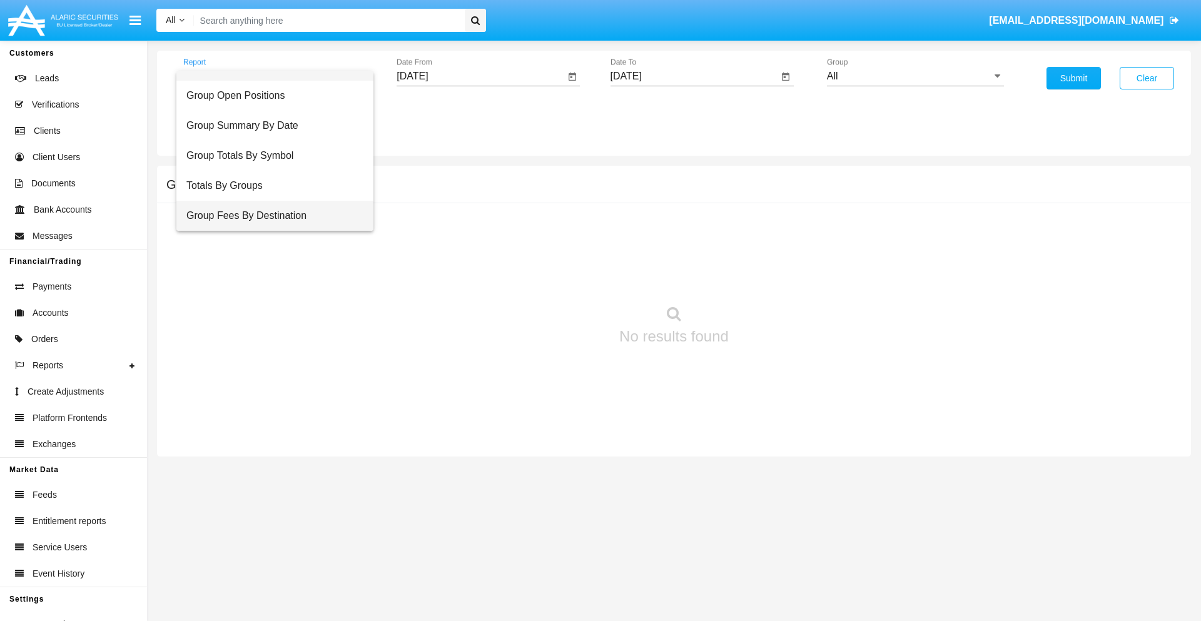
click at [270, 216] on span "Group Fees By Destination" at bounding box center [274, 216] width 177 height 30
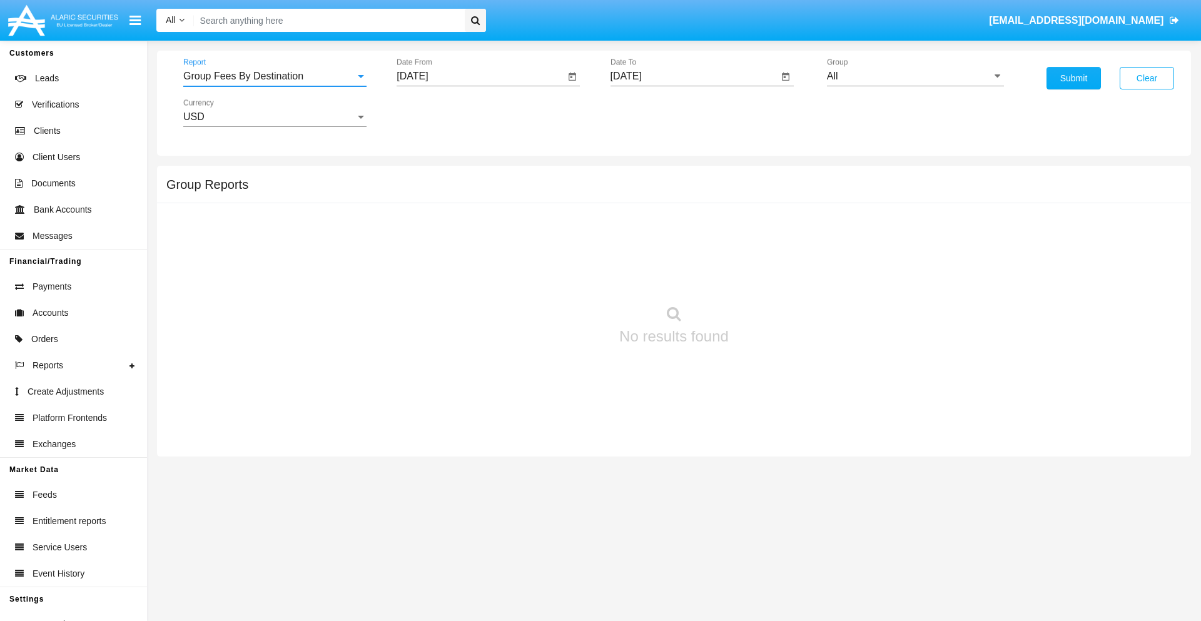
click at [480, 76] on input "[DATE]" at bounding box center [481, 76] width 168 height 11
click at [438, 113] on span "[DATE]" at bounding box center [427, 113] width 28 height 10
click at [470, 251] on div "2019" at bounding box center [470, 251] width 39 height 23
click at [427, 176] on div "JAN" at bounding box center [426, 176] width 39 height 23
click at [467, 191] on div "1" at bounding box center [467, 192] width 23 height 23
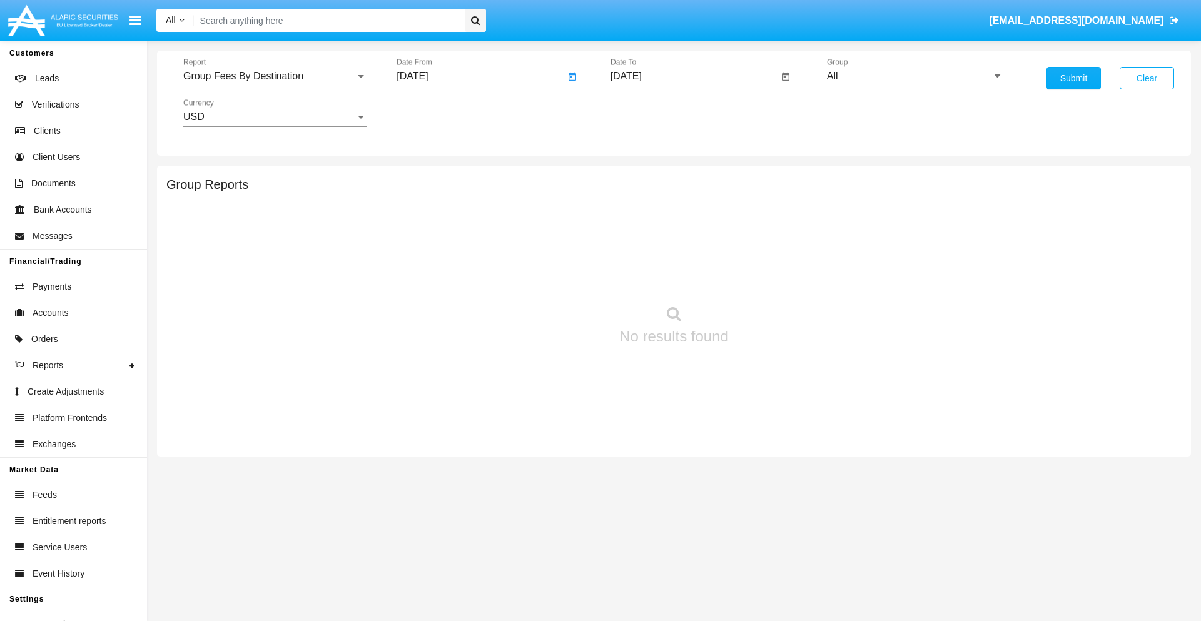
type input "[DATE]"
click at [694, 76] on input "[DATE]" at bounding box center [695, 76] width 168 height 11
click at [651, 113] on span "[DATE]" at bounding box center [641, 113] width 28 height 10
click at [684, 251] on div "2019" at bounding box center [683, 251] width 39 height 23
click at [640, 176] on div "JAN" at bounding box center [640, 176] width 39 height 23
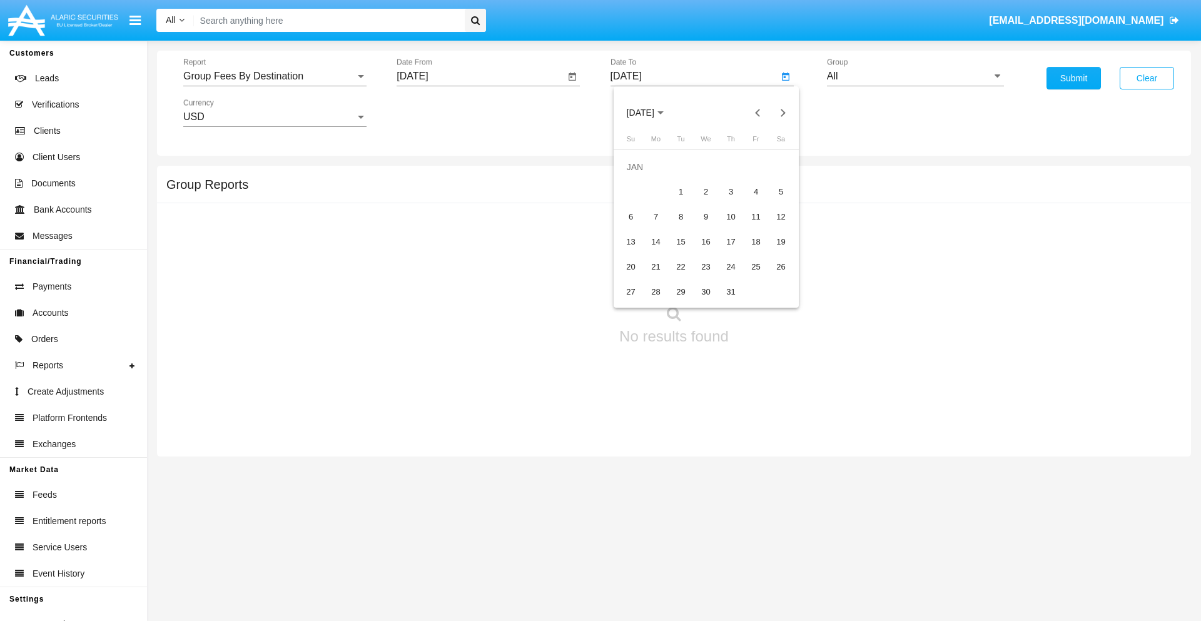
click at [681, 191] on div "1" at bounding box center [681, 192] width 23 height 23
type input "[DATE]"
click at [915, 76] on input "All" at bounding box center [915, 76] width 177 height 11
click at [873, 516] on span "Company AQA" at bounding box center [873, 521] width 66 height 11
type input "Company AQA"
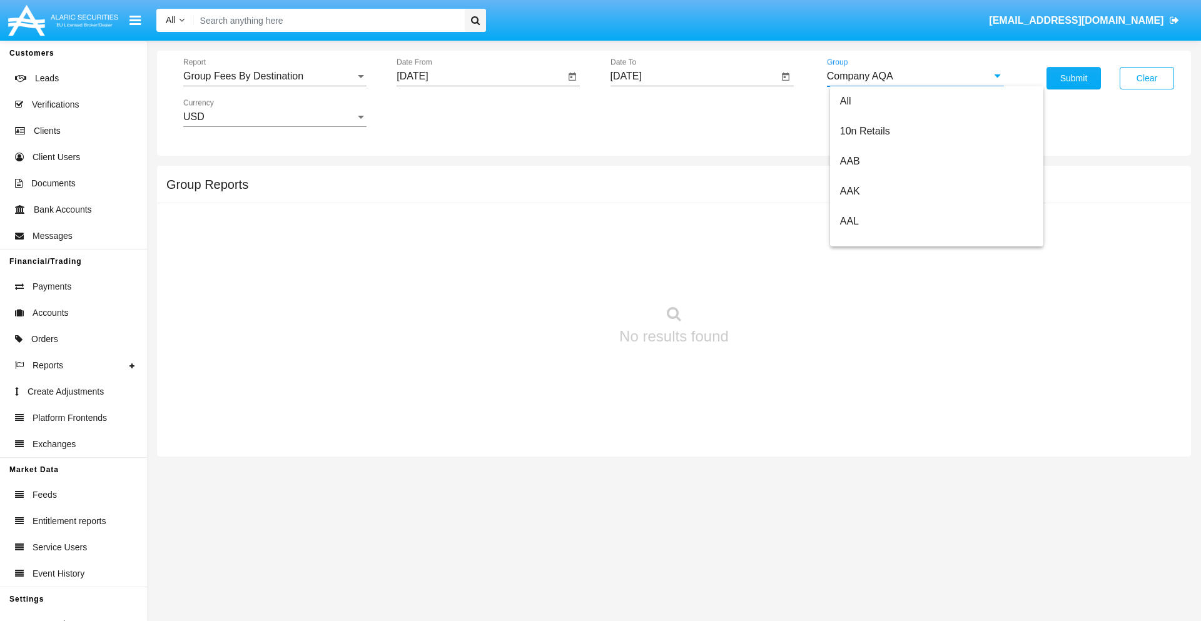
scroll to position [0, 0]
click at [1074, 78] on button "Submit" at bounding box center [1074, 78] width 54 height 23
click at [275, 76] on span "Report" at bounding box center [269, 76] width 172 height 11
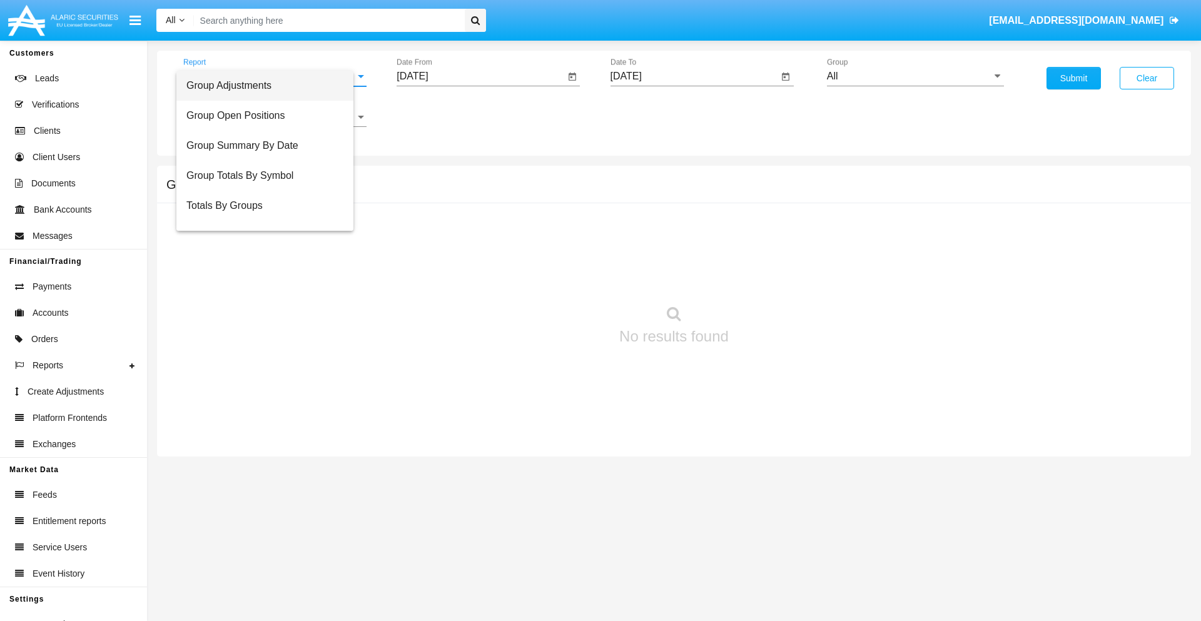
click at [270, 251] on span "Totals By Accounts" at bounding box center [264, 266] width 157 height 30
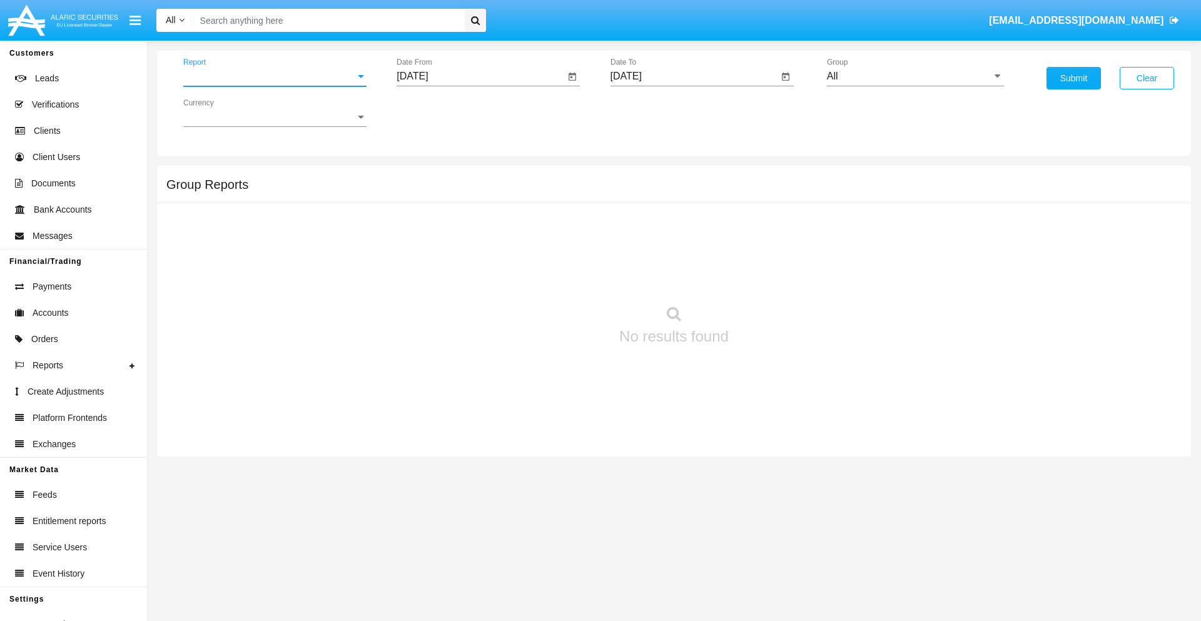
scroll to position [50, 0]
click at [480, 76] on input "[DATE]" at bounding box center [481, 76] width 168 height 11
click at [438, 113] on span "[DATE]" at bounding box center [427, 113] width 28 height 10
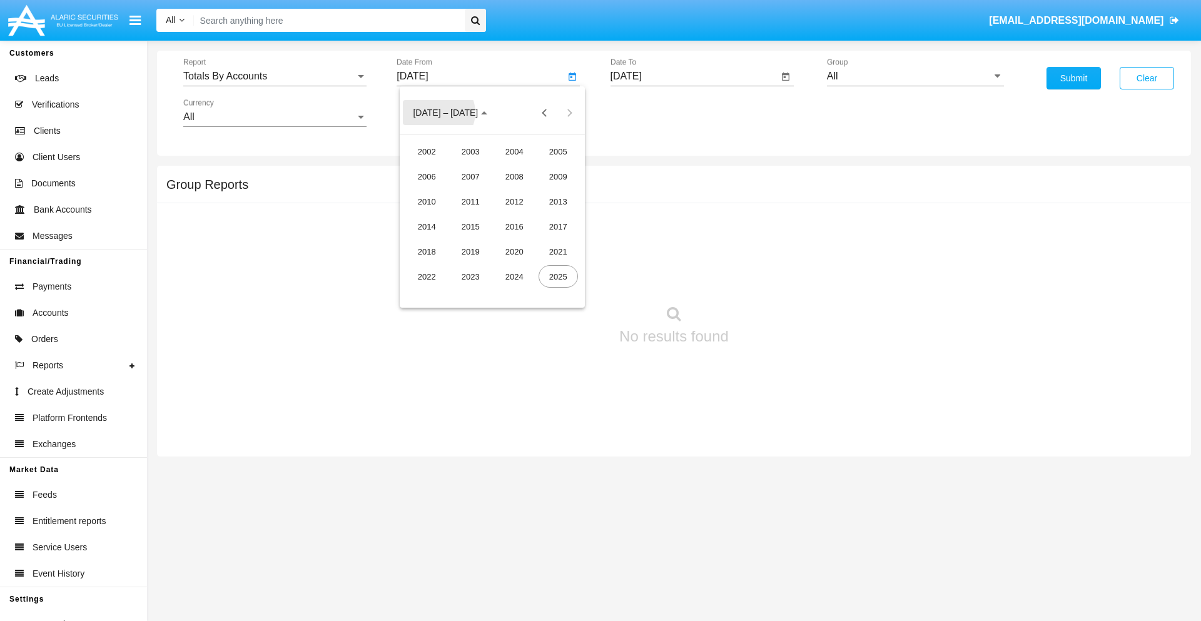
click at [470, 251] on div "2019" at bounding box center [470, 251] width 39 height 23
click at [427, 176] on div "JAN" at bounding box center [426, 176] width 39 height 23
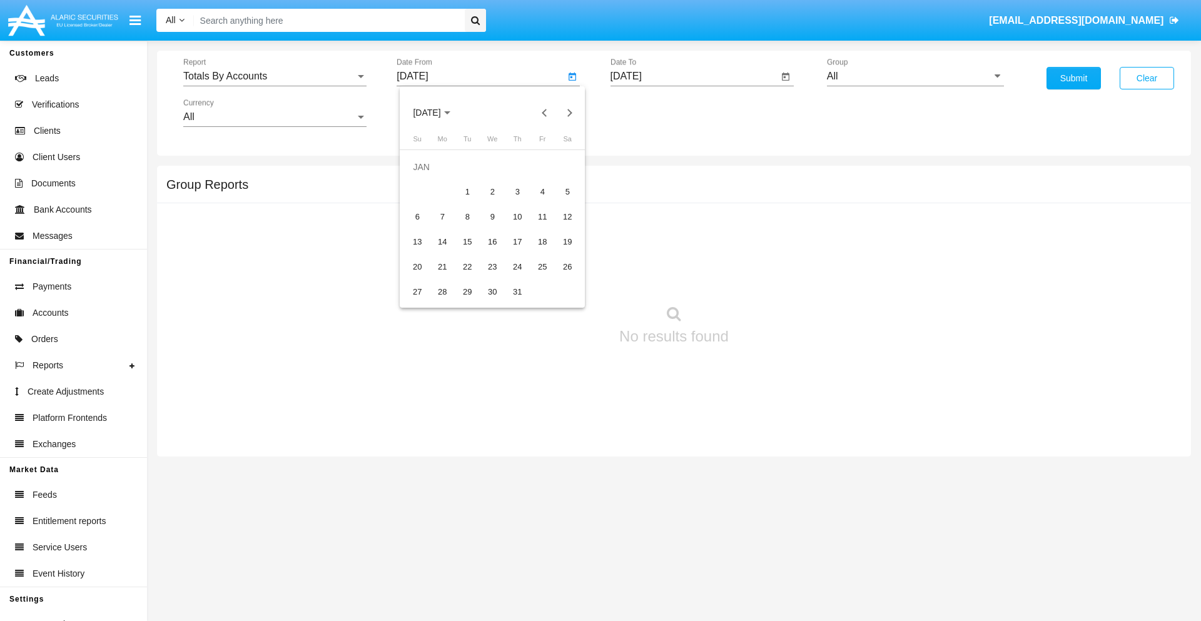
click at [467, 191] on div "1" at bounding box center [467, 192] width 23 height 23
type input "[DATE]"
click at [694, 76] on input "[DATE]" at bounding box center [695, 76] width 168 height 11
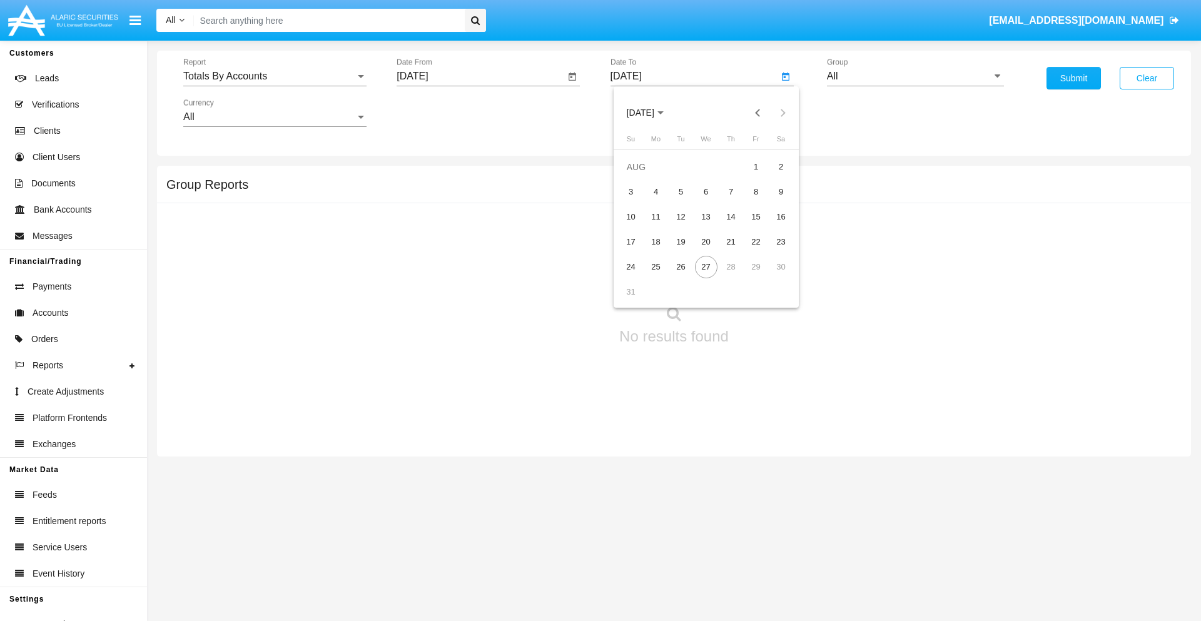
click at [651, 113] on span "[DATE]" at bounding box center [641, 113] width 28 height 10
click at [684, 251] on div "2019" at bounding box center [683, 251] width 39 height 23
click at [640, 176] on div "JAN" at bounding box center [640, 176] width 39 height 23
click at [681, 191] on div "1" at bounding box center [681, 192] width 23 height 23
type input "[DATE]"
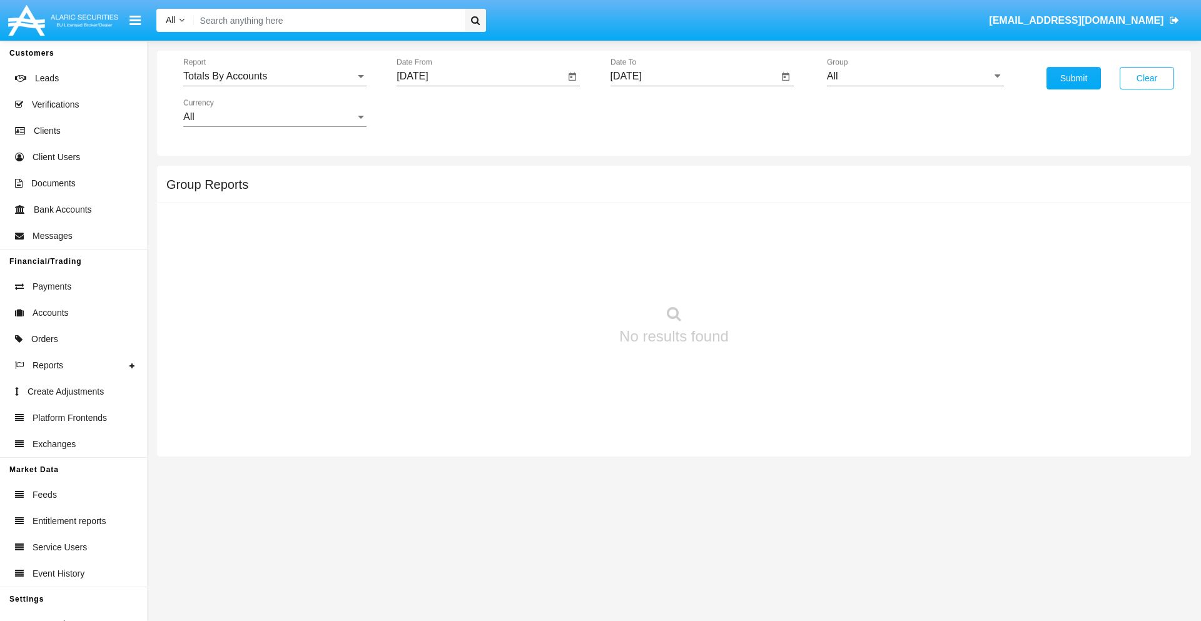
click at [915, 76] on input "All" at bounding box center [915, 76] width 177 height 11
click at [873, 516] on span "Company AQA" at bounding box center [873, 521] width 66 height 11
type input "Company AQA"
click at [1074, 78] on button "Submit" at bounding box center [1074, 78] width 54 height 23
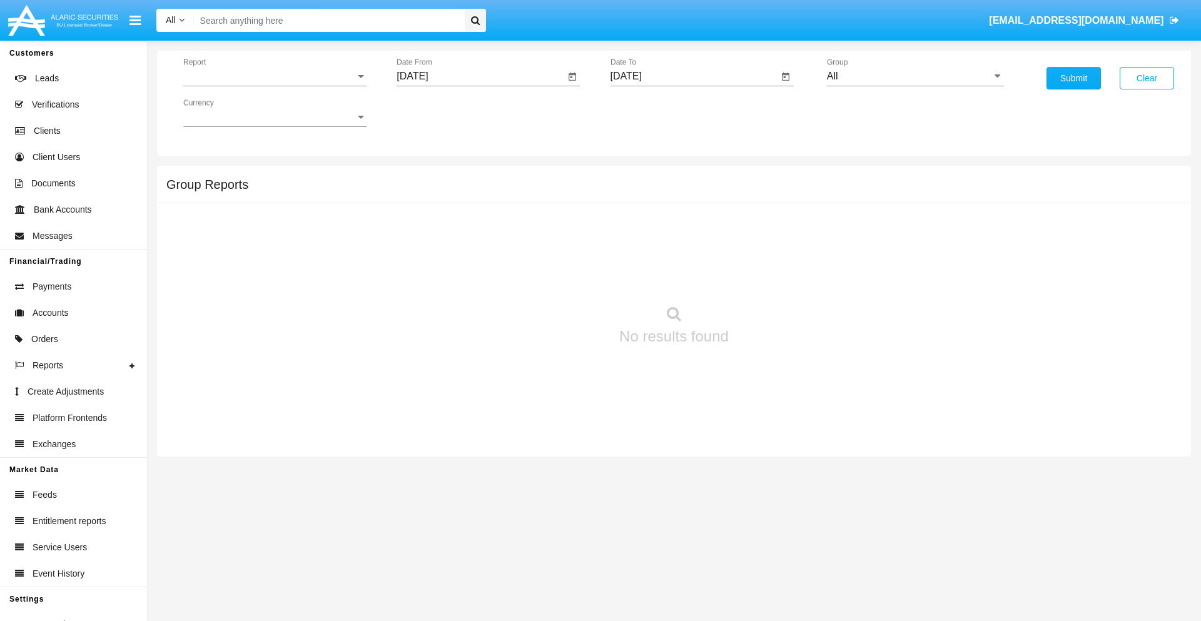
click at [275, 76] on span "Report" at bounding box center [269, 76] width 172 height 11
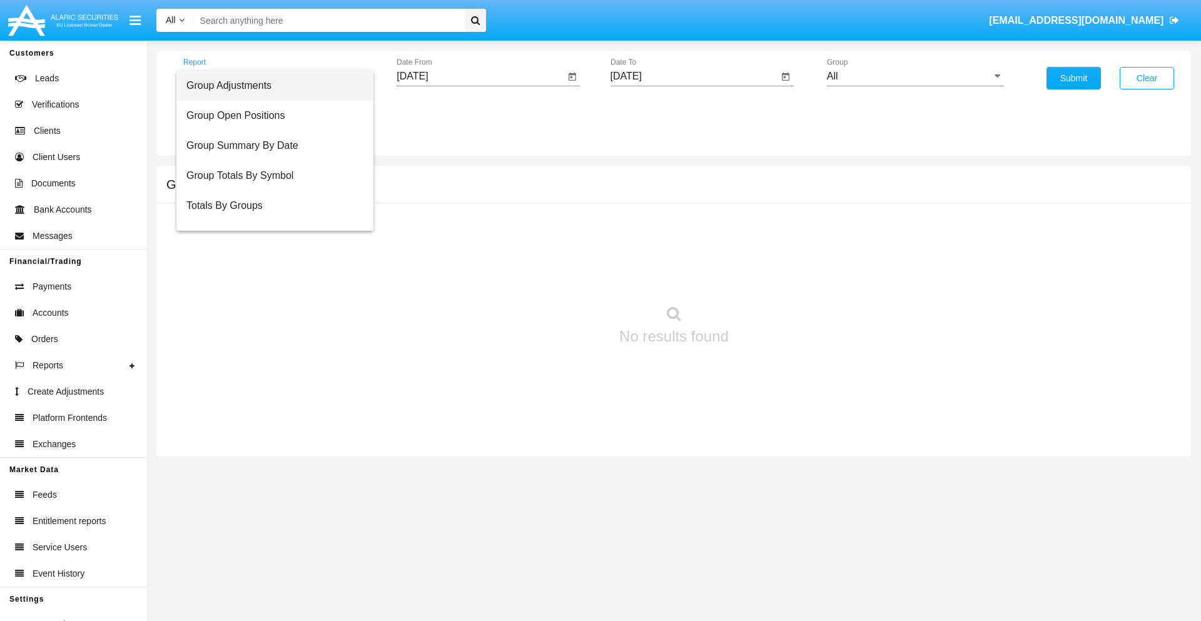
click at [270, 86] on span "Group Adjustments" at bounding box center [274, 86] width 177 height 30
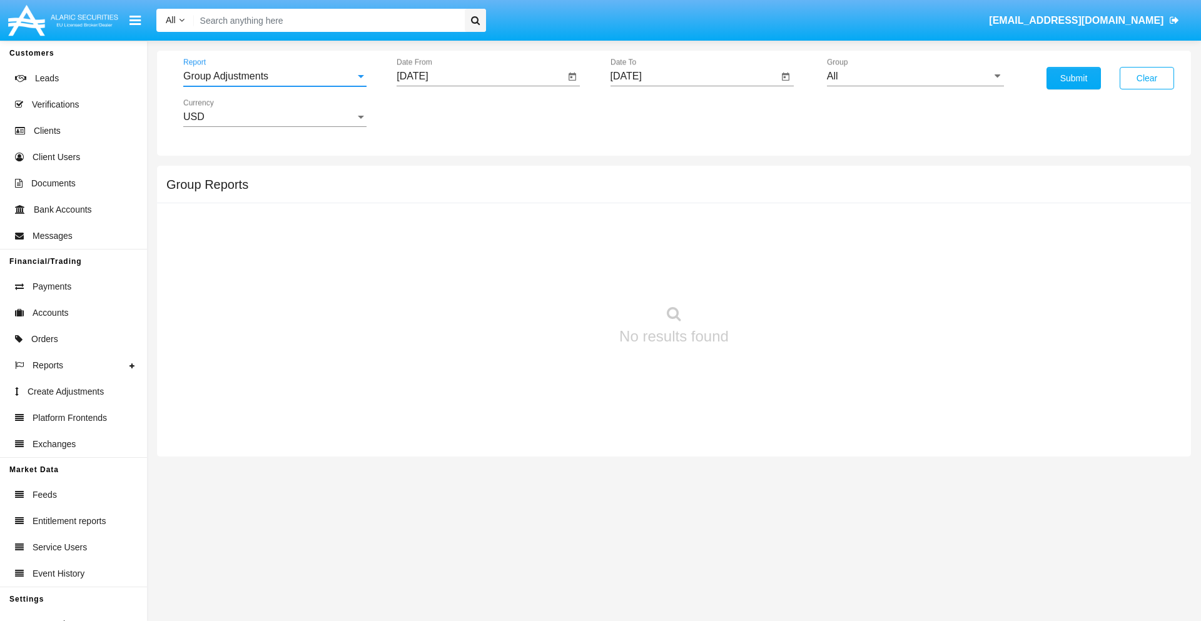
click at [480, 76] on input "[DATE]" at bounding box center [481, 76] width 168 height 11
click at [438, 113] on span "[DATE]" at bounding box center [427, 113] width 28 height 10
click at [558, 277] on div "2025" at bounding box center [558, 276] width 39 height 23
click at [427, 201] on div "MAY" at bounding box center [426, 201] width 39 height 23
click at [467, 267] on div "27" at bounding box center [467, 267] width 23 height 23
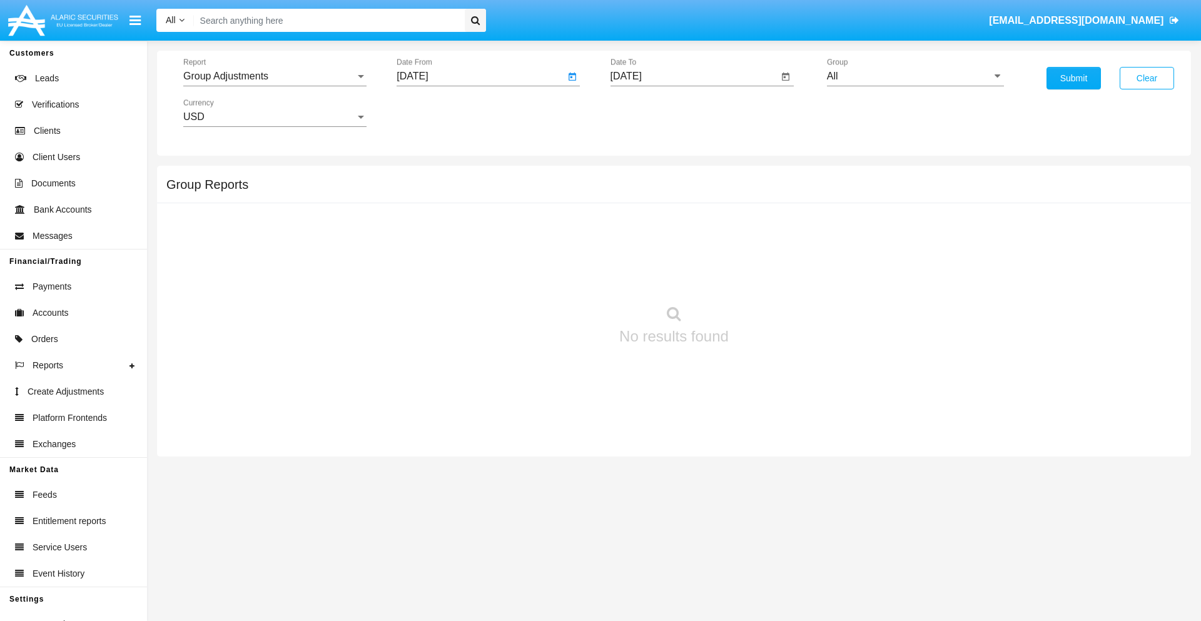
type input "05/27/25"
click at [694, 76] on input "[DATE]" at bounding box center [695, 76] width 168 height 11
click at [651, 113] on span "[DATE]" at bounding box center [641, 113] width 28 height 10
click at [771, 277] on div "2025" at bounding box center [771, 276] width 39 height 23
click at [771, 201] on div "AUG" at bounding box center [771, 201] width 39 height 23
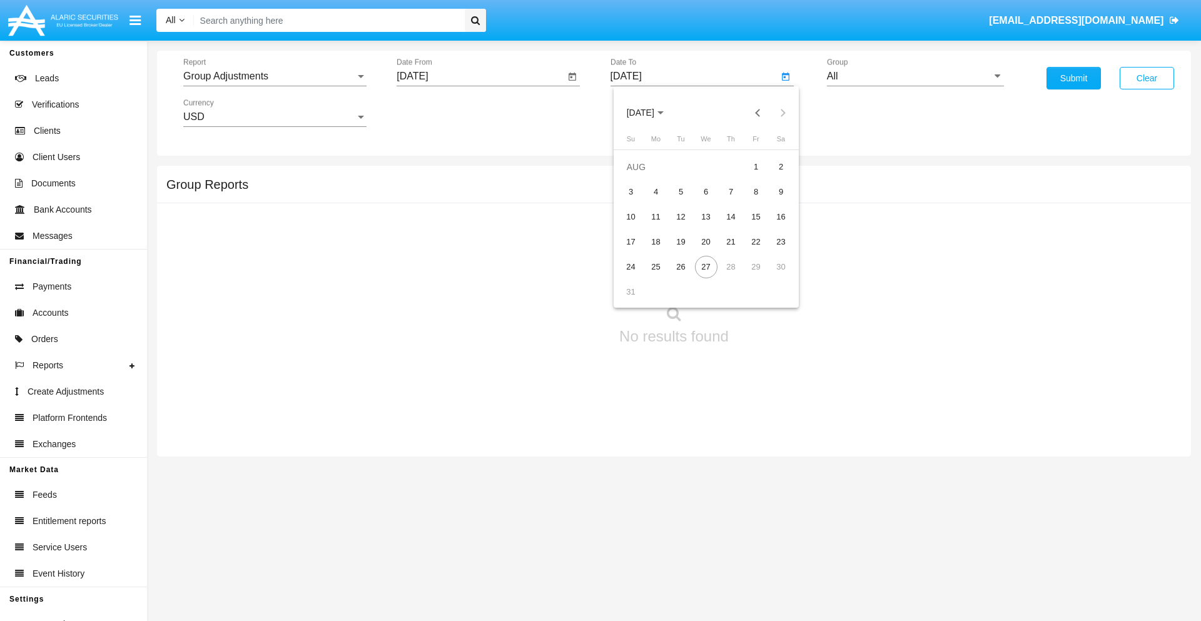
click at [706, 267] on div "27" at bounding box center [706, 267] width 23 height 23
type input "[DATE]"
click at [915, 76] on input "All" at bounding box center [915, 76] width 177 height 11
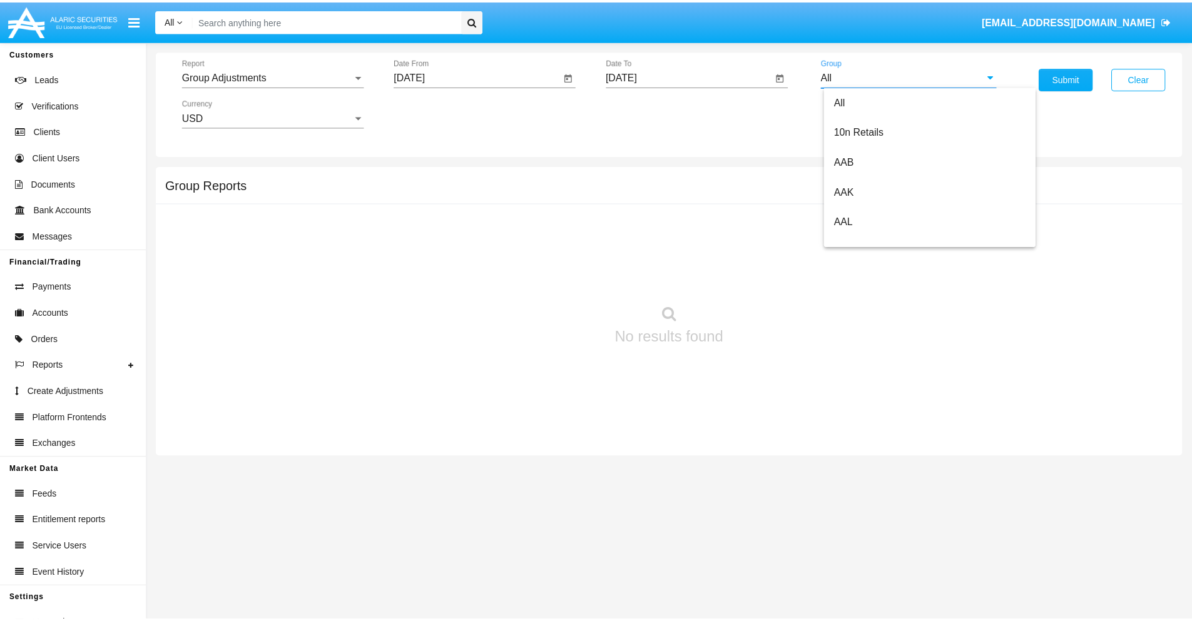
scroll to position [280, 0]
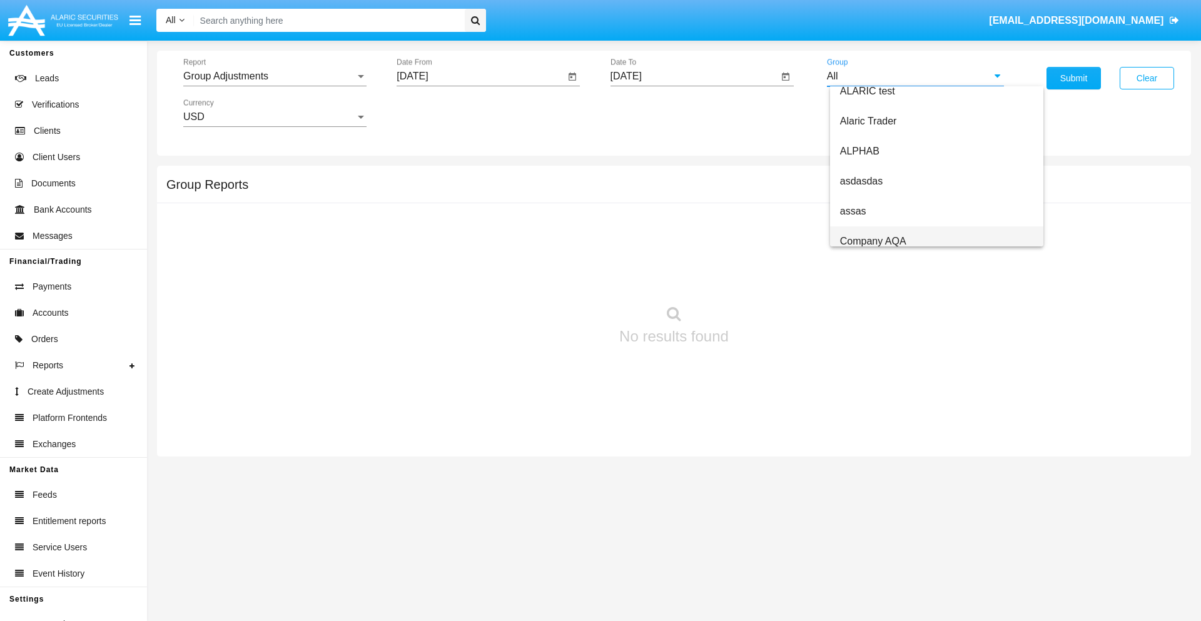
click at [873, 241] on span "Company AQA" at bounding box center [873, 241] width 66 height 11
type input "Company AQA"
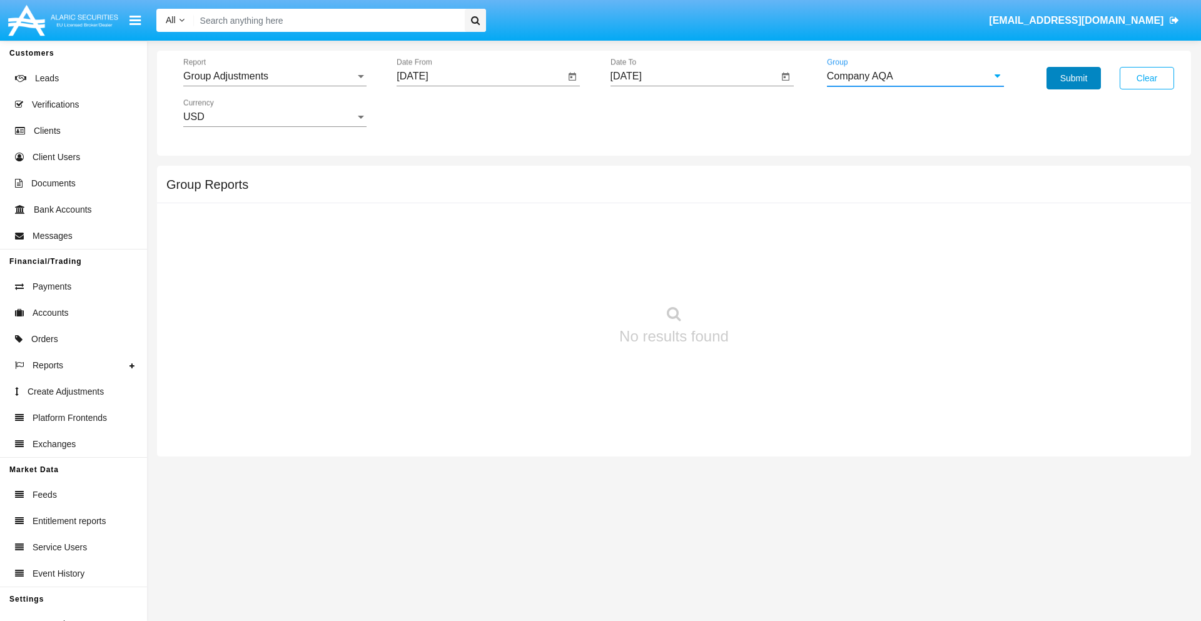
click at [1074, 78] on button "Submit" at bounding box center [1074, 78] width 54 height 23
click at [275, 76] on span "Report" at bounding box center [269, 76] width 172 height 11
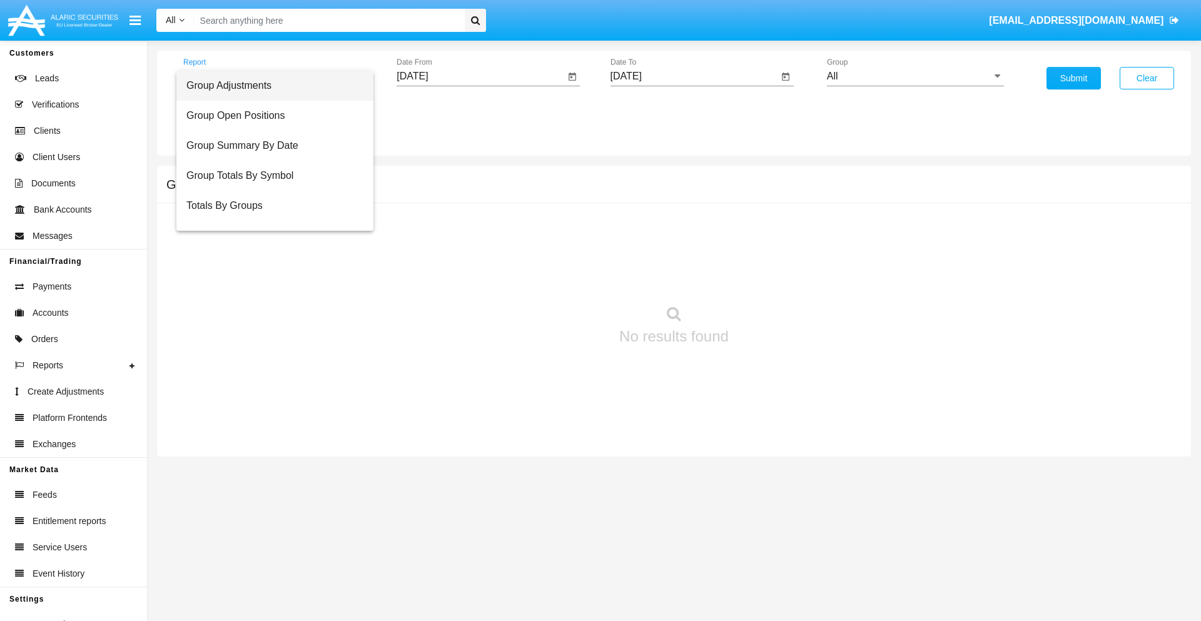
scroll to position [20, 0]
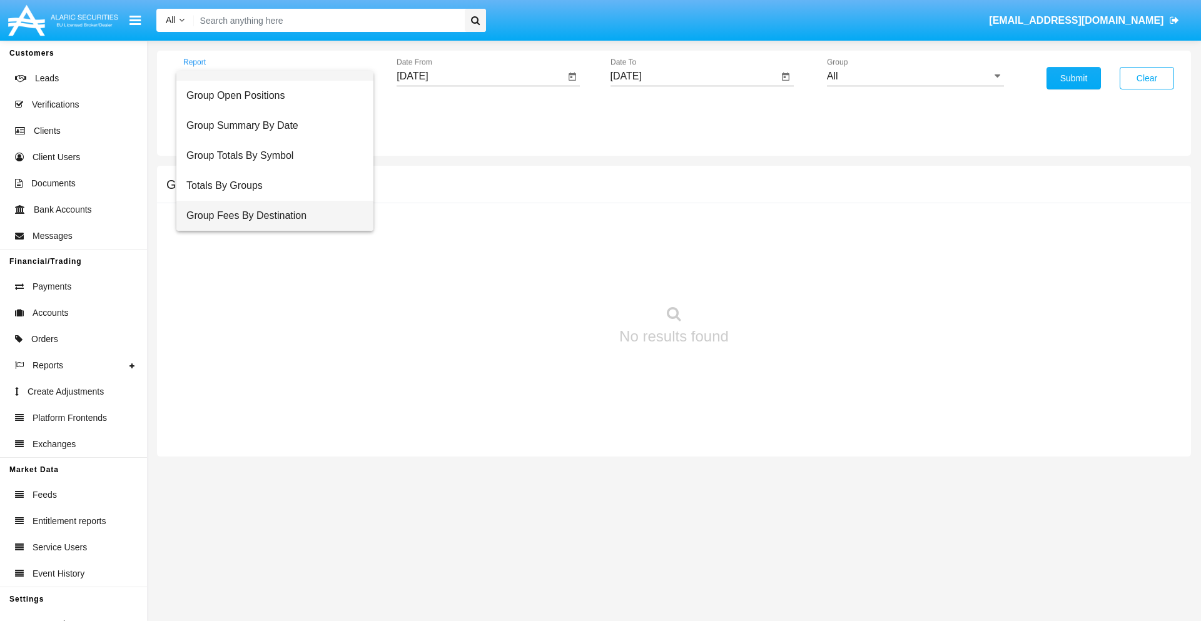
click at [270, 216] on span "Group Fees By Destination" at bounding box center [274, 216] width 177 height 30
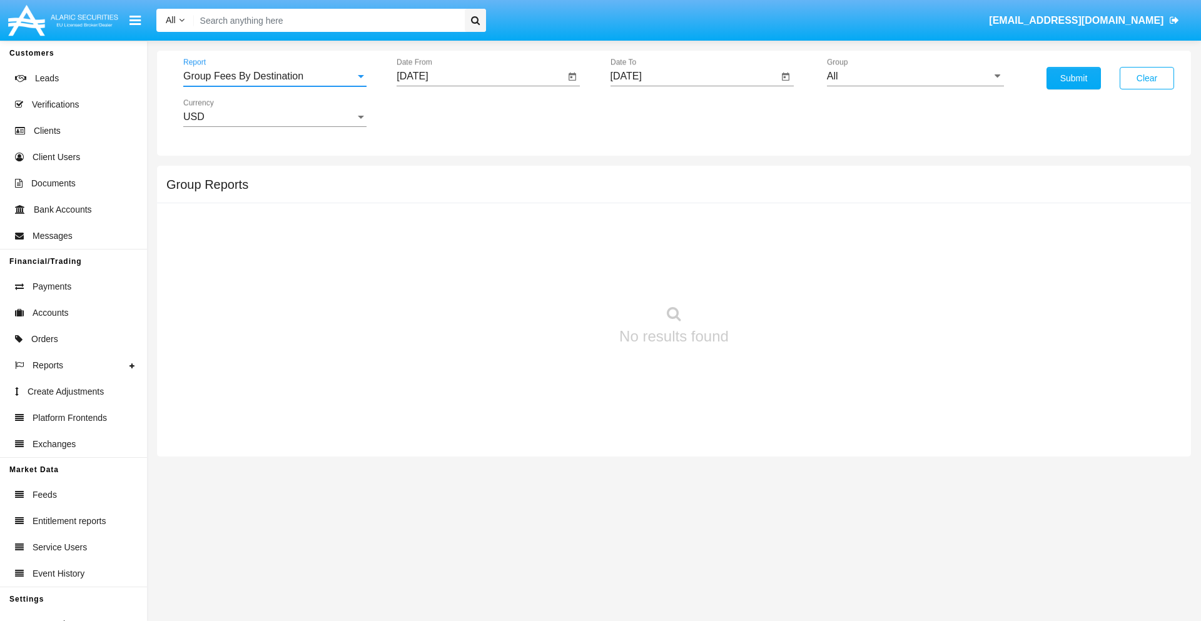
click at [480, 76] on input "[DATE]" at bounding box center [481, 76] width 168 height 11
click at [438, 113] on span "[DATE]" at bounding box center [427, 113] width 28 height 10
click at [558, 277] on div "2025" at bounding box center [558, 276] width 39 height 23
click at [470, 201] on div "JUN" at bounding box center [470, 201] width 39 height 23
click at [542, 267] on div "27" at bounding box center [542, 267] width 23 height 23
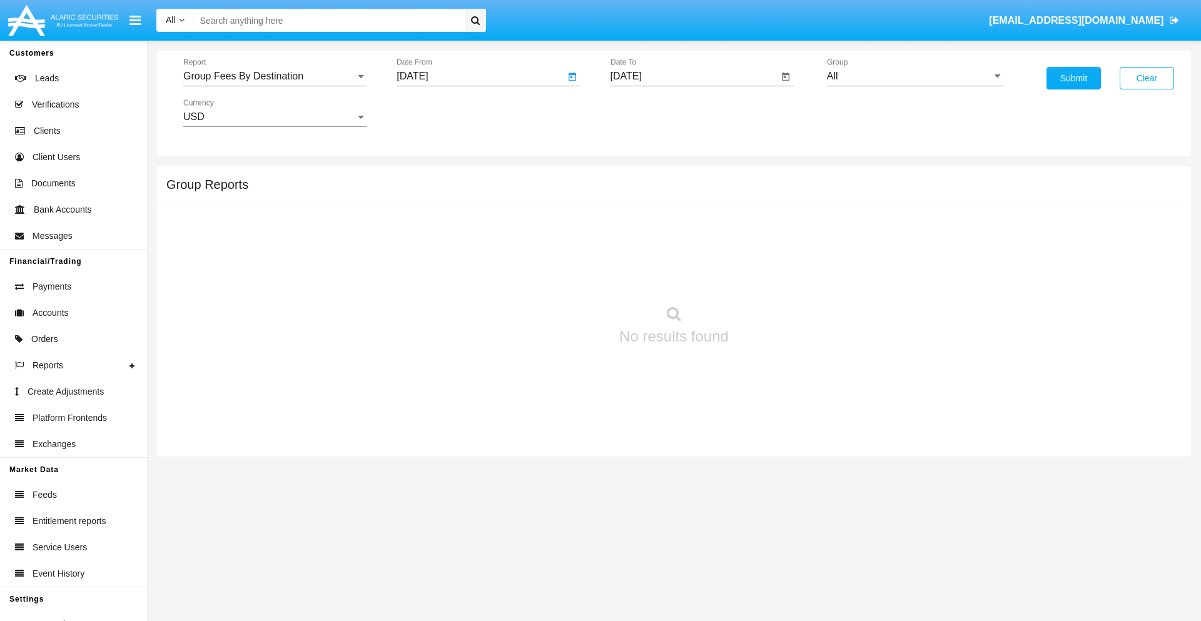
type input "[DATE]"
click at [694, 76] on input "[DATE]" at bounding box center [695, 76] width 168 height 11
click at [651, 113] on span "[DATE]" at bounding box center [641, 113] width 28 height 10
click at [771, 277] on div "2025" at bounding box center [771, 276] width 39 height 23
click at [771, 201] on div "AUG" at bounding box center [771, 201] width 39 height 23
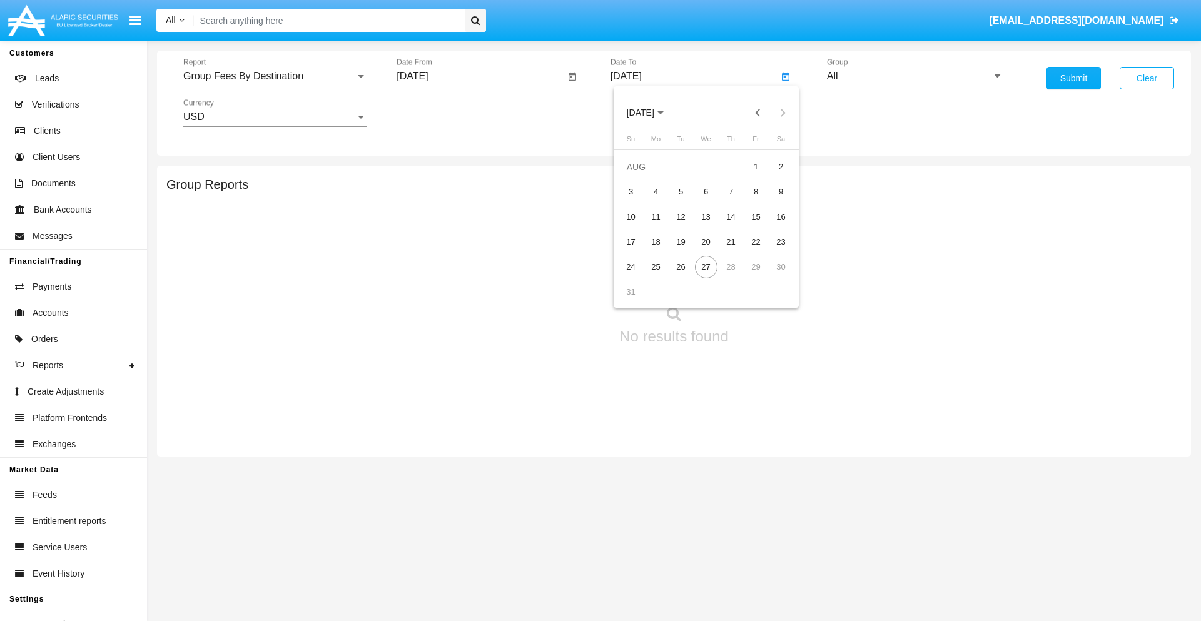
click at [706, 267] on div "27" at bounding box center [706, 267] width 23 height 23
type input "[DATE]"
click at [915, 76] on input "All" at bounding box center [915, 76] width 177 height 11
type input "Hammer Web Lite"
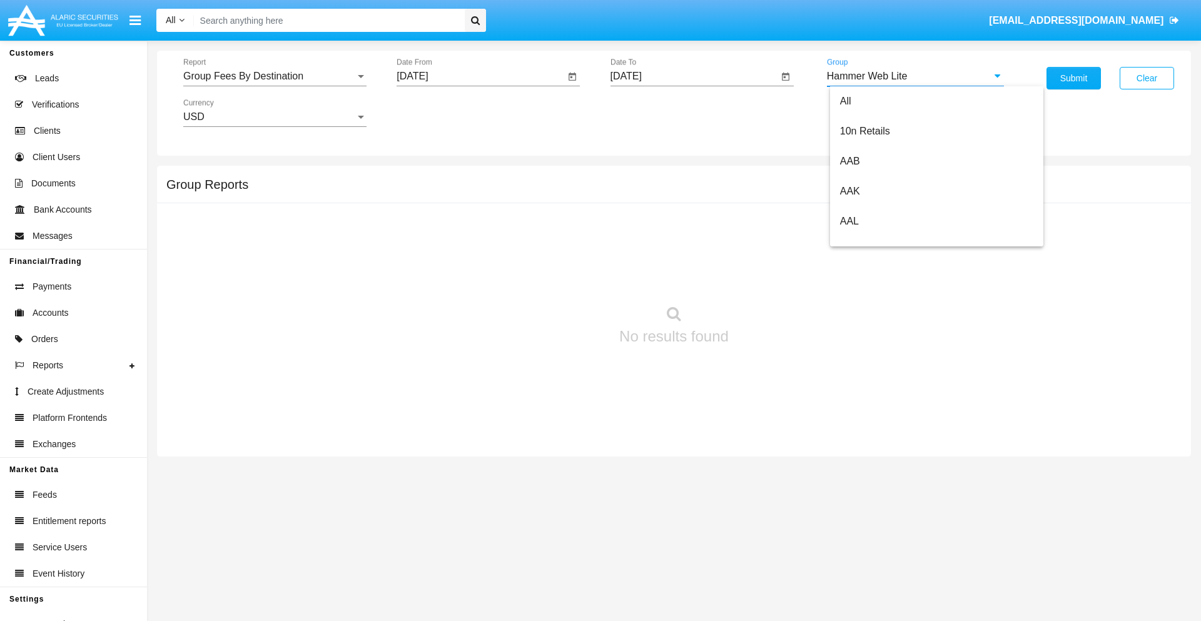
scroll to position [0, 0]
click at [1074, 78] on button "Submit" at bounding box center [1074, 78] width 54 height 23
click at [275, 76] on span "Report" at bounding box center [269, 76] width 172 height 11
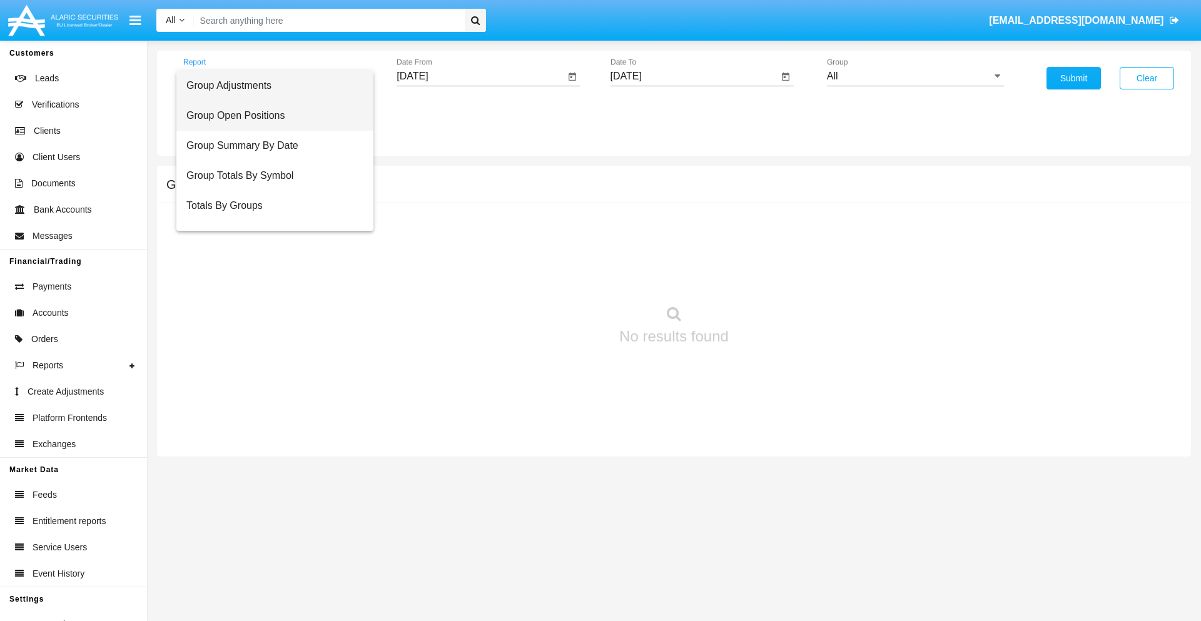
click at [270, 116] on span "Group Open Positions" at bounding box center [274, 116] width 177 height 30
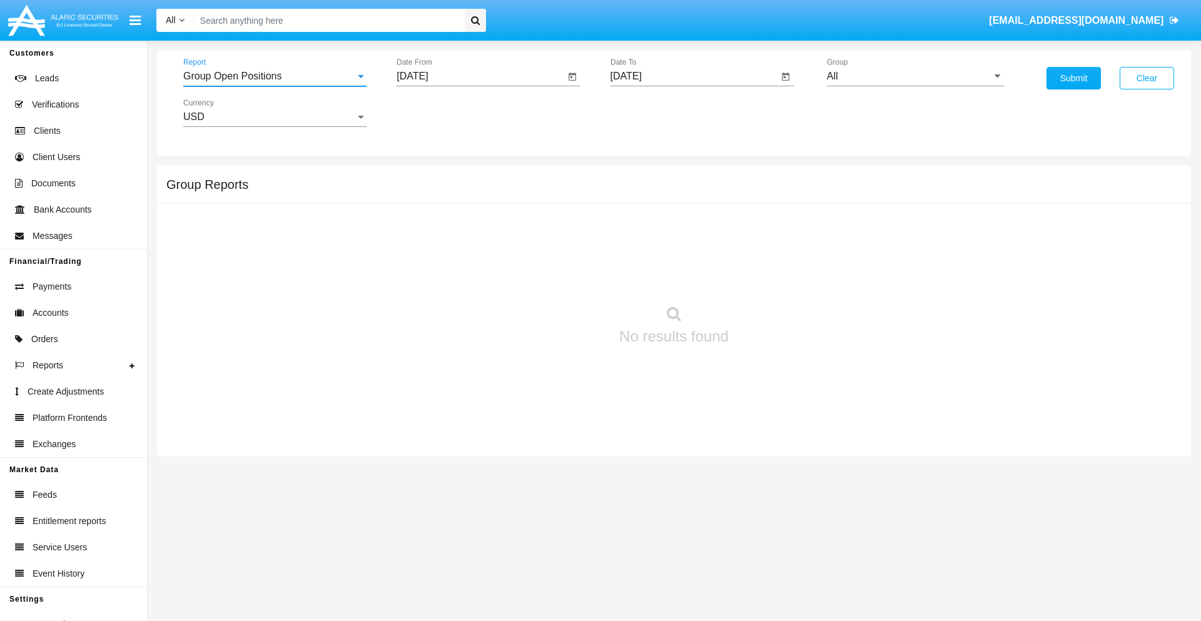
click at [480, 76] on input "[DATE]" at bounding box center [481, 76] width 168 height 11
click at [438, 113] on span "[DATE]" at bounding box center [427, 113] width 28 height 10
click at [558, 277] on div "2025" at bounding box center [558, 276] width 39 height 23
click at [514, 201] on div "[DATE]" at bounding box center [514, 201] width 39 height 23
click at [417, 292] on div "27" at bounding box center [417, 292] width 23 height 23
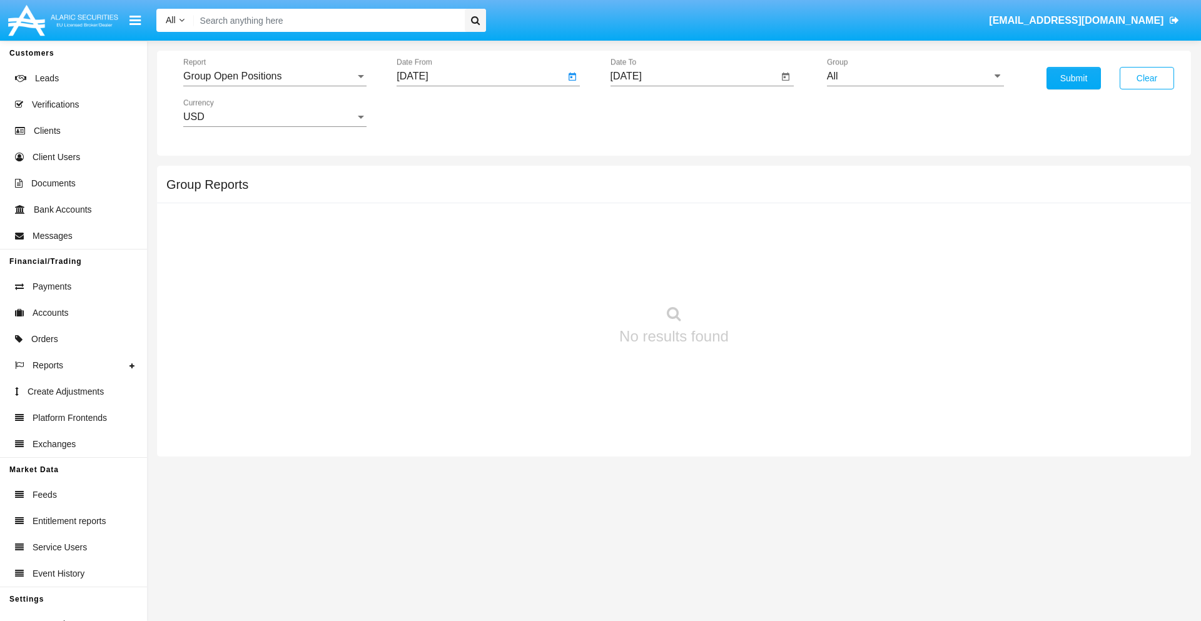
type input "[DATE]"
click at [694, 76] on input "[DATE]" at bounding box center [695, 76] width 168 height 11
click at [651, 113] on span "[DATE]" at bounding box center [641, 113] width 28 height 10
click at [771, 277] on div "2025" at bounding box center [771, 276] width 39 height 23
click at [771, 201] on div "AUG" at bounding box center [771, 201] width 39 height 23
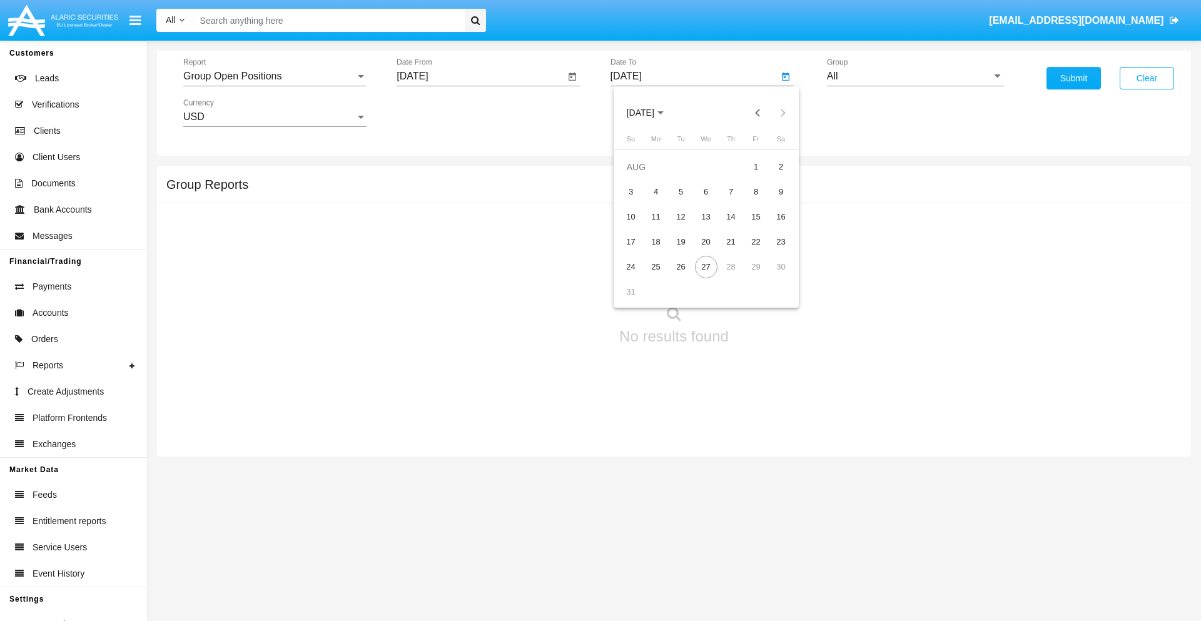
click at [706, 267] on div "27" at bounding box center [706, 267] width 23 height 23
type input "[DATE]"
click at [915, 76] on input "All" at bounding box center [915, 76] width 177 height 11
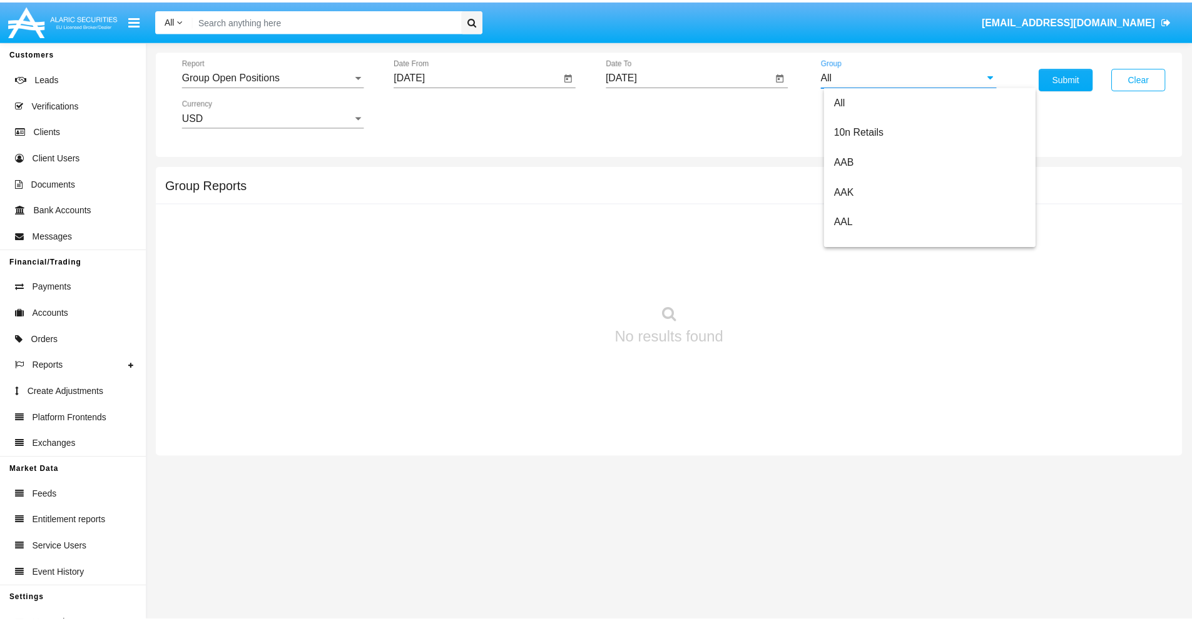
scroll to position [671, 0]
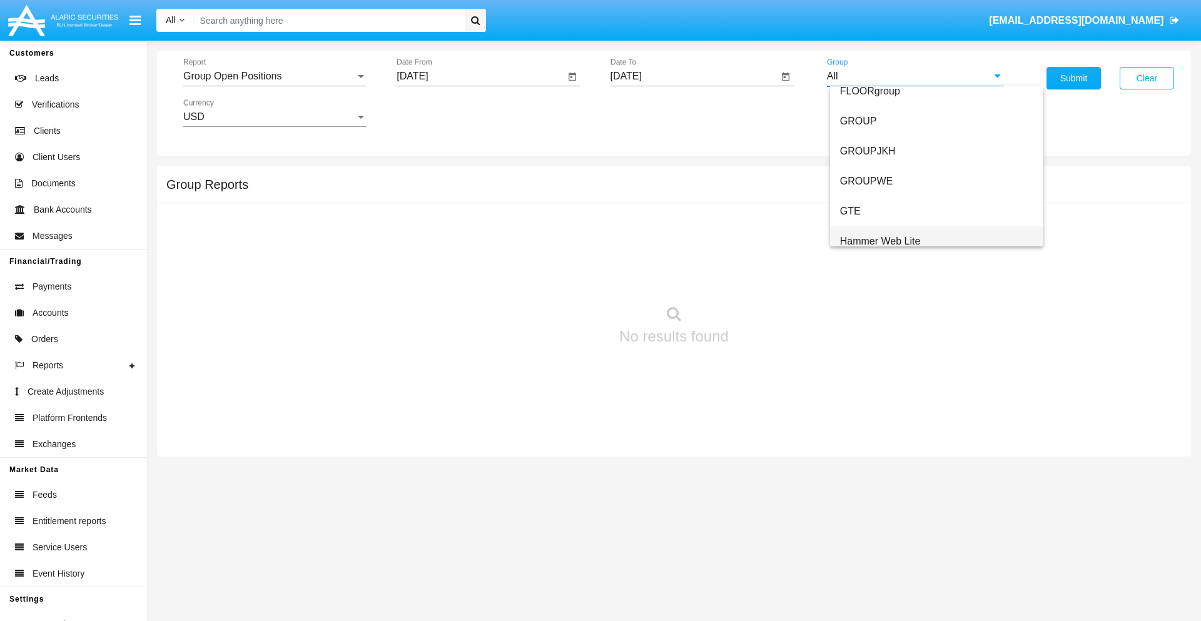
click at [880, 241] on span "Hammer Web Lite" at bounding box center [880, 241] width 81 height 11
type input "Hammer Web Lite"
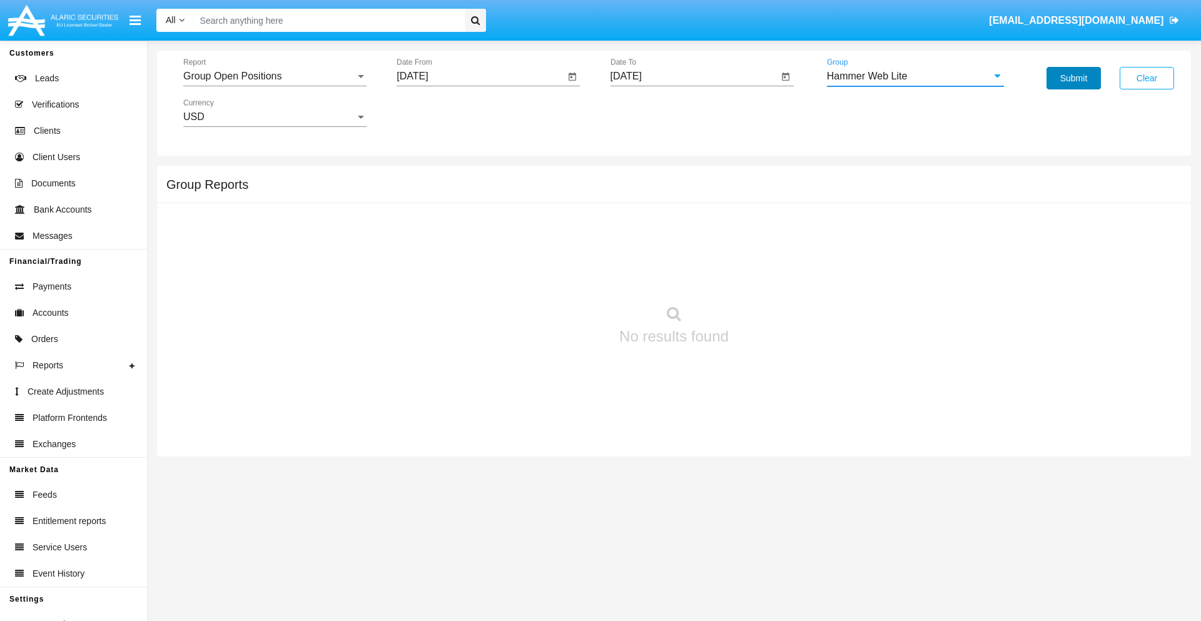
click at [1074, 78] on button "Submit" at bounding box center [1074, 78] width 54 height 23
click at [275, 76] on span "Report" at bounding box center [269, 76] width 172 height 11
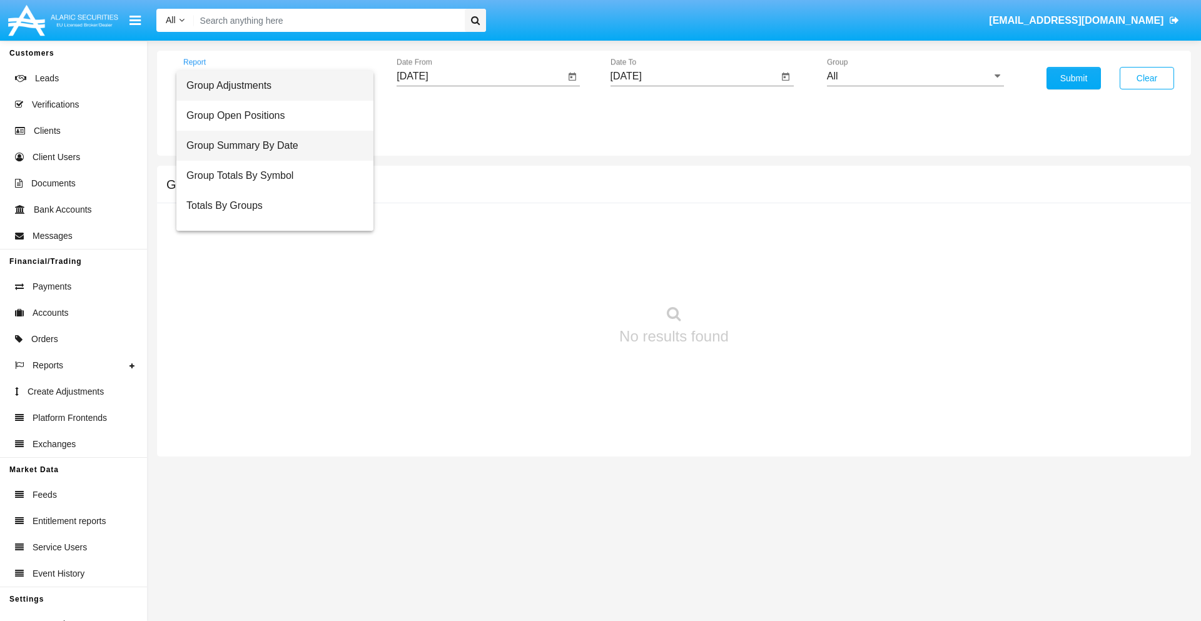
click at [270, 146] on span "Group Summary By Date" at bounding box center [274, 146] width 177 height 30
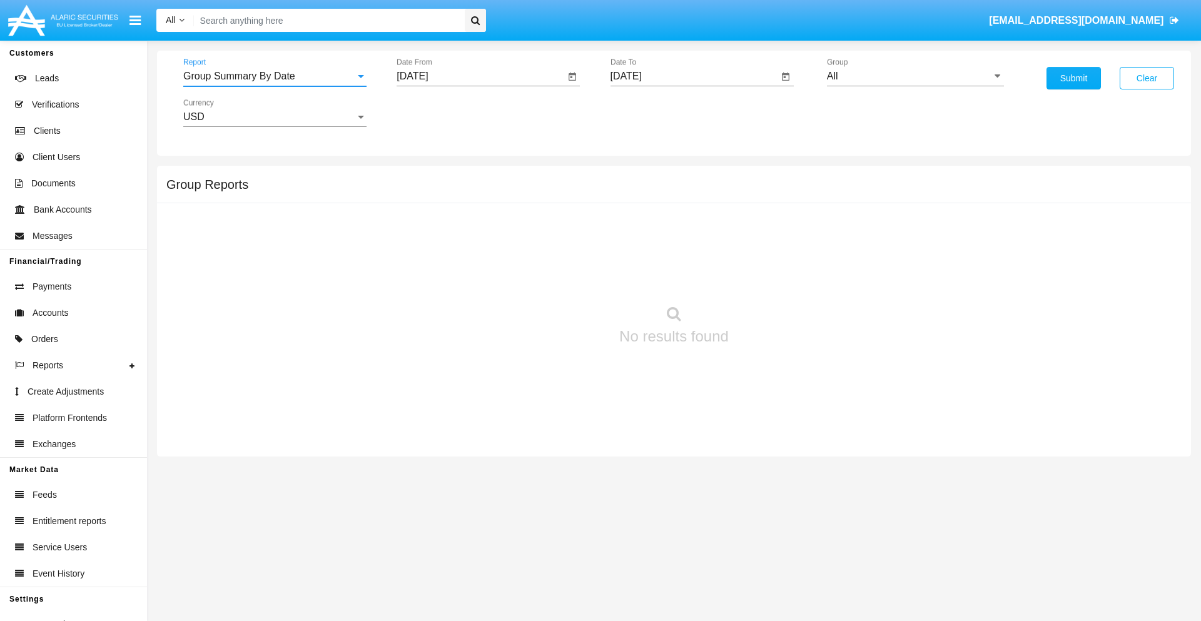
click at [480, 76] on input "[DATE]" at bounding box center [481, 76] width 168 height 11
click at [438, 113] on span "[DATE]" at bounding box center [427, 113] width 28 height 10
click at [558, 277] on div "2025" at bounding box center [558, 276] width 39 height 23
click at [514, 201] on div "[DATE]" at bounding box center [514, 201] width 39 height 23
click at [417, 292] on div "27" at bounding box center [417, 292] width 23 height 23
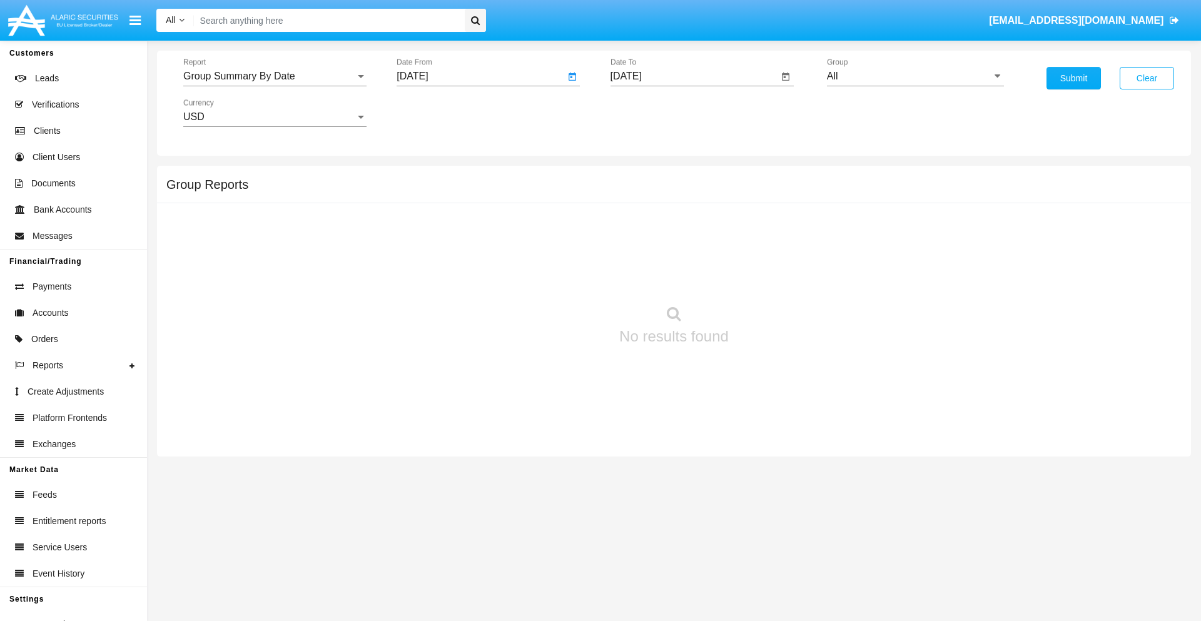
type input "[DATE]"
click at [694, 76] on input "[DATE]" at bounding box center [695, 76] width 168 height 11
click at [651, 113] on span "[DATE]" at bounding box center [641, 113] width 28 height 10
click at [771, 277] on div "2025" at bounding box center [771, 276] width 39 height 23
click at [771, 201] on div "AUG" at bounding box center [771, 201] width 39 height 23
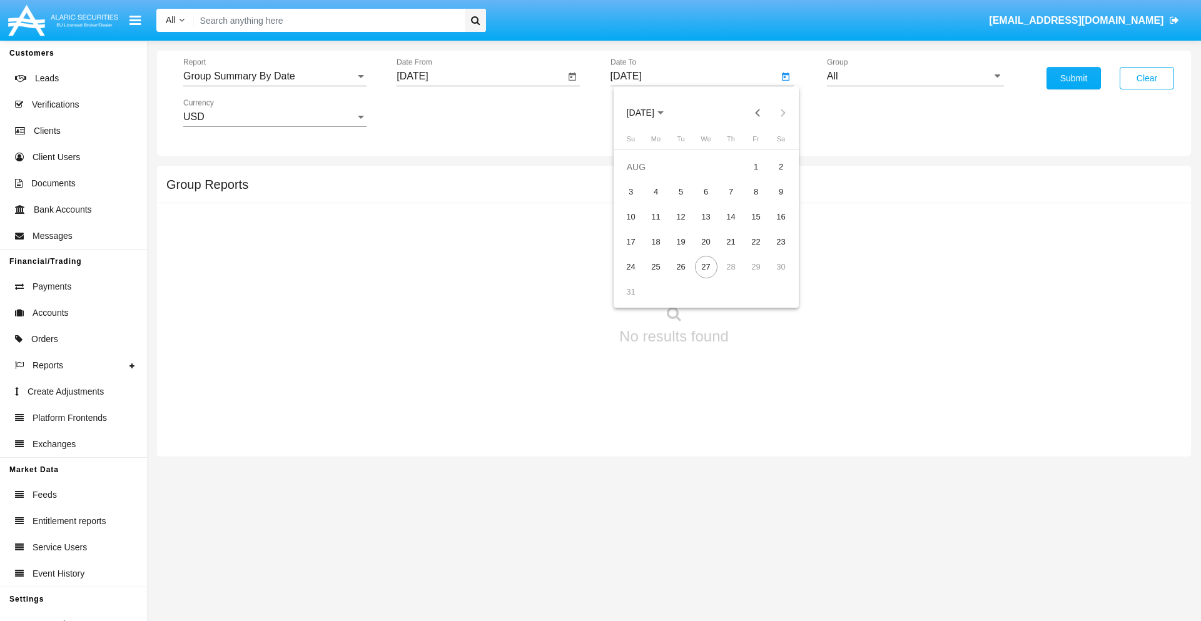
click at [706, 267] on div "27" at bounding box center [706, 267] width 23 height 23
type input "[DATE]"
click at [915, 76] on input "All" at bounding box center [915, 76] width 177 height 11
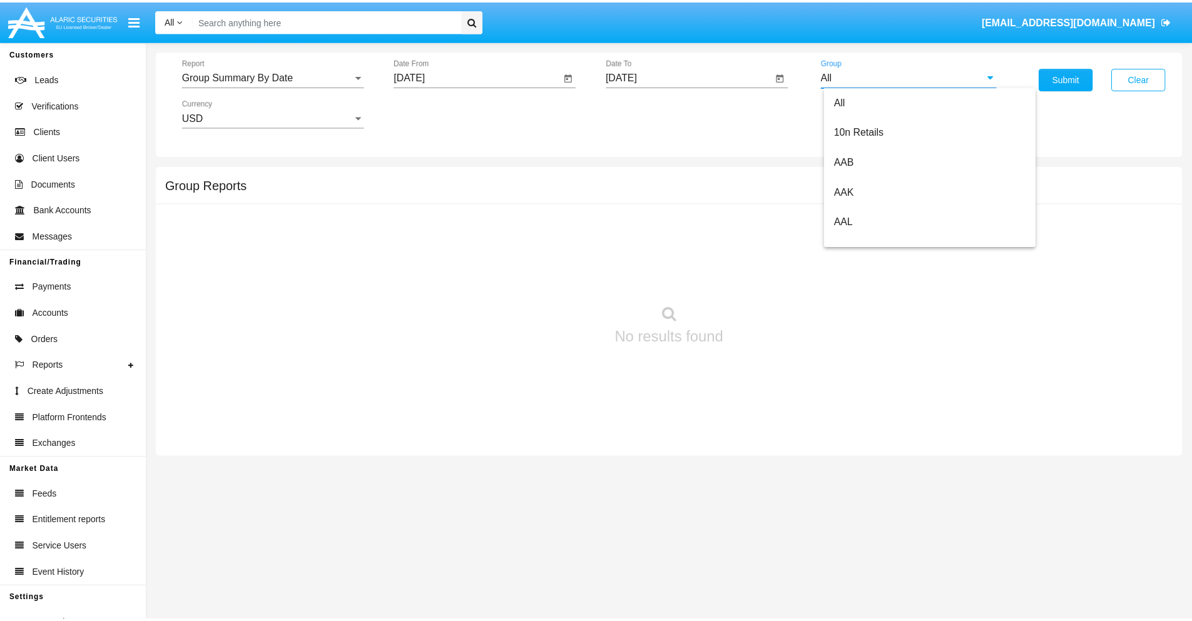
scroll to position [671, 0]
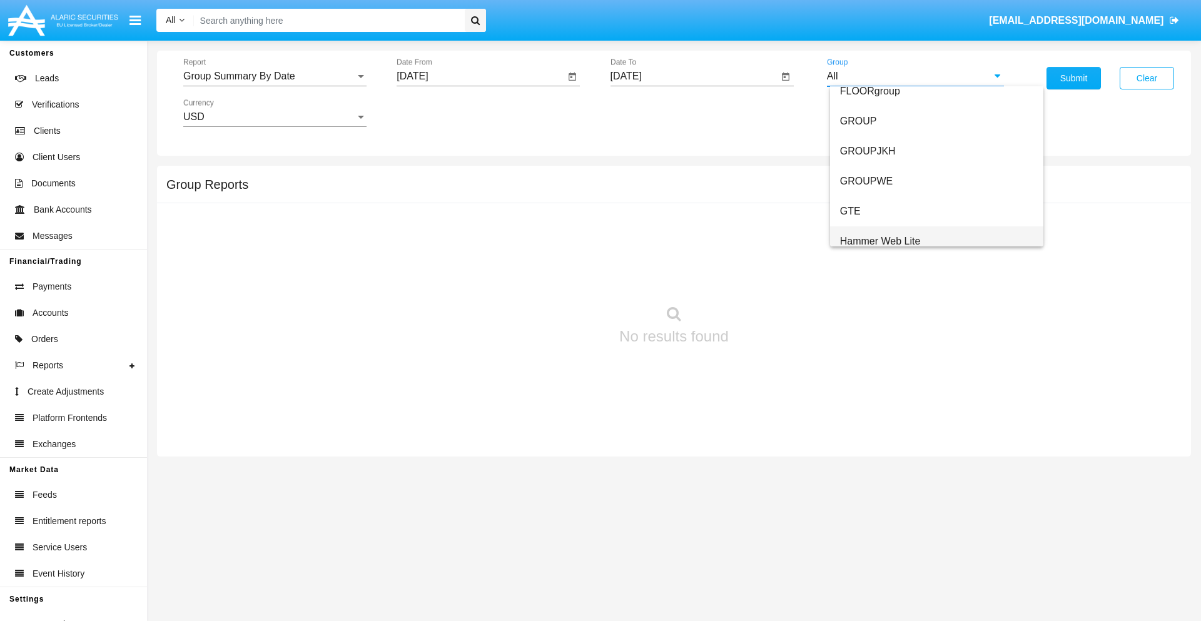
click at [880, 241] on span "Hammer Web Lite" at bounding box center [880, 241] width 81 height 11
type input "Hammer Web Lite"
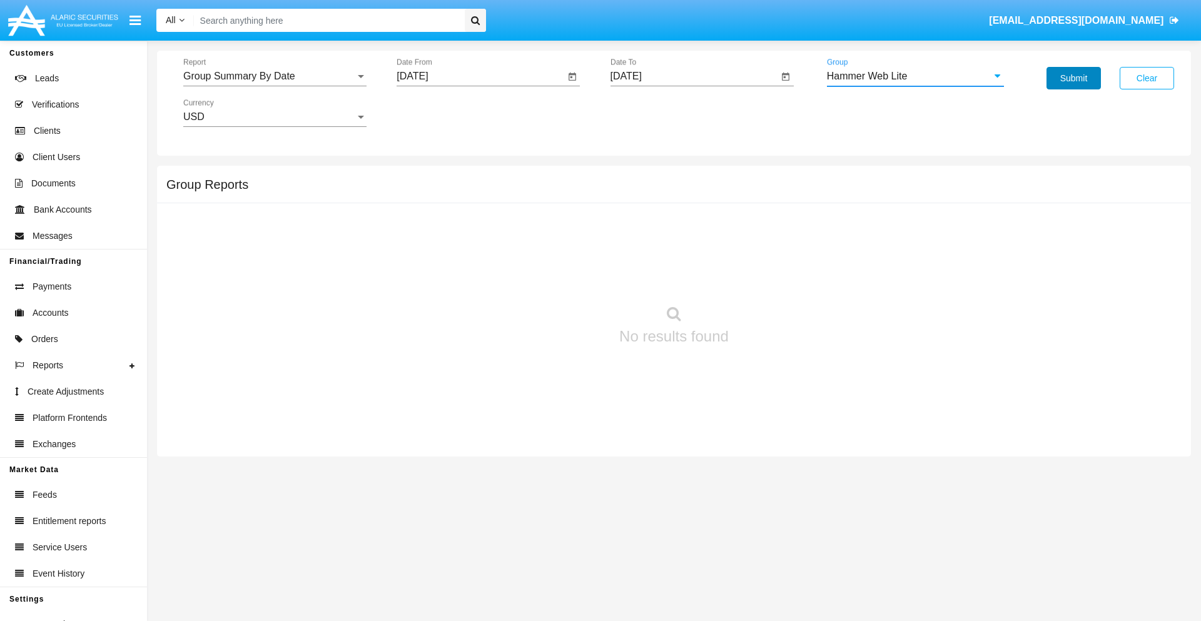
click at [1074, 78] on button "Submit" at bounding box center [1074, 78] width 54 height 23
click at [275, 76] on span "Report" at bounding box center [269, 76] width 172 height 11
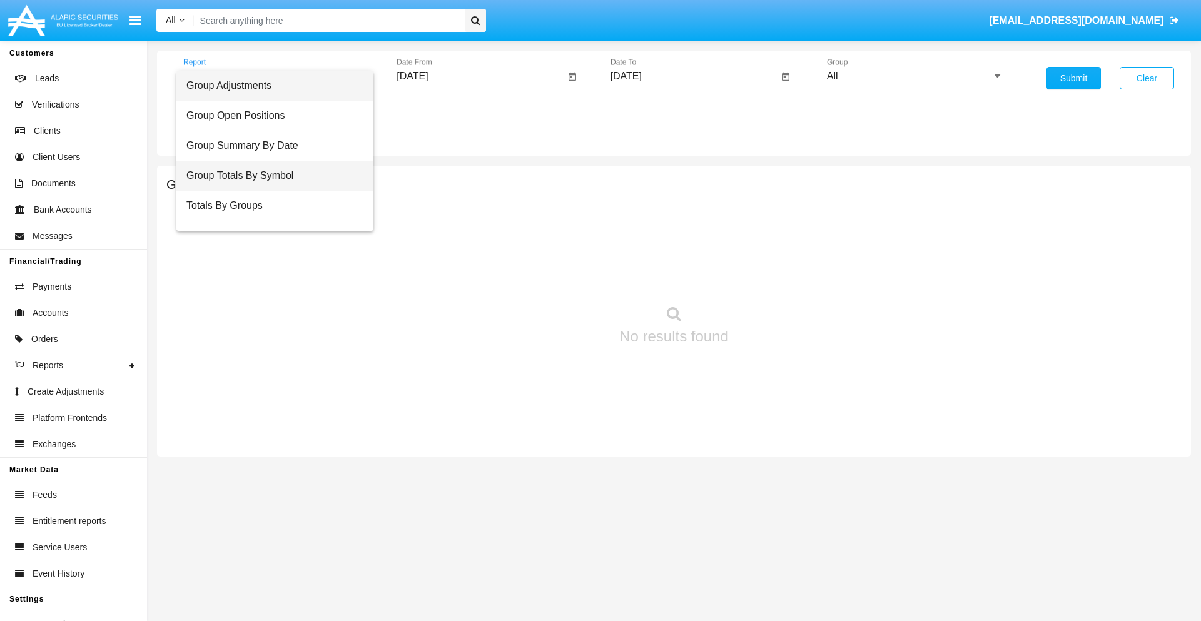
click at [270, 176] on span "Group Totals By Symbol" at bounding box center [274, 176] width 177 height 30
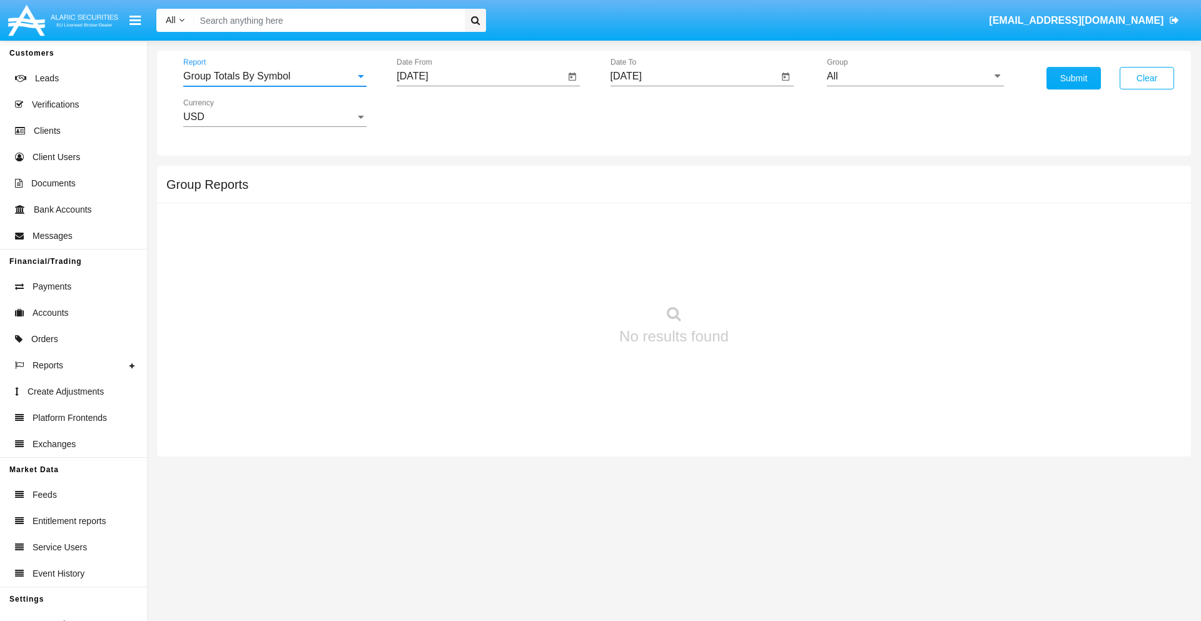
click at [480, 76] on input "[DATE]" at bounding box center [481, 76] width 168 height 11
click at [438, 113] on span "[DATE]" at bounding box center [427, 113] width 28 height 10
click at [558, 277] on div "2025" at bounding box center [558, 276] width 39 height 23
click at [514, 201] on div "[DATE]" at bounding box center [514, 201] width 39 height 23
click at [417, 292] on div "27" at bounding box center [417, 292] width 23 height 23
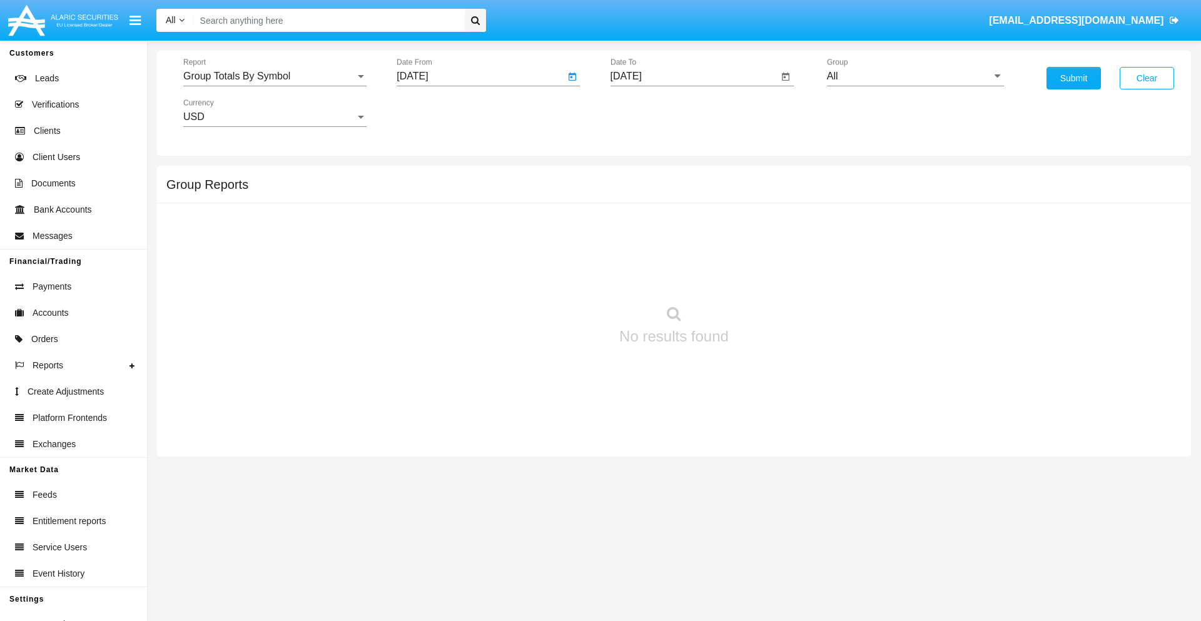
type input "07/27/25"
click at [694, 76] on input "[DATE]" at bounding box center [695, 76] width 168 height 11
click at [651, 113] on span "AUG 2025" at bounding box center [641, 113] width 28 height 10
click at [771, 277] on div "2025" at bounding box center [771, 276] width 39 height 23
click at [771, 201] on div "AUG" at bounding box center [771, 201] width 39 height 23
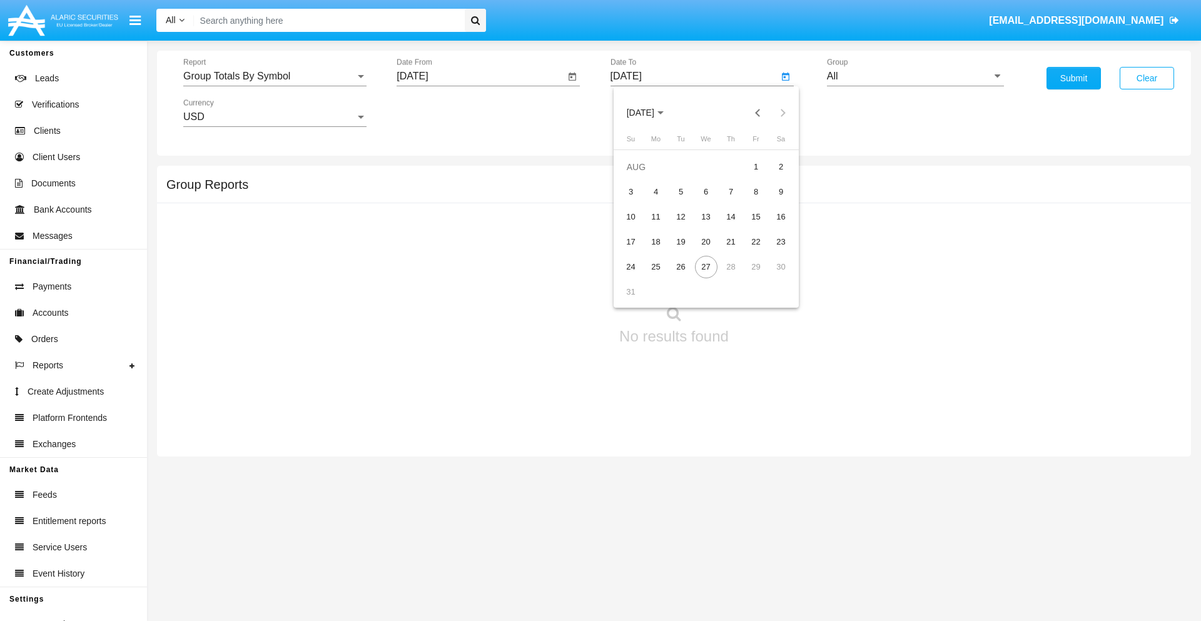
click at [706, 267] on div "27" at bounding box center [706, 267] width 23 height 23
type input "08/27/25"
click at [915, 76] on input "All" at bounding box center [915, 76] width 177 height 11
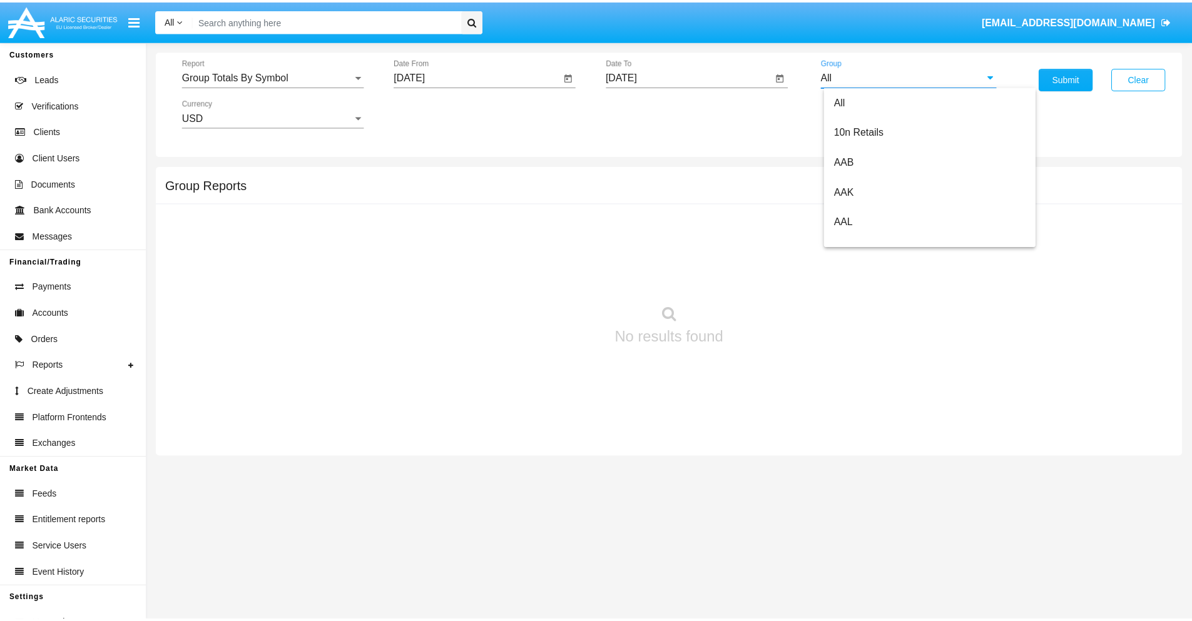
scroll to position [671, 0]
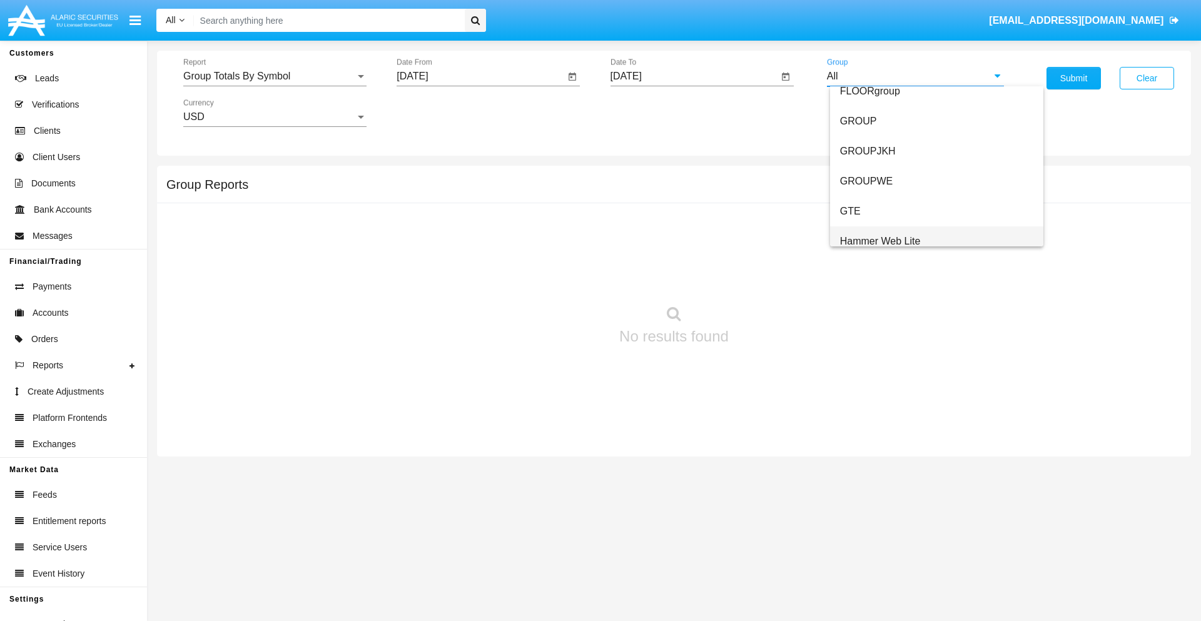
click at [880, 241] on span "Hammer Web Lite" at bounding box center [880, 241] width 81 height 11
type input "Hammer Web Lite"
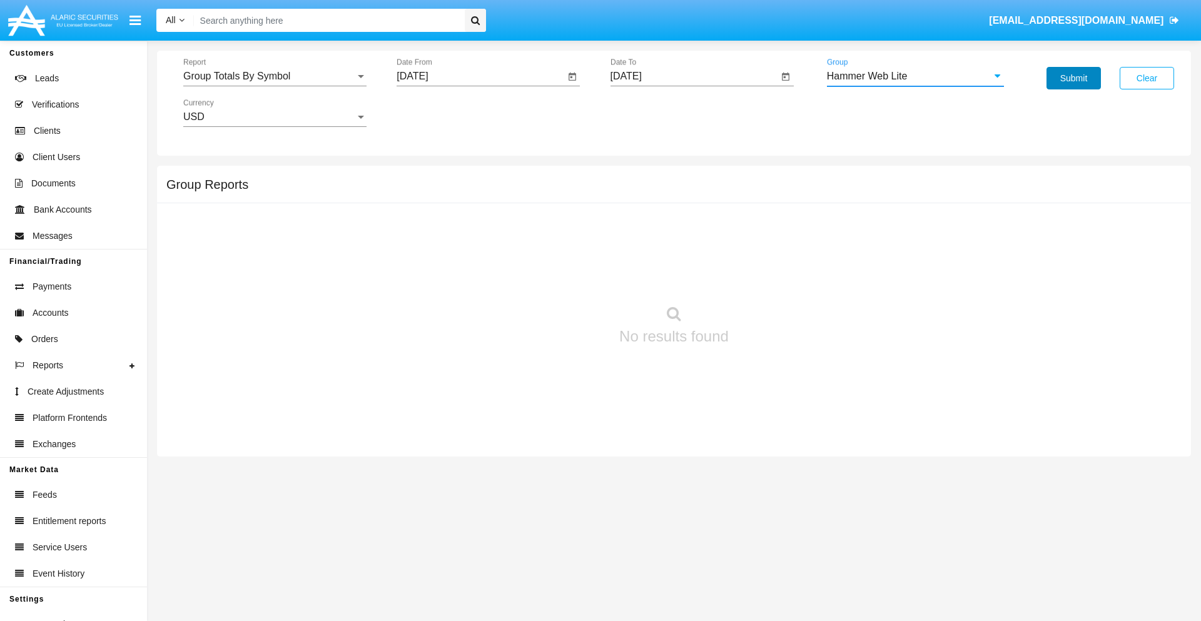
click at [1074, 78] on button "Submit" at bounding box center [1074, 78] width 54 height 23
click at [275, 76] on span "Report" at bounding box center [269, 76] width 172 height 11
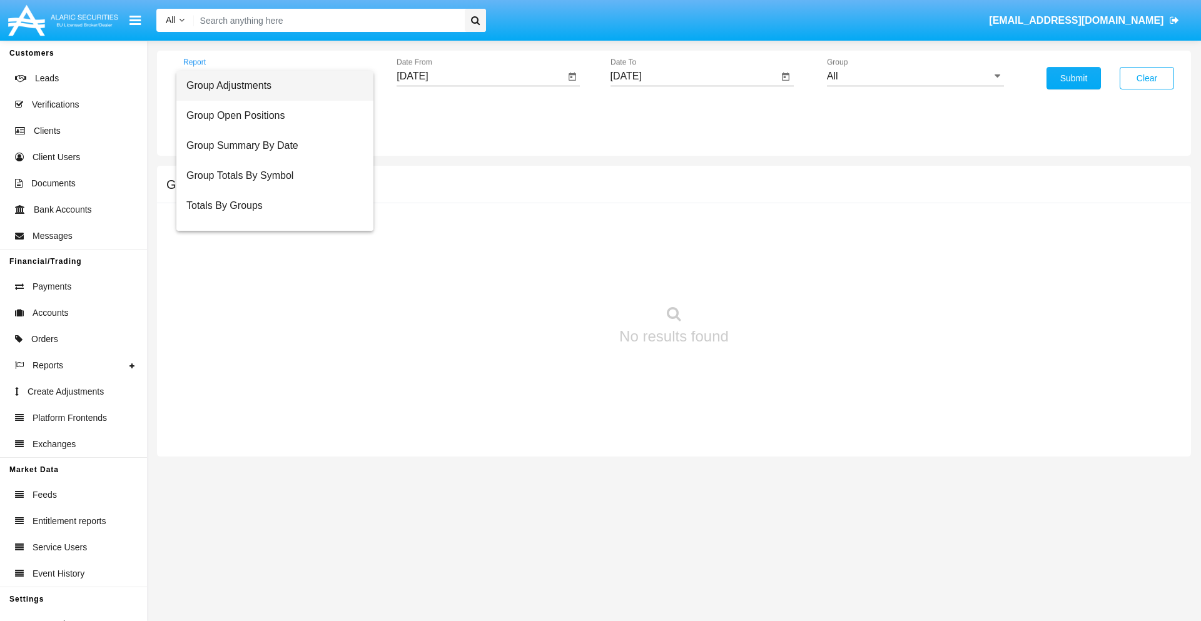
click at [270, 251] on span "Totals By Accounts" at bounding box center [274, 266] width 177 height 30
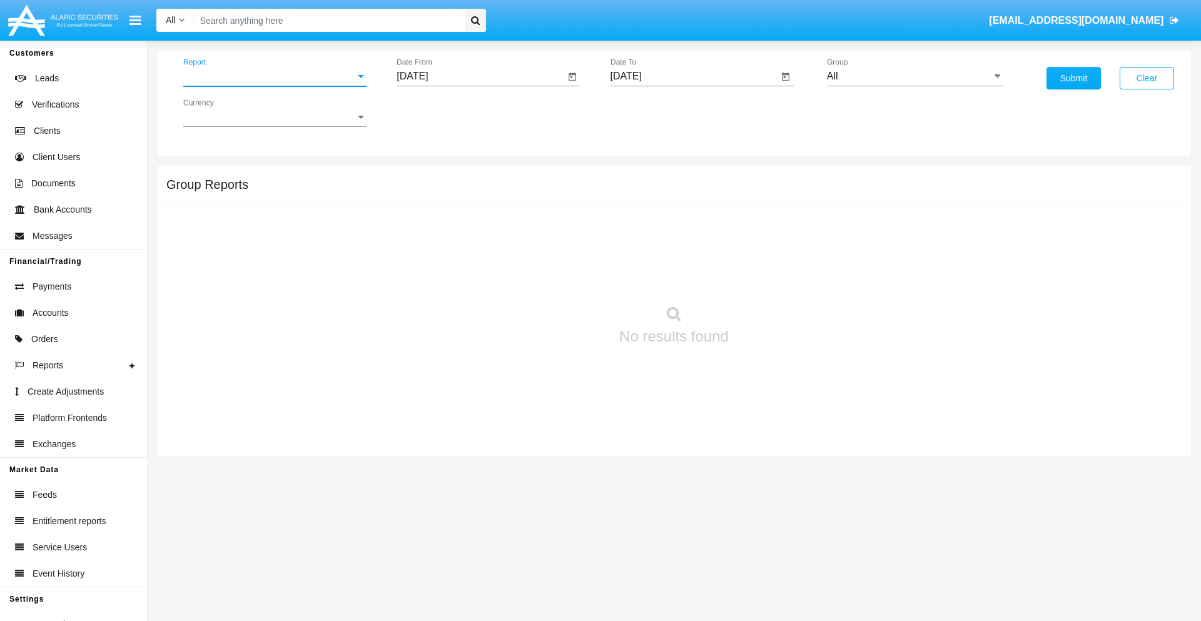
scroll to position [50, 0]
click at [480, 76] on input "[DATE]" at bounding box center [481, 76] width 168 height 11
click at [438, 113] on span "[DATE]" at bounding box center [427, 113] width 28 height 10
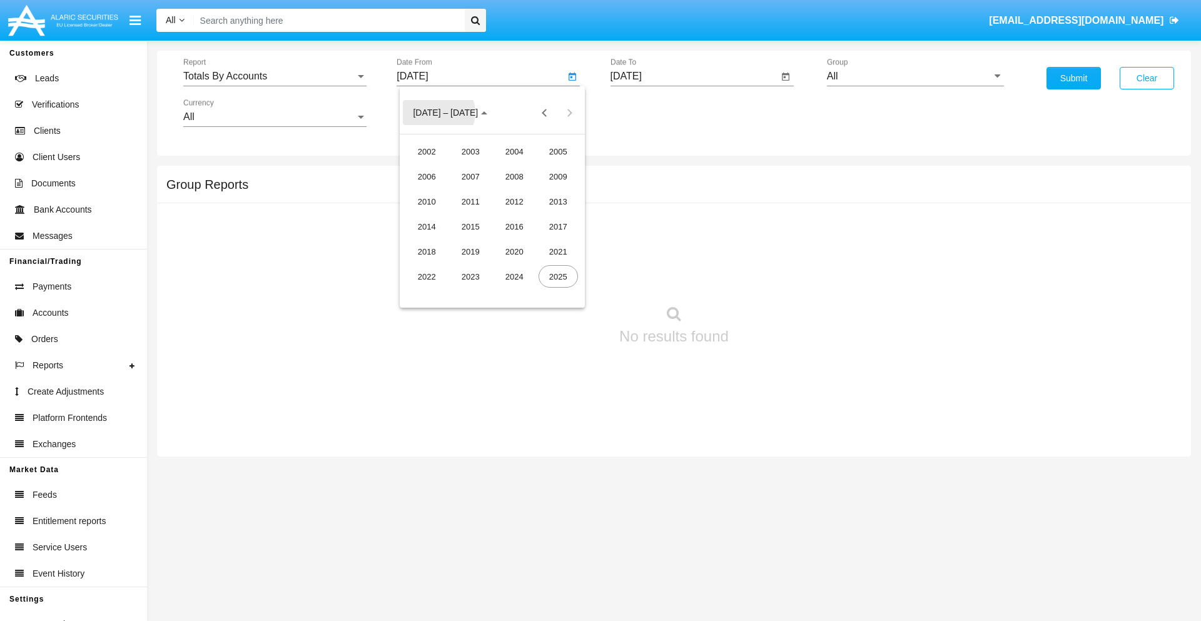
click at [558, 277] on div "2025" at bounding box center [558, 276] width 39 height 23
click at [558, 201] on div "AUG" at bounding box center [558, 201] width 39 height 23
click at [467, 216] on div "12" at bounding box center [467, 217] width 23 height 23
type input "[DATE]"
click at [694, 76] on input "[DATE]" at bounding box center [695, 76] width 168 height 11
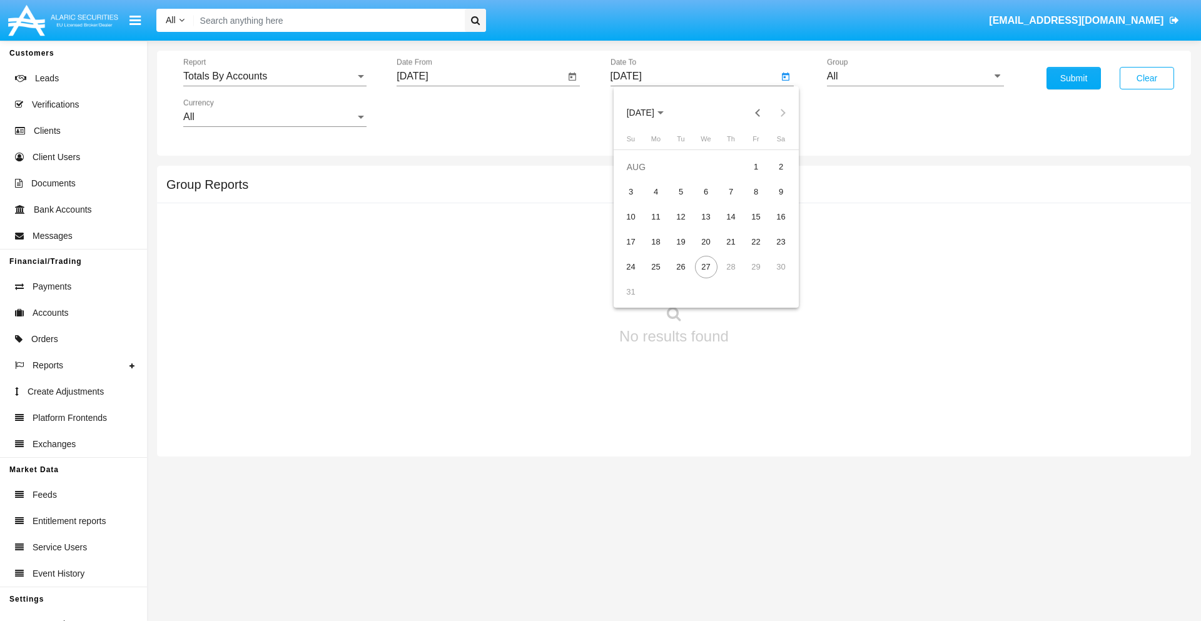
click at [651, 113] on span "[DATE]" at bounding box center [641, 113] width 28 height 10
click at [771, 277] on div "2025" at bounding box center [771, 276] width 39 height 23
click at [771, 201] on div "AUG" at bounding box center [771, 201] width 39 height 23
click at [706, 267] on div "27" at bounding box center [706, 267] width 23 height 23
type input "[DATE]"
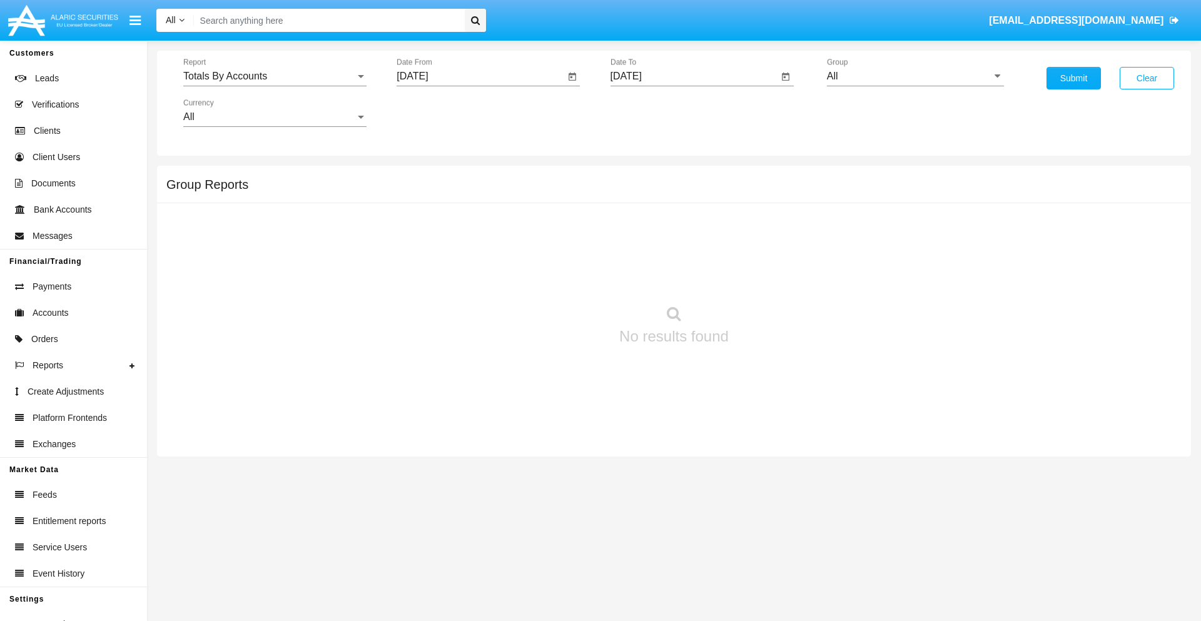
click at [915, 76] on input "All" at bounding box center [915, 76] width 177 height 11
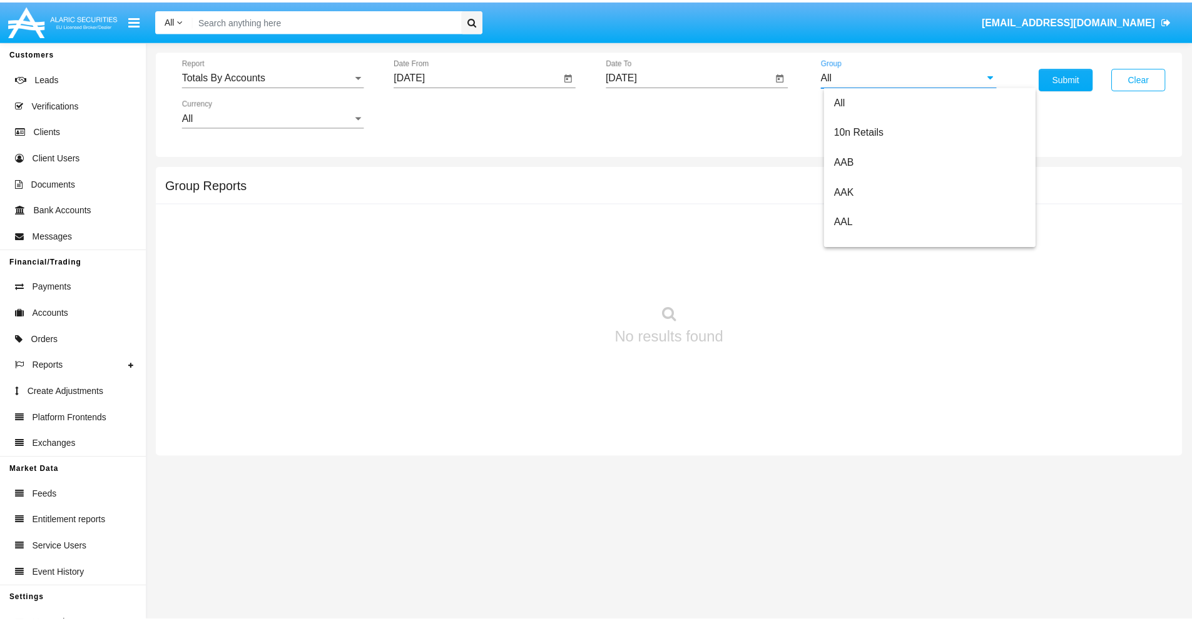
scroll to position [671, 0]
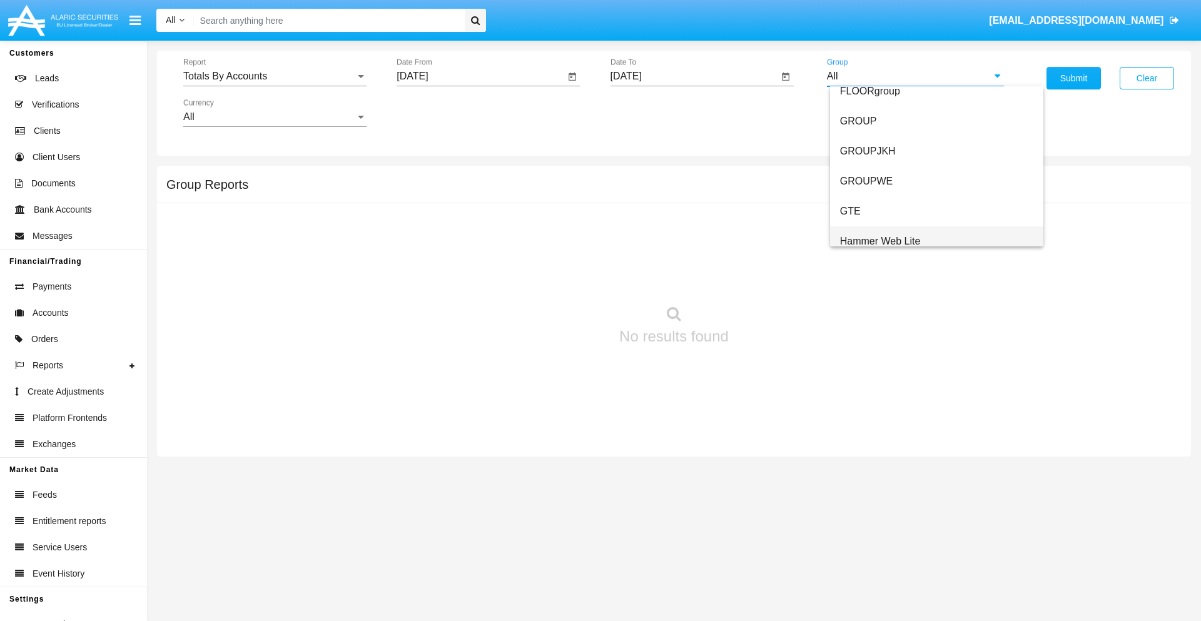
click at [880, 241] on span "Hammer Web Lite" at bounding box center [880, 241] width 81 height 11
type input "Hammer Web Lite"
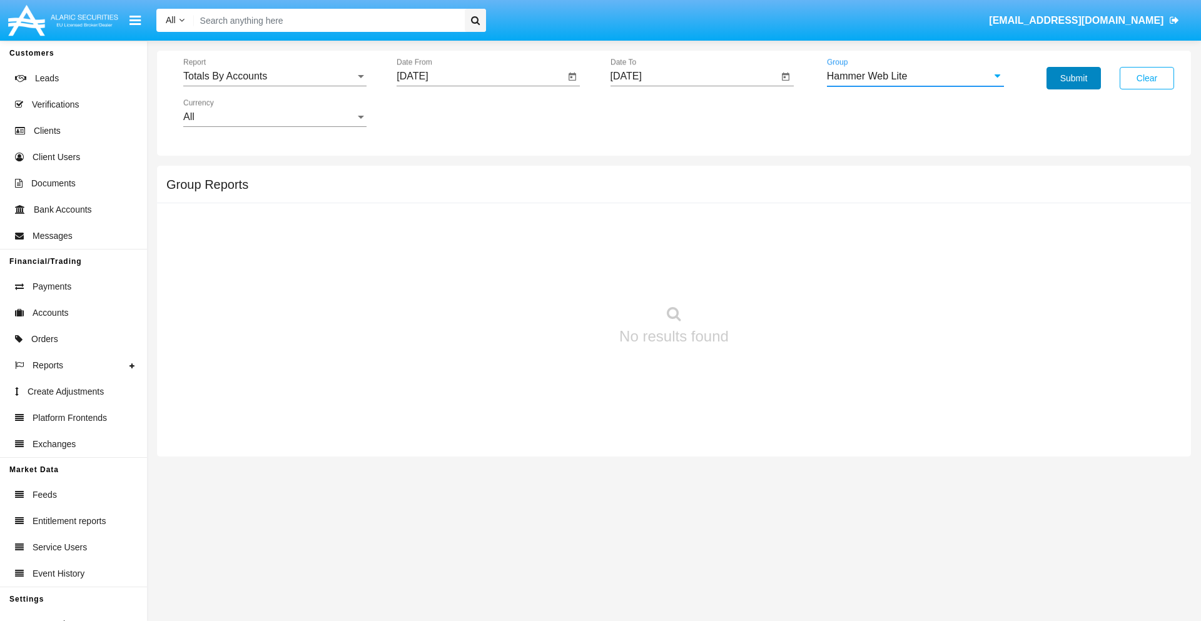
click at [1074, 78] on button "Submit" at bounding box center [1074, 78] width 54 height 23
click at [275, 76] on span "Report" at bounding box center [269, 76] width 172 height 11
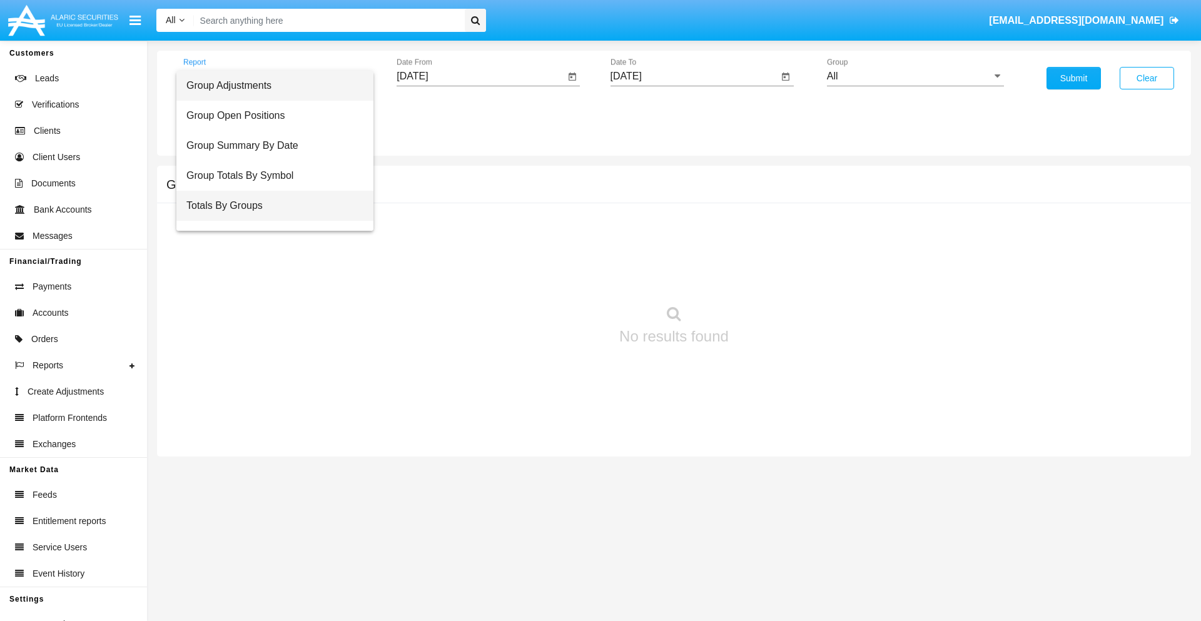
click at [270, 206] on span "Totals By Groups" at bounding box center [274, 206] width 177 height 30
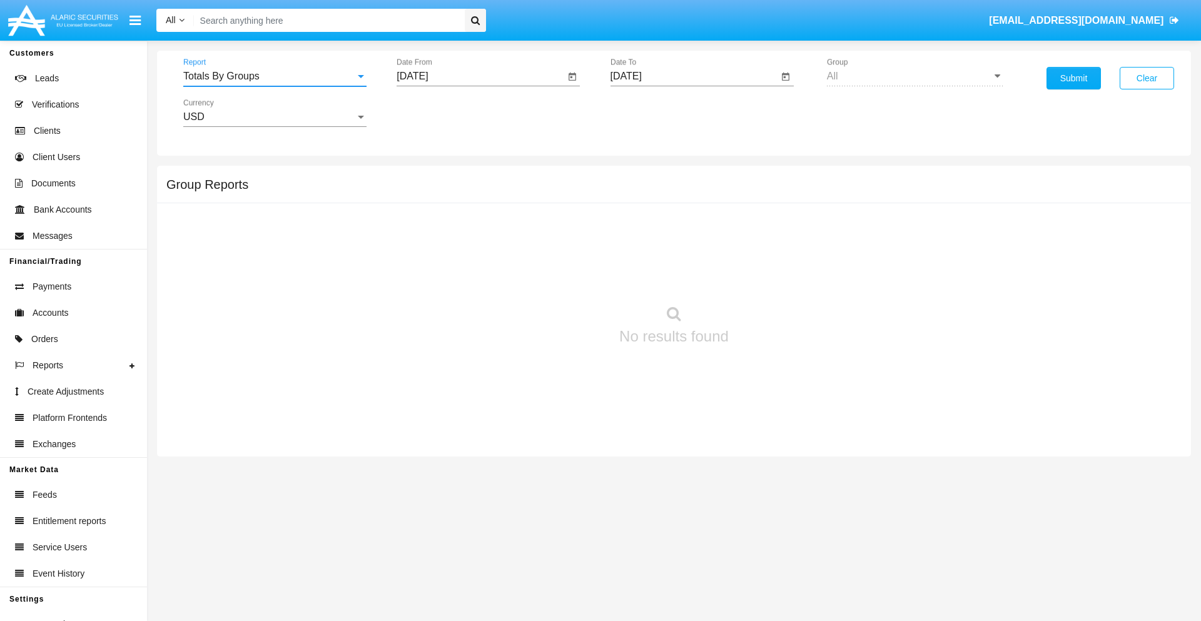
click at [480, 76] on input "[DATE]" at bounding box center [481, 76] width 168 height 11
click at [438, 113] on span "AUG 2025" at bounding box center [427, 113] width 28 height 10
click at [558, 277] on div "2025" at bounding box center [558, 276] width 39 height 23
click at [558, 201] on div "AUG" at bounding box center [558, 201] width 39 height 23
click at [467, 216] on div "12" at bounding box center [467, 217] width 23 height 23
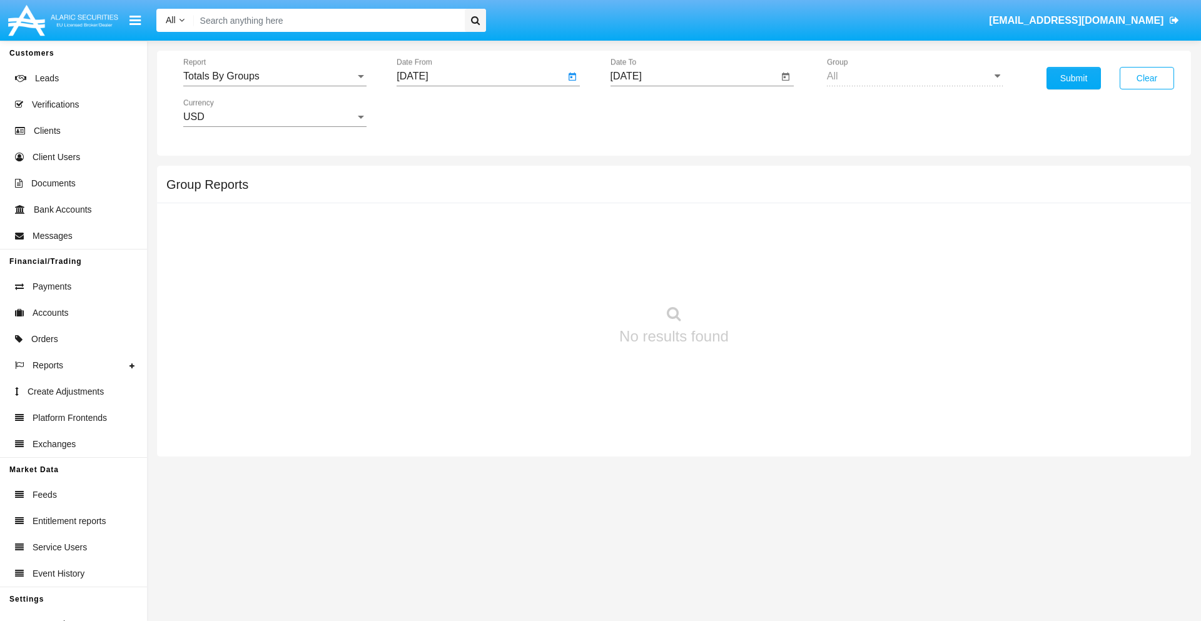
type input "08/12/25"
click at [694, 76] on input "[DATE]" at bounding box center [695, 76] width 168 height 11
click at [651, 113] on span "AUG 2025" at bounding box center [641, 113] width 28 height 10
click at [771, 277] on div "2025" at bounding box center [771, 276] width 39 height 23
click at [771, 201] on div "AUG" at bounding box center [771, 201] width 39 height 23
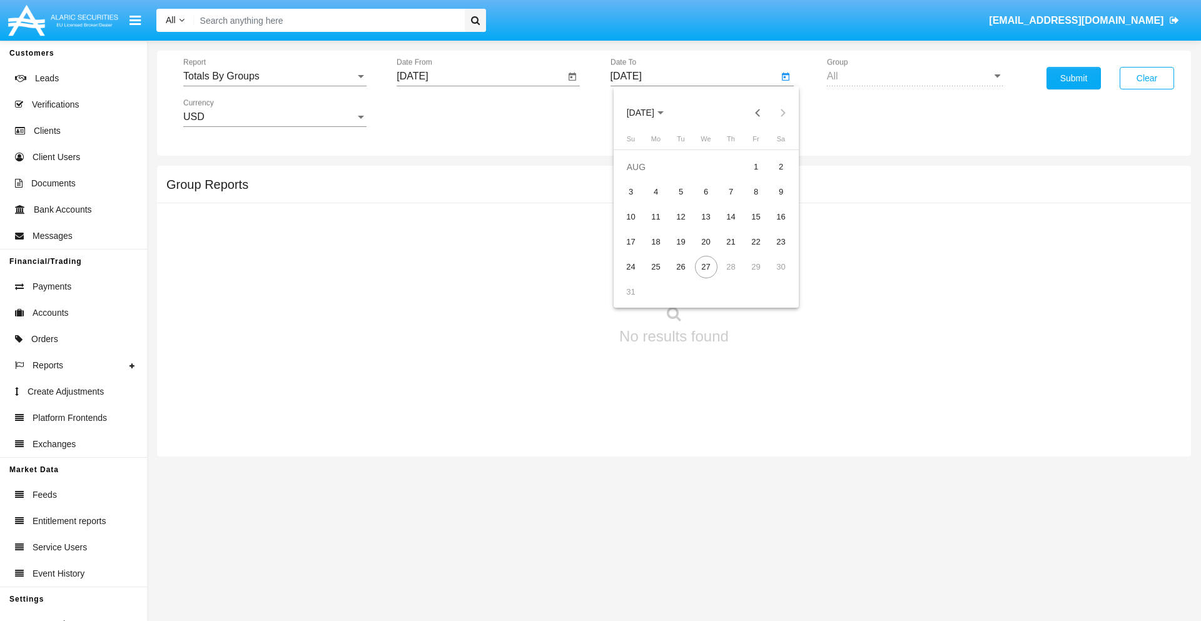
click at [706, 267] on div "27" at bounding box center [706, 267] width 23 height 23
type input "08/27/25"
click at [1074, 78] on button "Submit" at bounding box center [1074, 78] width 54 height 23
click at [275, 76] on span "Report" at bounding box center [269, 76] width 172 height 11
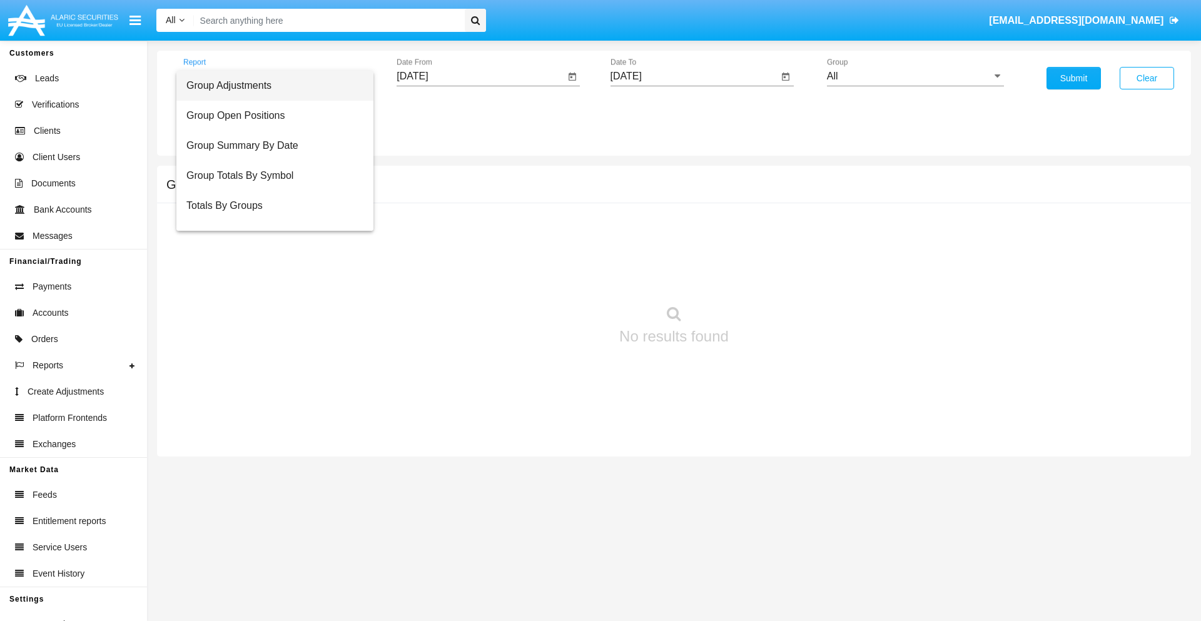
click at [270, 86] on span "Group Adjustments" at bounding box center [274, 86] width 177 height 30
click at [915, 76] on input "All" at bounding box center [915, 76] width 177 height 11
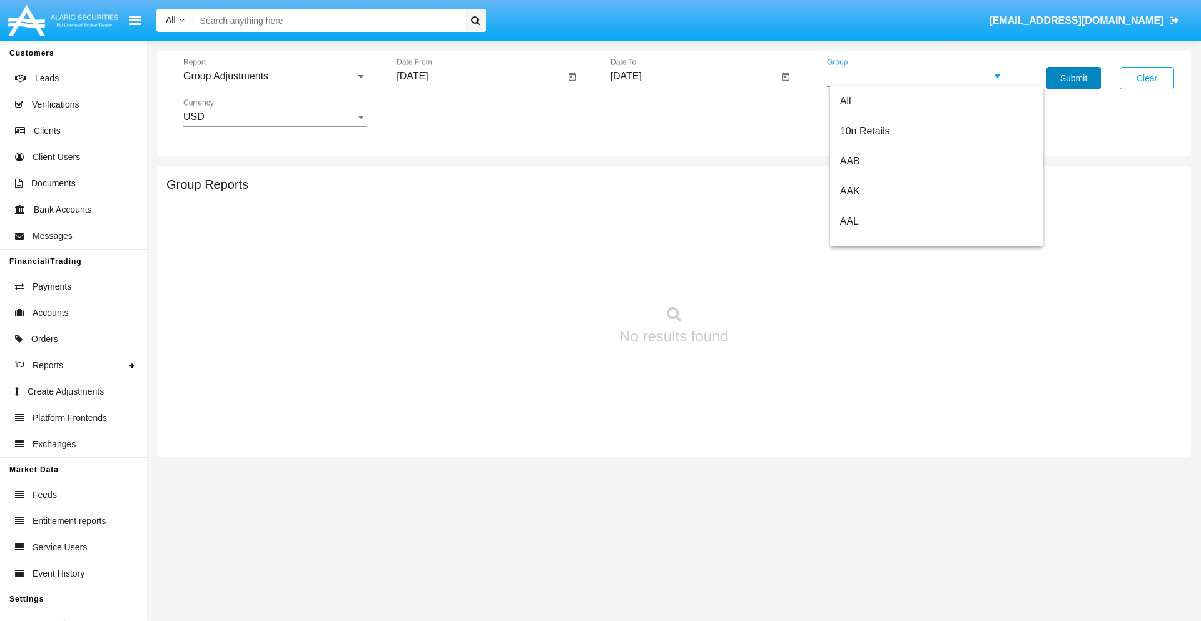
click at [1074, 78] on button "Submit" at bounding box center [1074, 78] width 54 height 23
click at [275, 76] on span "Report" at bounding box center [269, 76] width 172 height 11
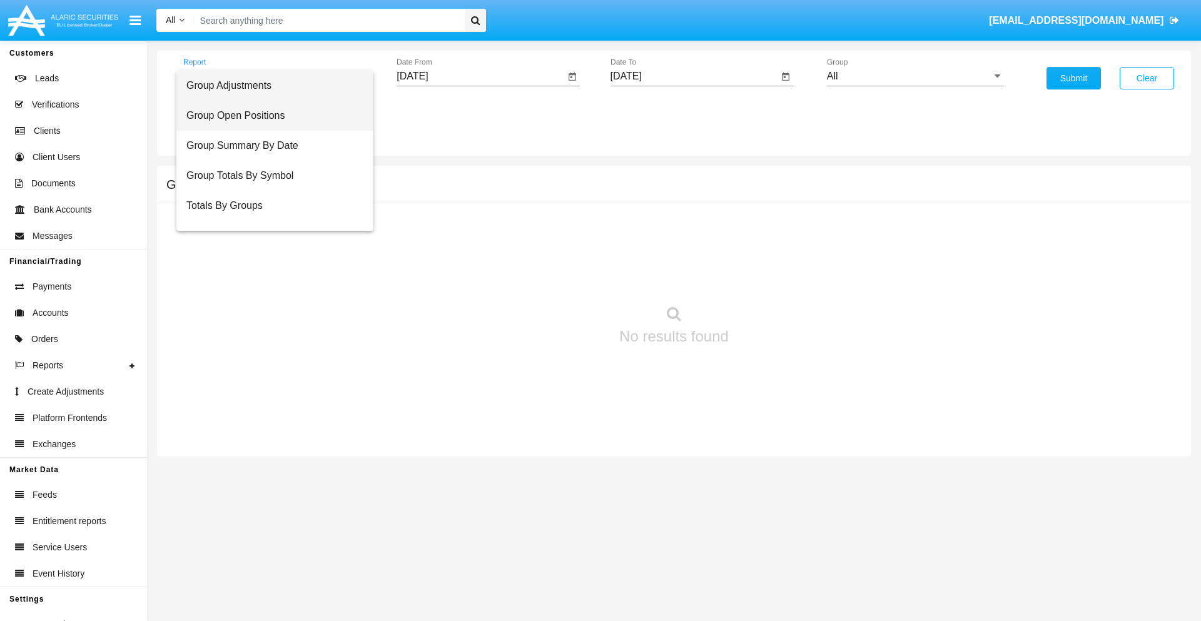
click at [270, 116] on span "Group Open Positions" at bounding box center [274, 116] width 177 height 30
click at [915, 76] on input "All" at bounding box center [915, 76] width 177 height 11
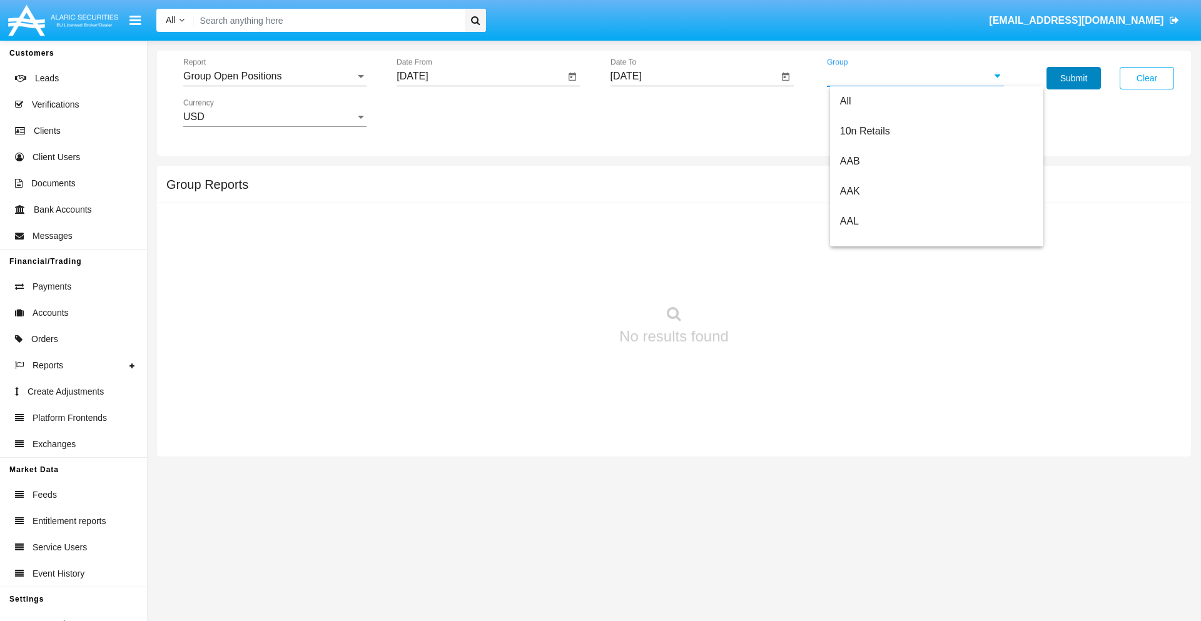
click at [1074, 78] on button "Submit" at bounding box center [1074, 78] width 54 height 23
click at [275, 76] on span "Report" at bounding box center [269, 76] width 172 height 11
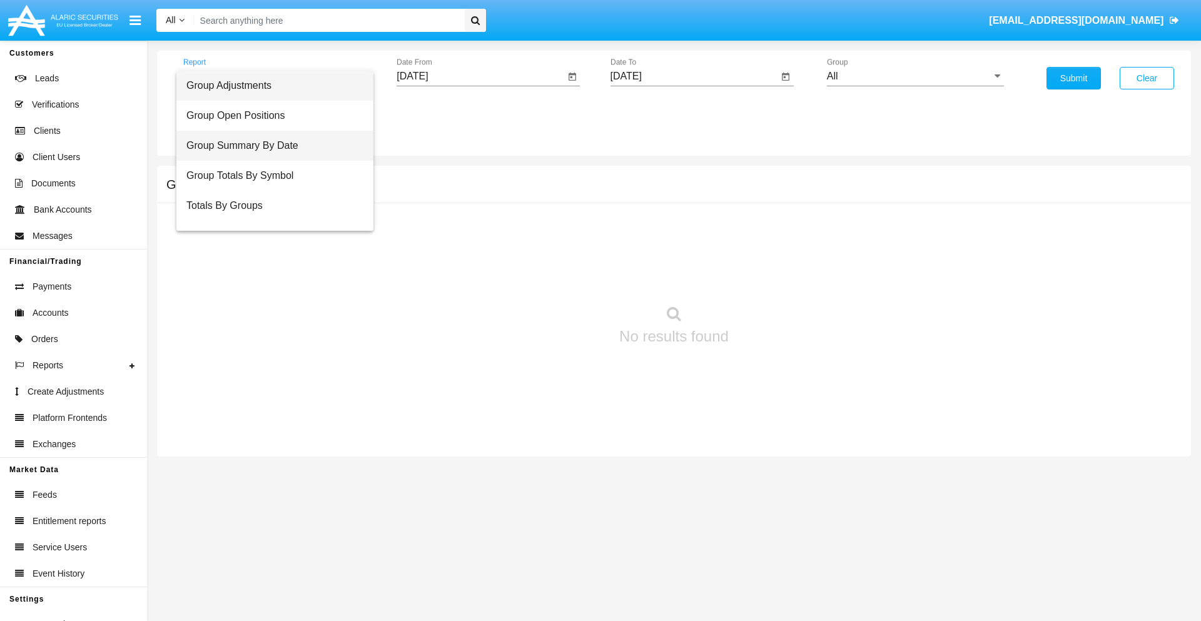
click at [270, 146] on span "Group Summary By Date" at bounding box center [274, 146] width 177 height 30
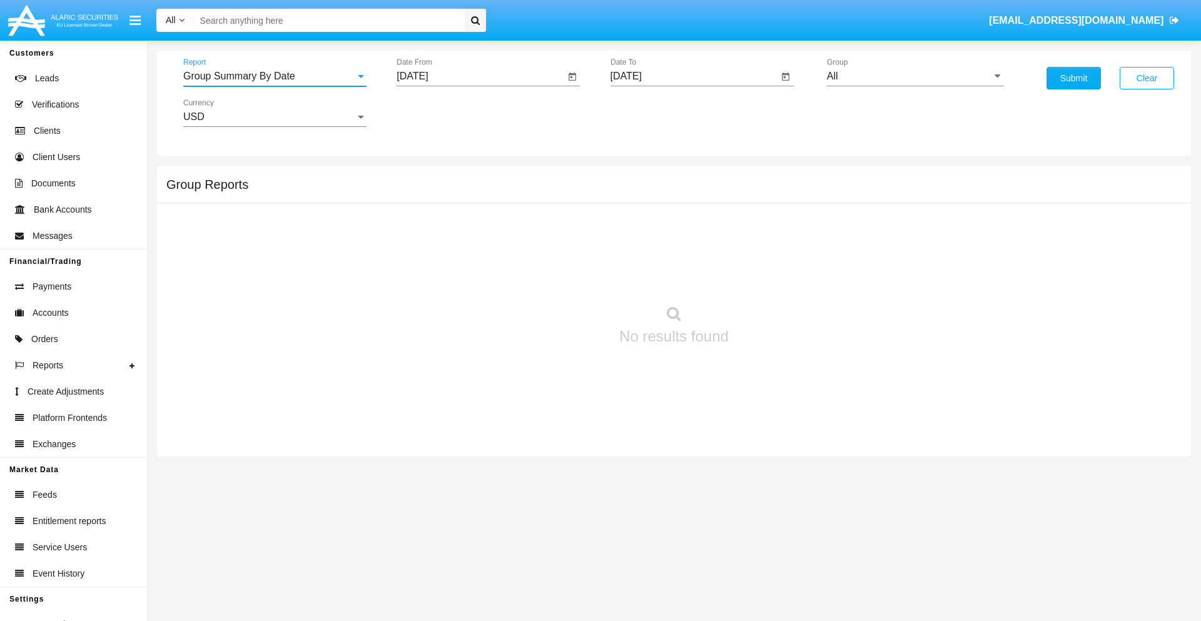
click at [915, 76] on input "All" at bounding box center [915, 76] width 177 height 11
click at [1074, 78] on button "Submit" at bounding box center [1074, 78] width 54 height 23
click at [275, 76] on span "Report" at bounding box center [269, 76] width 172 height 11
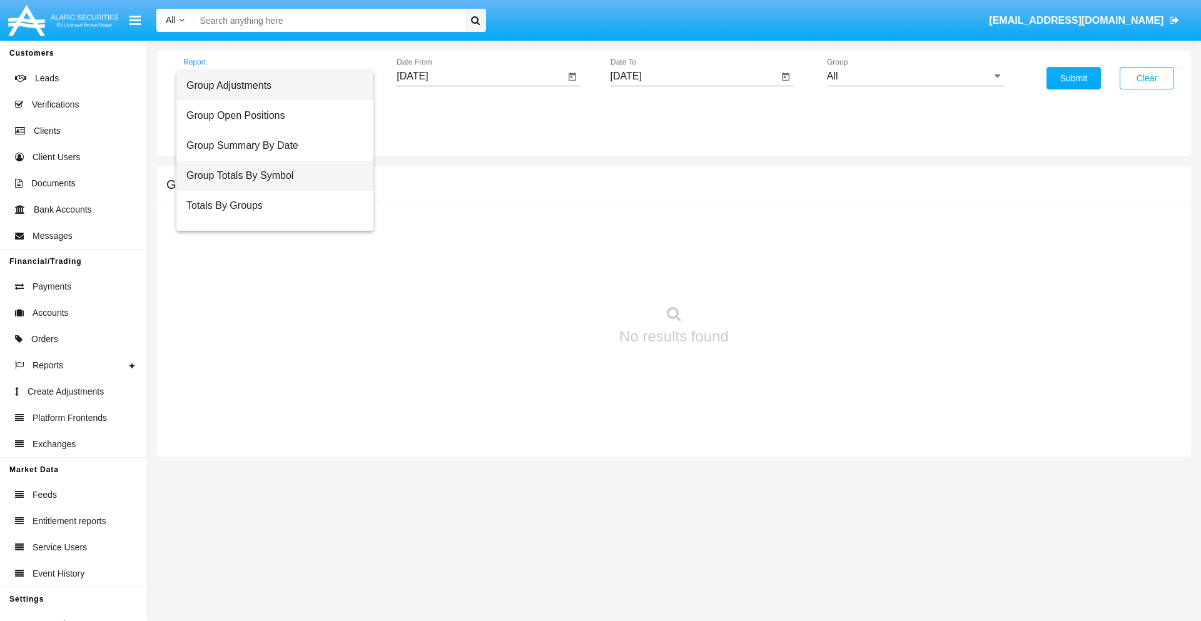
click at [270, 176] on span "Group Totals By Symbol" at bounding box center [274, 176] width 177 height 30
click at [915, 76] on input "All" at bounding box center [915, 76] width 177 height 11
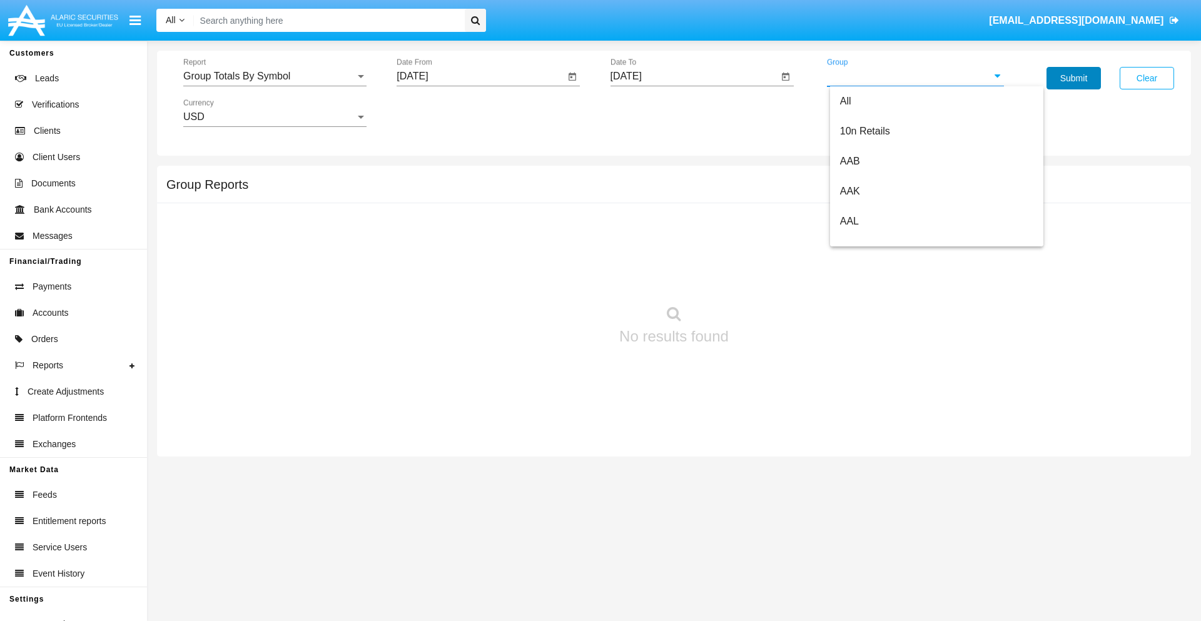
click at [1074, 78] on button "Submit" at bounding box center [1074, 78] width 54 height 23
click at [275, 76] on span "Report" at bounding box center [269, 76] width 172 height 11
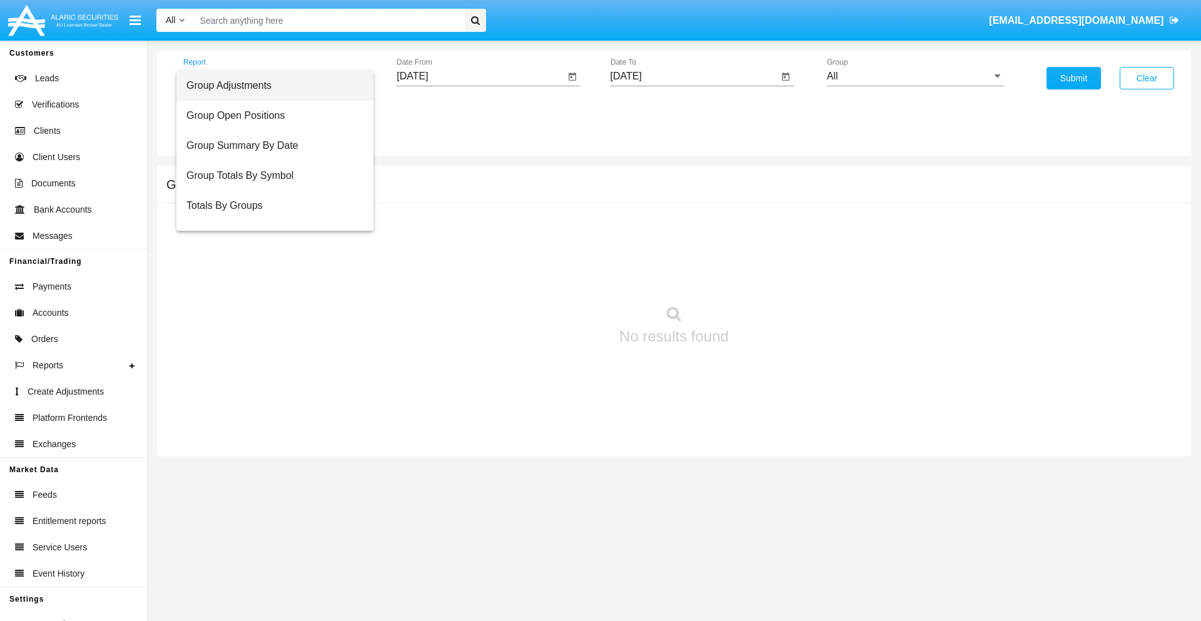
scroll to position [20, 0]
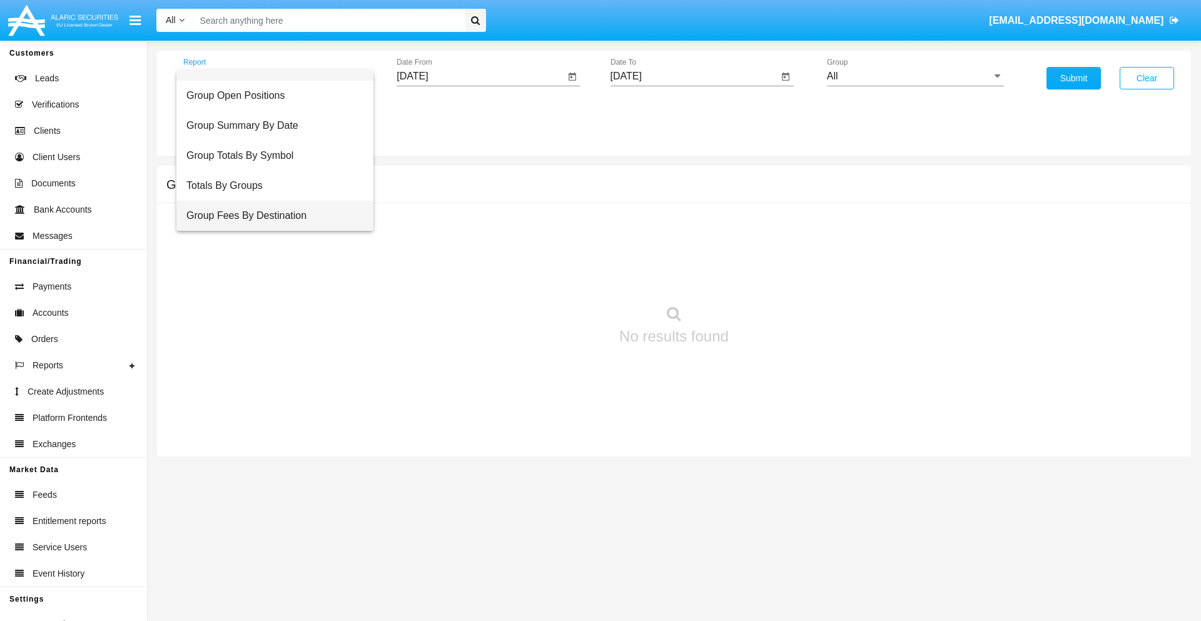
click at [270, 216] on span "Group Fees By Destination" at bounding box center [274, 216] width 177 height 30
click at [915, 76] on input "All" at bounding box center [915, 76] width 177 height 11
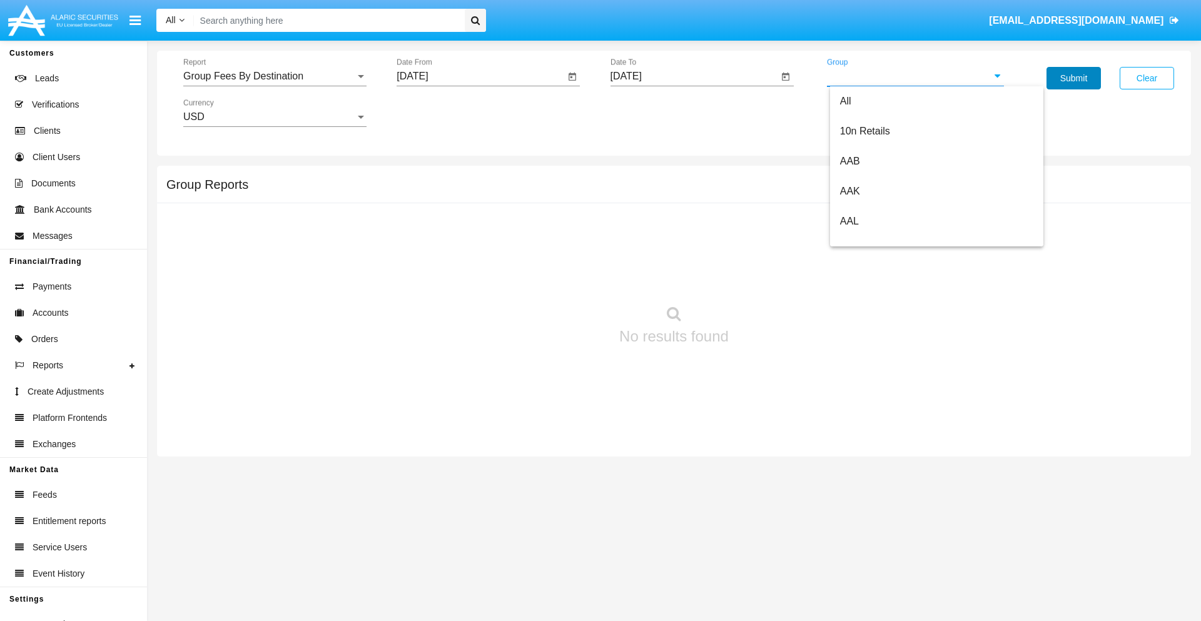
click at [1074, 78] on button "Submit" at bounding box center [1074, 78] width 54 height 23
